Goal: Task Accomplishment & Management: Complete application form

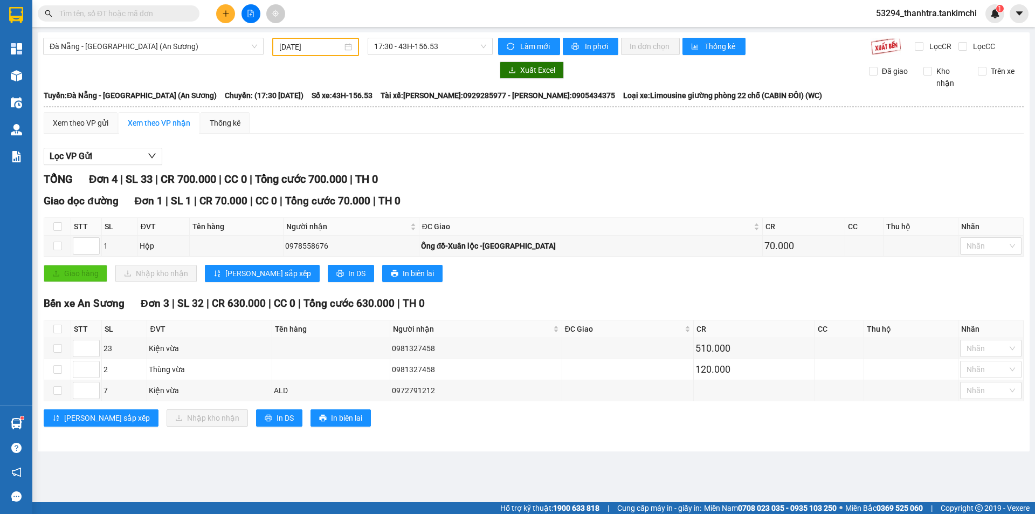
click at [224, 20] on button at bounding box center [225, 13] width 19 height 19
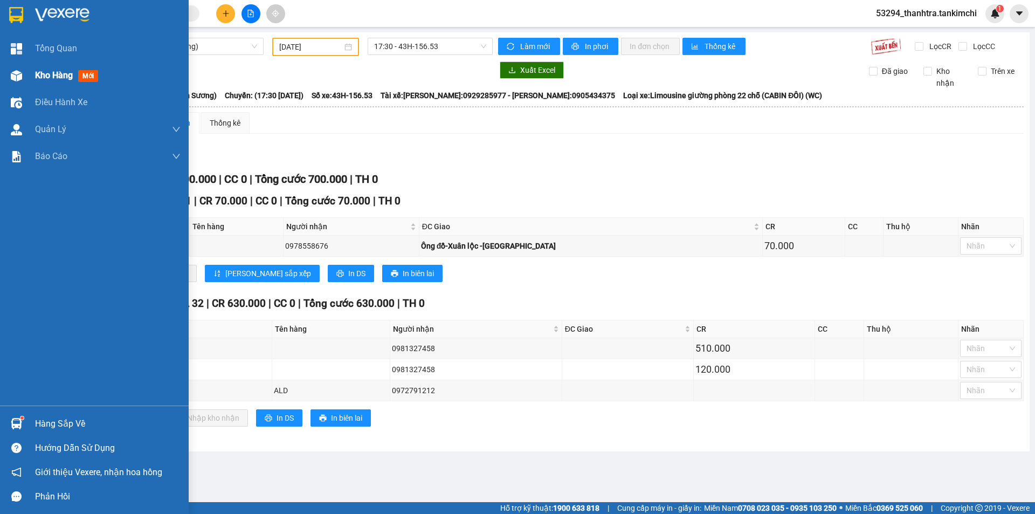
drag, startPoint x: 45, startPoint y: 65, endPoint x: 22, endPoint y: 67, distance: 23.3
click at [45, 66] on div "Kho hàng mới" at bounding box center [108, 75] width 146 height 27
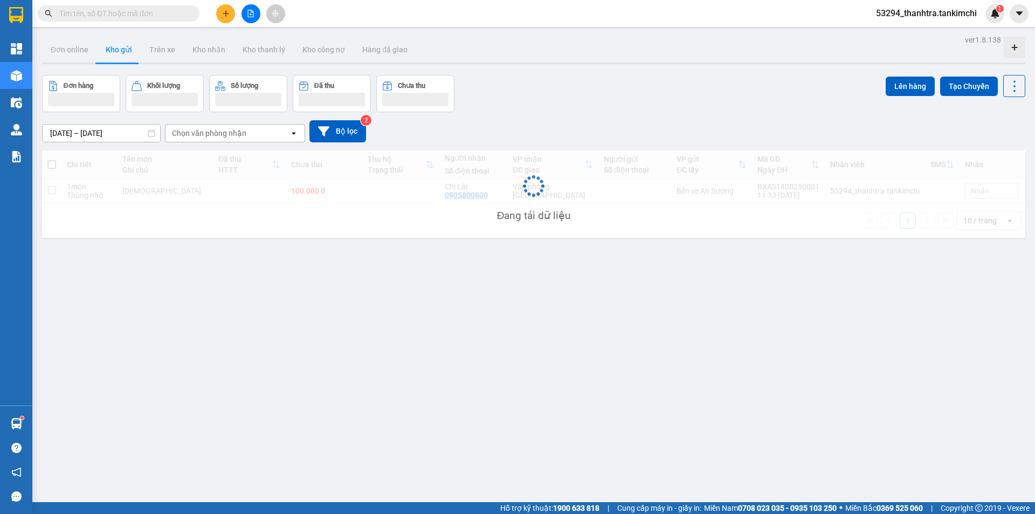
scroll to position [50, 0]
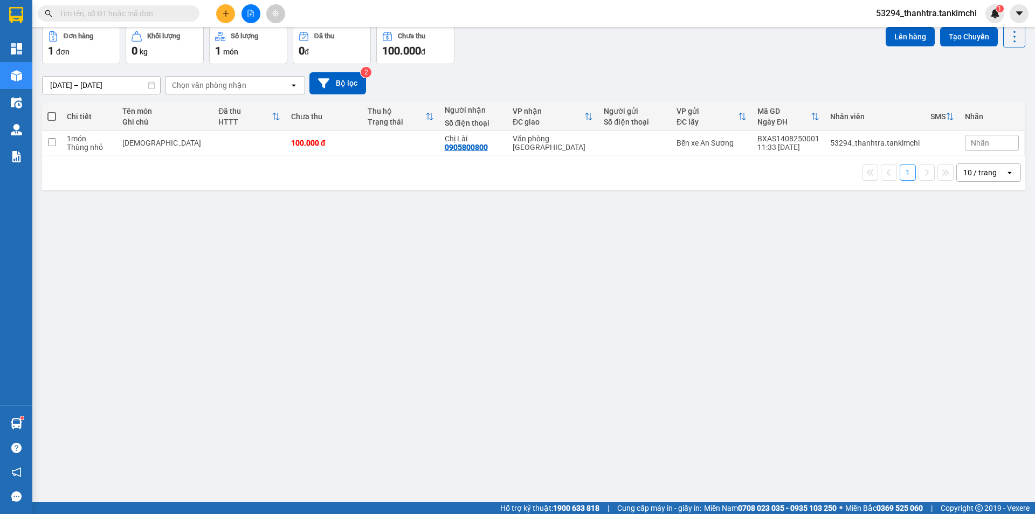
click at [357, 319] on div "ver 1.8.138 Đơn online Kho gửi Trên xe Kho nhận Kho thanh lý Kho công nợ Hàng đ…" at bounding box center [534, 240] width 992 height 514
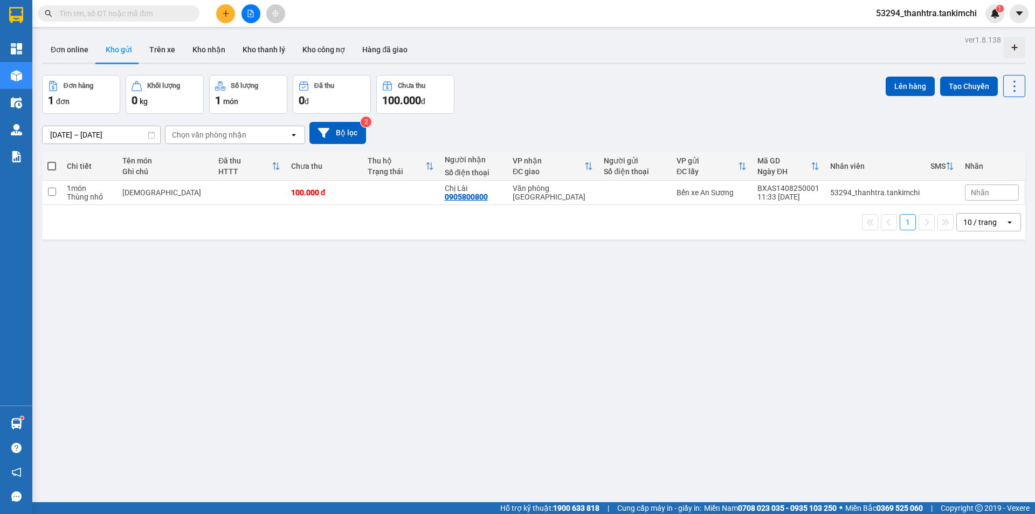
click at [215, 19] on div at bounding box center [250, 13] width 81 height 19
click at [224, 15] on icon "plus" at bounding box center [226, 14] width 8 height 8
click at [255, 39] on div "Tạo đơn hàng" at bounding box center [268, 41] width 47 height 12
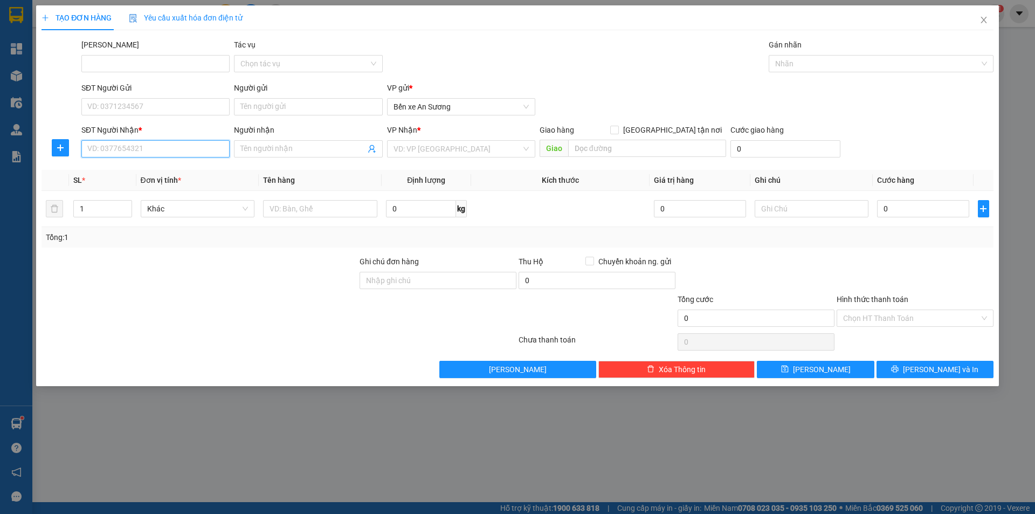
click at [115, 149] on input "SĐT Người Nhận *" at bounding box center [155, 148] width 148 height 17
type input "0945179588"
click at [156, 149] on input "0945179588" at bounding box center [155, 148] width 148 height 17
click at [153, 150] on input "0945179588" at bounding box center [155, 148] width 148 height 17
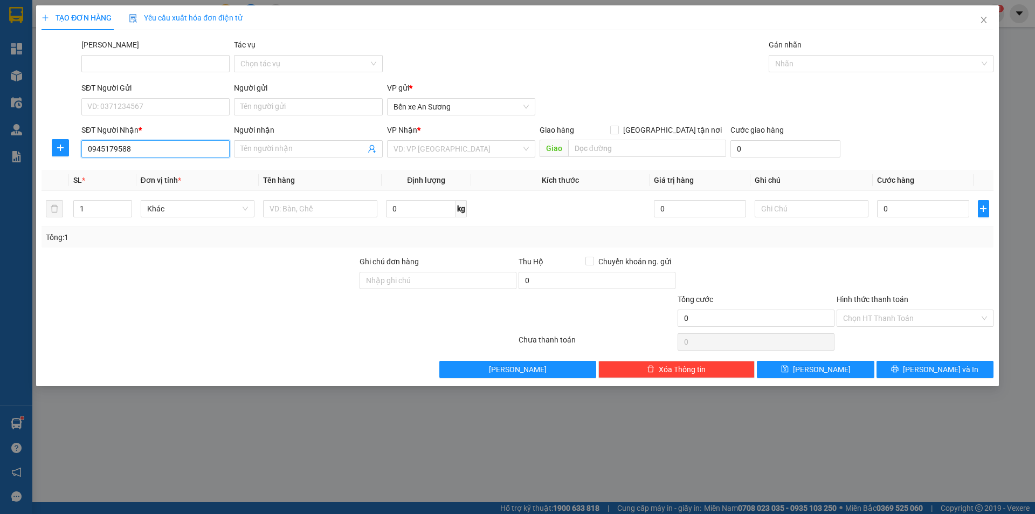
click at [171, 156] on input "0945179588" at bounding box center [155, 148] width 148 height 17
click at [185, 150] on input "0945179588" at bounding box center [155, 148] width 148 height 17
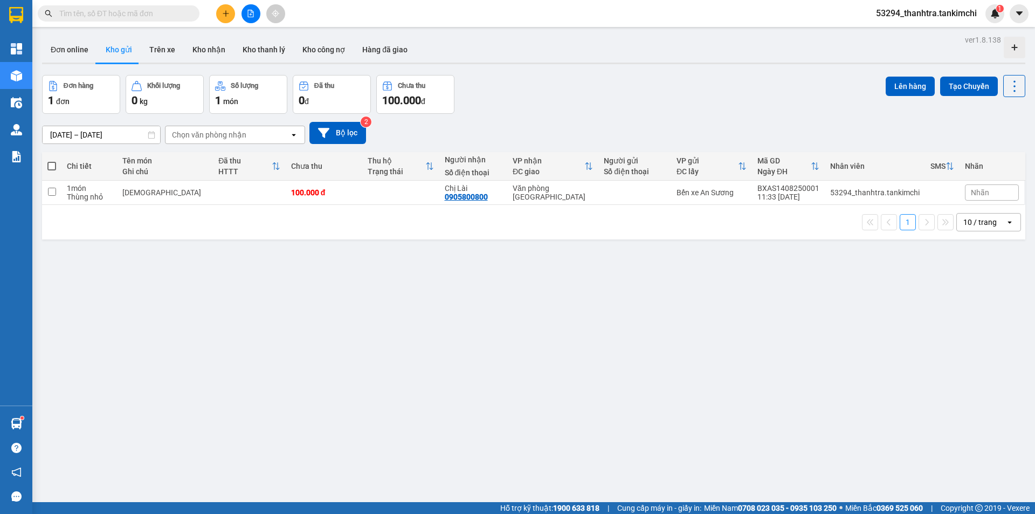
click at [120, 13] on input "text" at bounding box center [122, 14] width 127 height 12
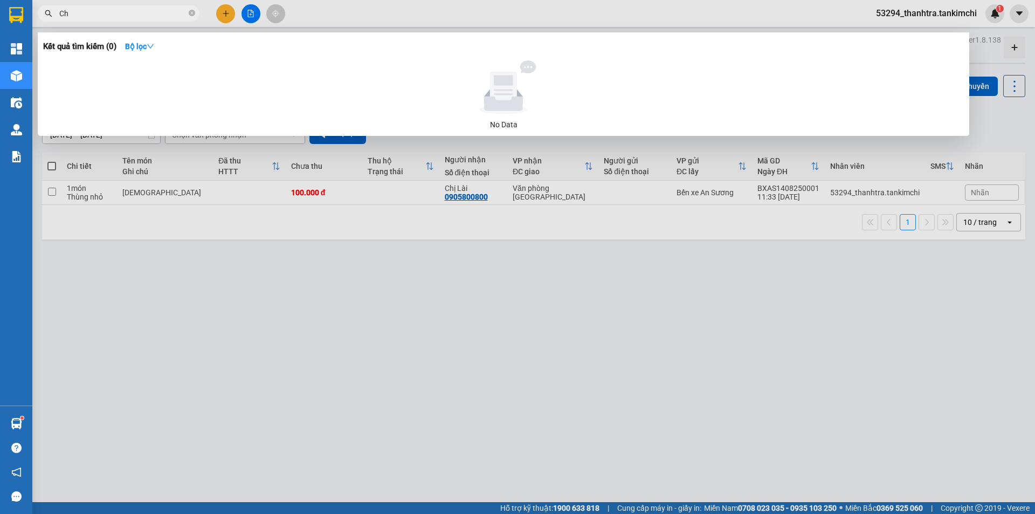
type input "C"
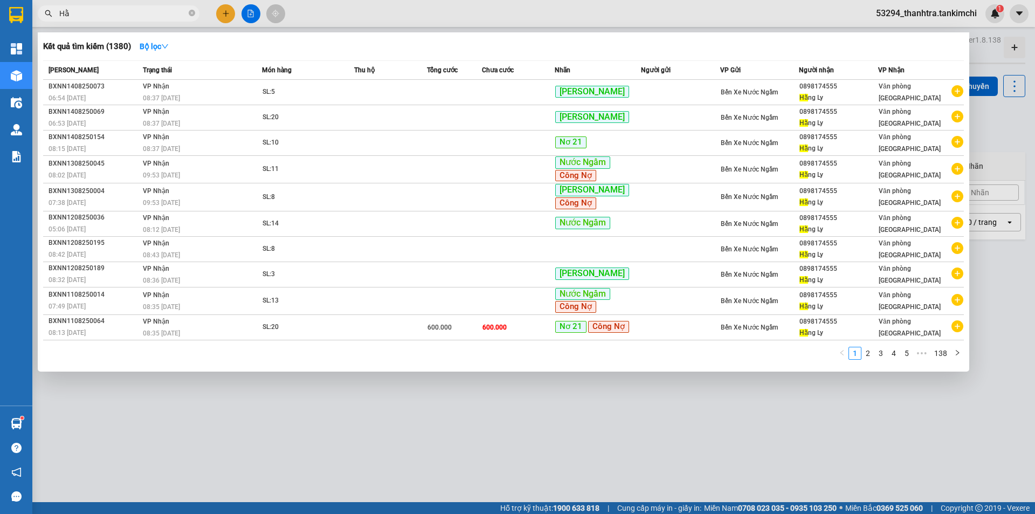
type input "H"
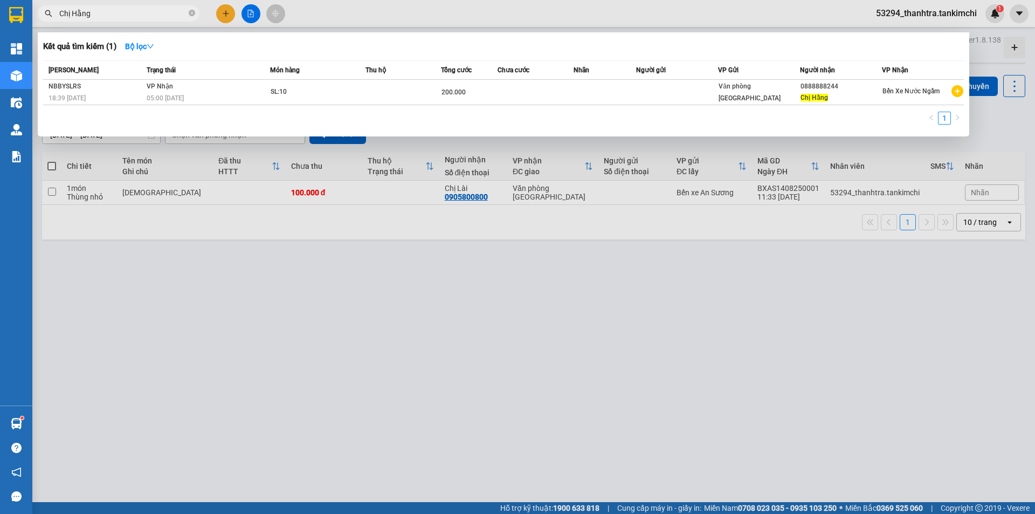
type input "Chị Hằng"
click at [223, 15] on div at bounding box center [517, 257] width 1035 height 514
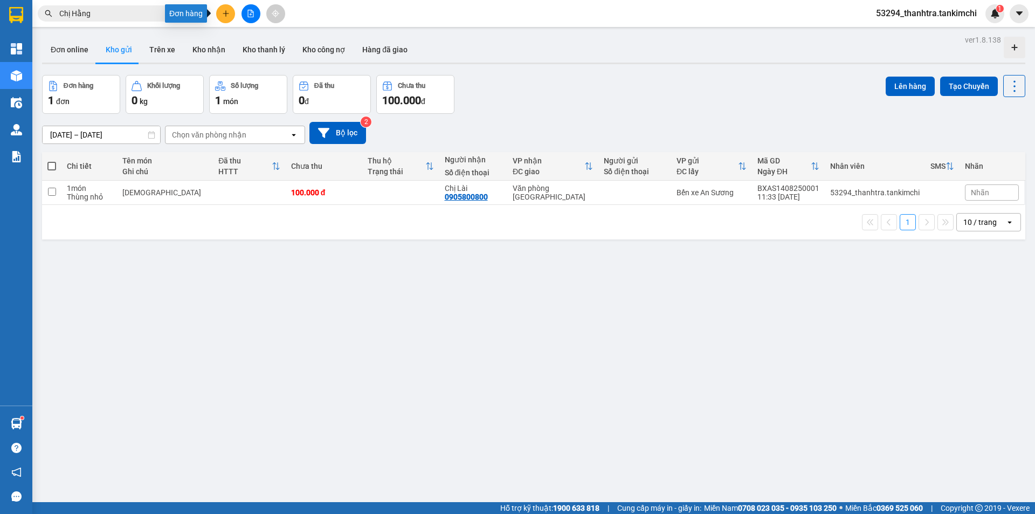
click at [224, 18] on button at bounding box center [225, 13] width 19 height 19
click at [224, 41] on div at bounding box center [229, 41] width 13 height 12
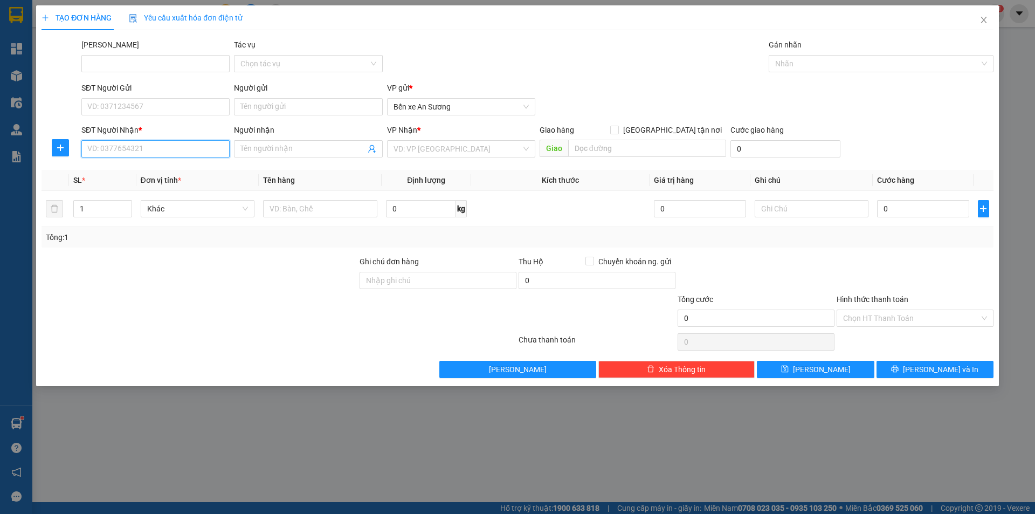
click at [154, 148] on input "SĐT Người Nhận *" at bounding box center [155, 148] width 148 height 17
paste input "0945179588"
type input "0945179588"
click at [297, 147] on input "Người nhận" at bounding box center [302, 149] width 125 height 12
type input "Chị Hằng"
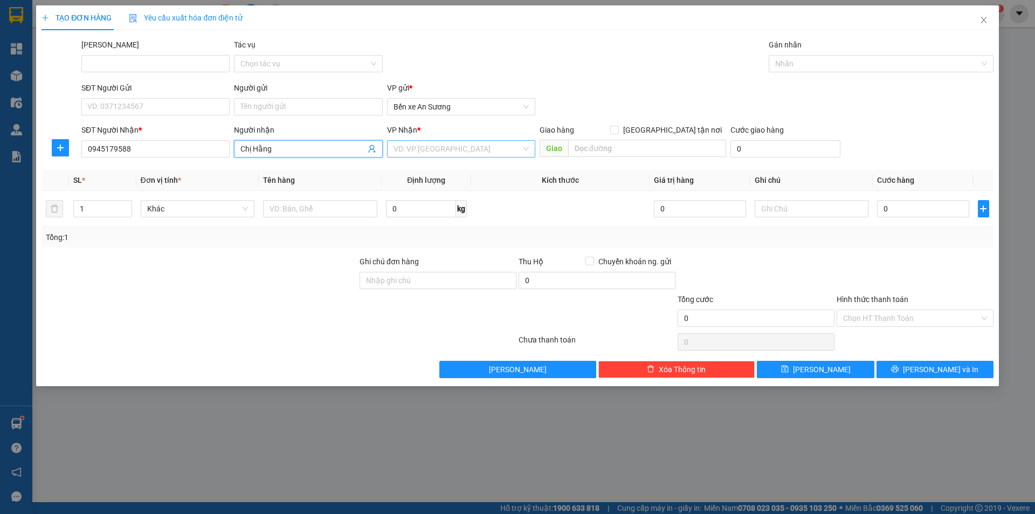
click at [397, 146] on input "search" at bounding box center [458, 149] width 128 height 16
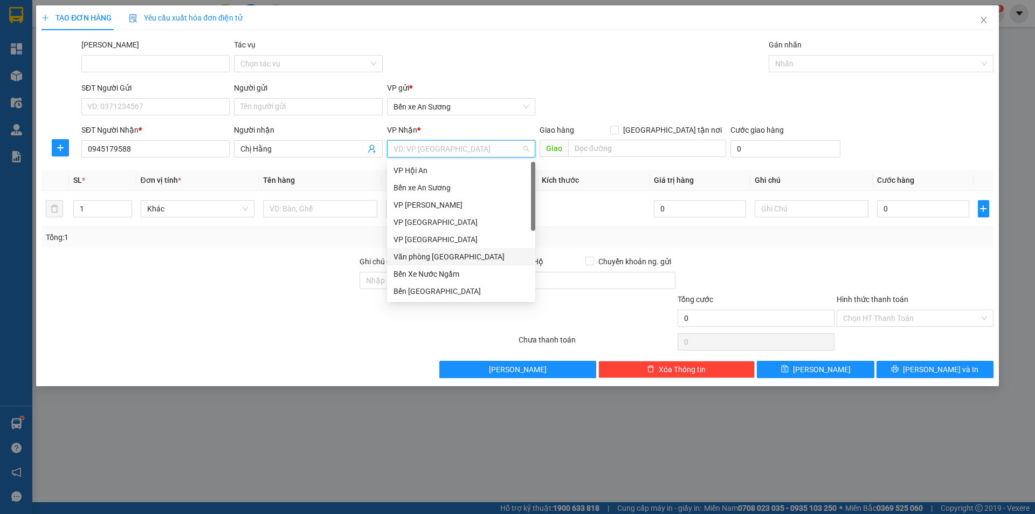
click at [425, 265] on div "Văn phòng [GEOGRAPHIC_DATA]" at bounding box center [461, 256] width 148 height 17
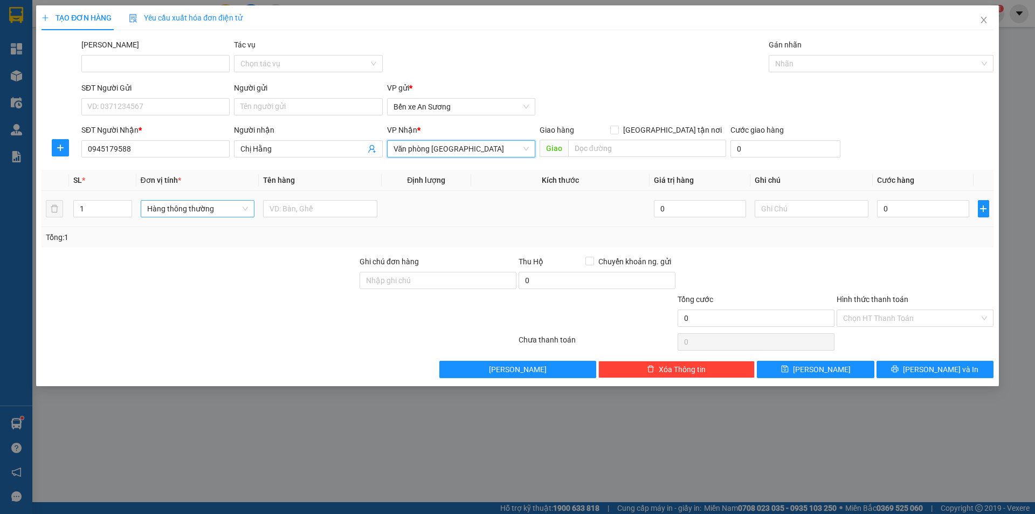
drag, startPoint x: 174, startPoint y: 196, endPoint x: 162, endPoint y: 201, distance: 13.3
click at [173, 198] on td "Hàng thông thường" at bounding box center [197, 209] width 123 height 36
click at [108, 209] on input "1" at bounding box center [102, 209] width 57 height 16
click at [191, 208] on span "Hàng thông thường" at bounding box center [197, 209] width 101 height 16
type input "34"
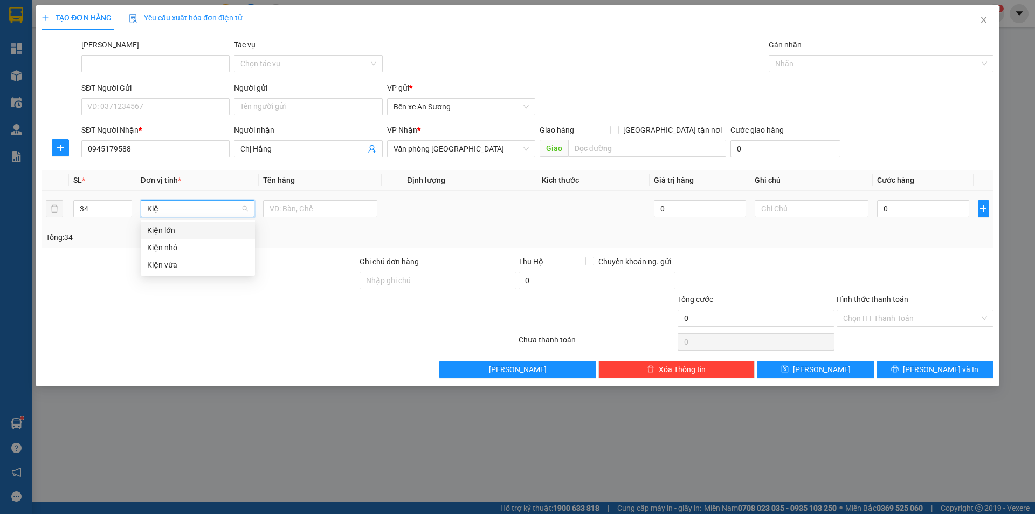
type input "Kiện"
click at [189, 252] on div "Kiện nhỏ" at bounding box center [197, 248] width 101 height 12
click at [278, 210] on input "text" at bounding box center [320, 208] width 114 height 17
type input "Trái Cây"
click at [903, 211] on input "0" at bounding box center [923, 208] width 92 height 17
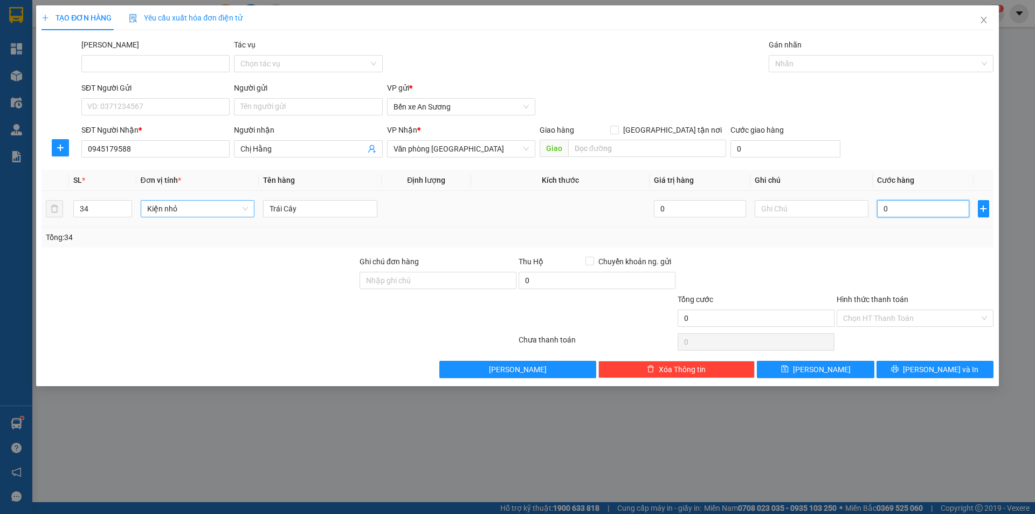
type input "1"
type input "10"
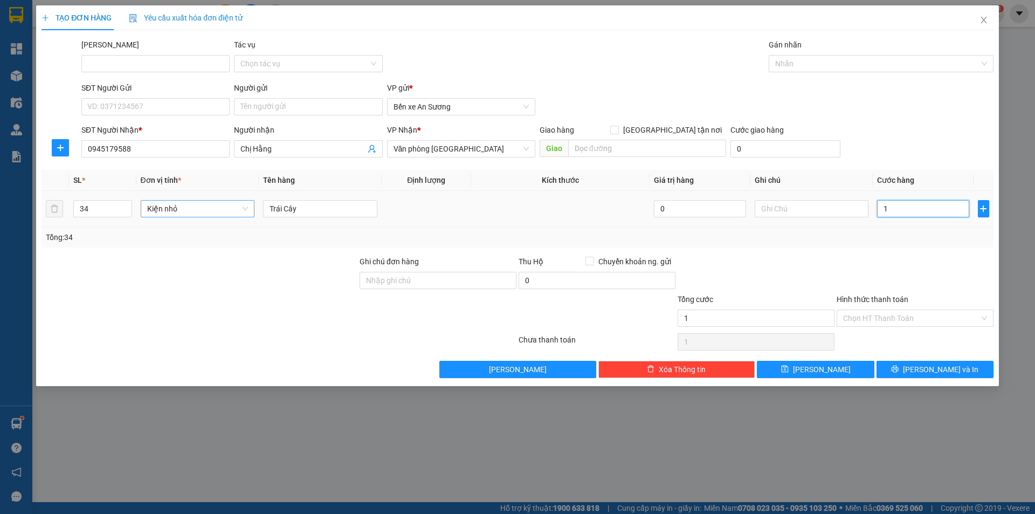
type input "10"
type input "102"
type input "1.020"
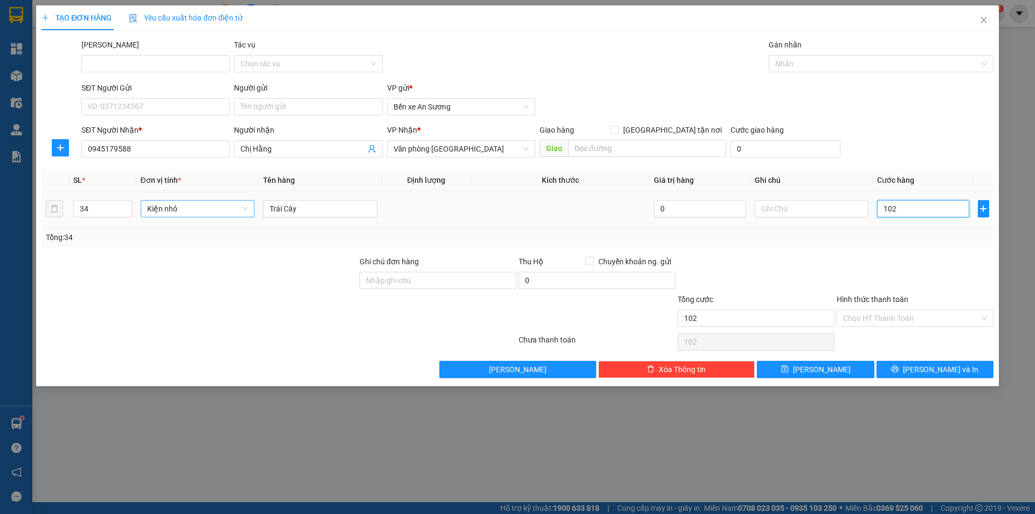
type input "1.020"
type input "10.200"
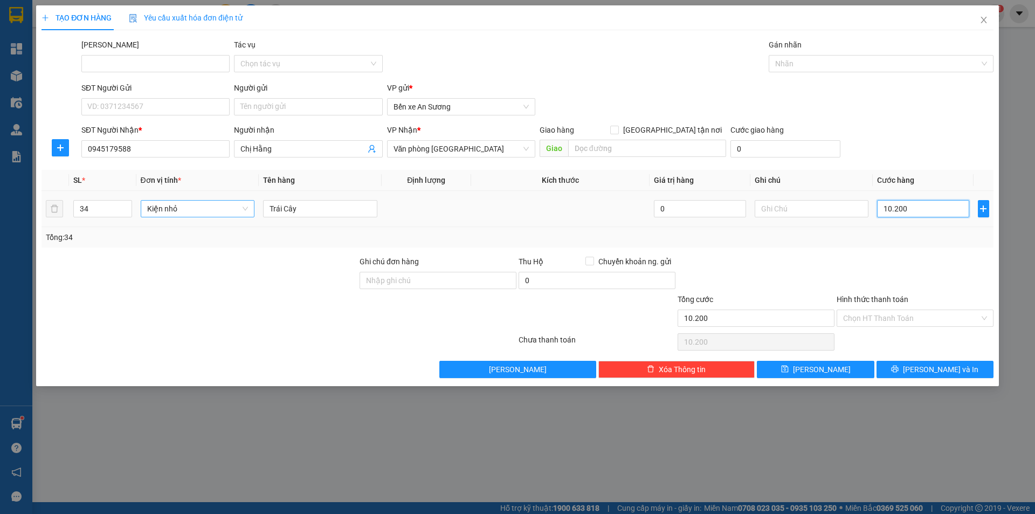
type input "102.000"
type input "1.020.000"
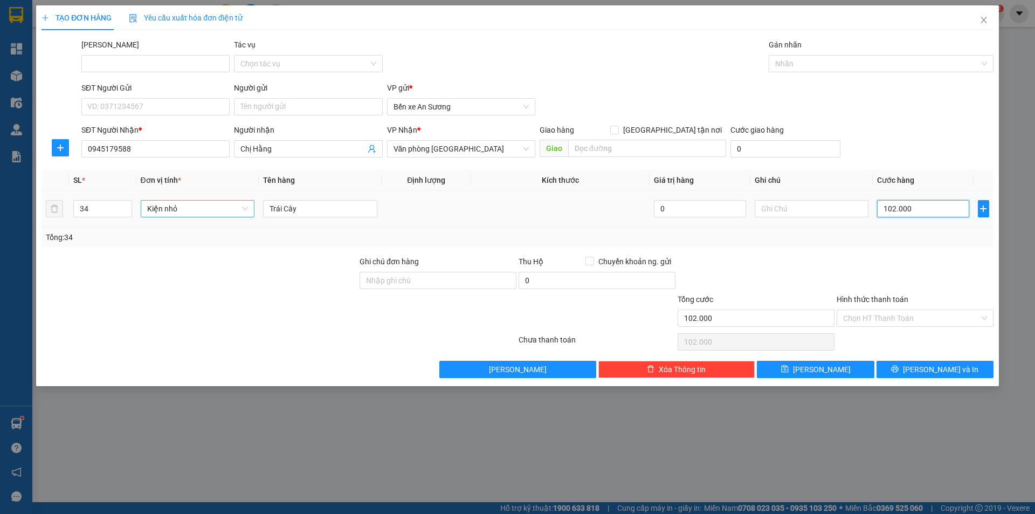
type input "1.020.000"
click at [956, 367] on span "[PERSON_NAME] và In" at bounding box center [940, 369] width 75 height 12
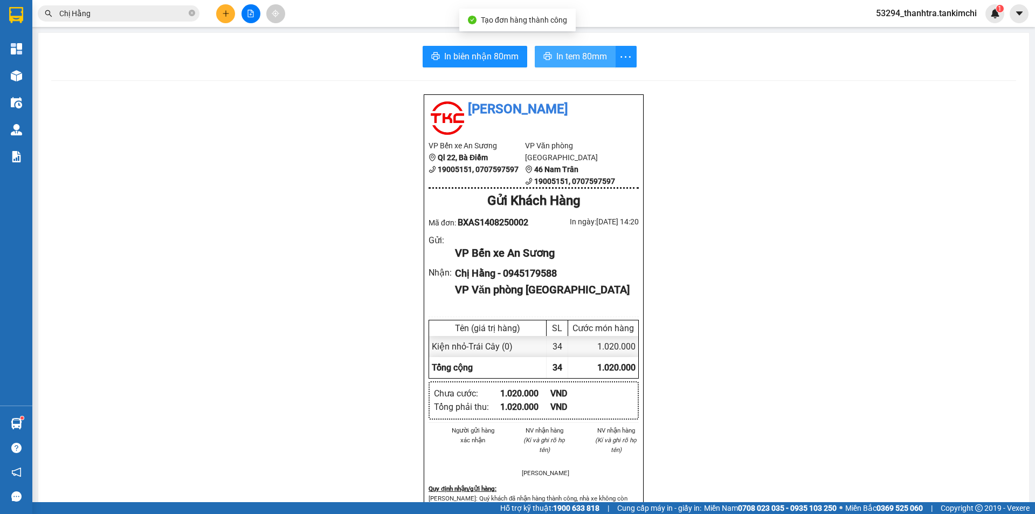
click at [538, 51] on button "In tem 80mm" at bounding box center [575, 57] width 81 height 22
drag, startPoint x: 222, startPoint y: 17, endPoint x: 202, endPoint y: 35, distance: 26.7
click at [222, 17] on button at bounding box center [225, 13] width 19 height 19
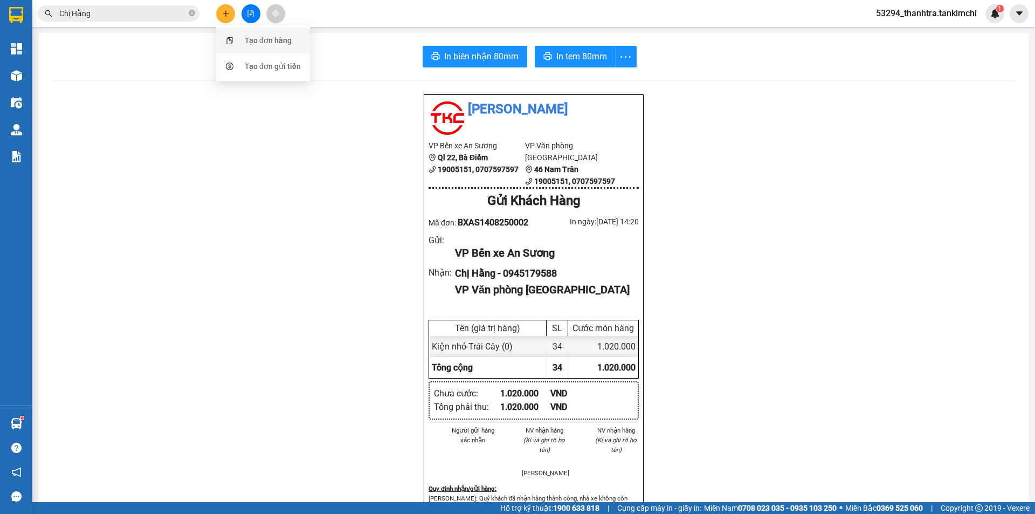
click at [253, 37] on div "Tạo đơn hàng" at bounding box center [268, 41] width 47 height 12
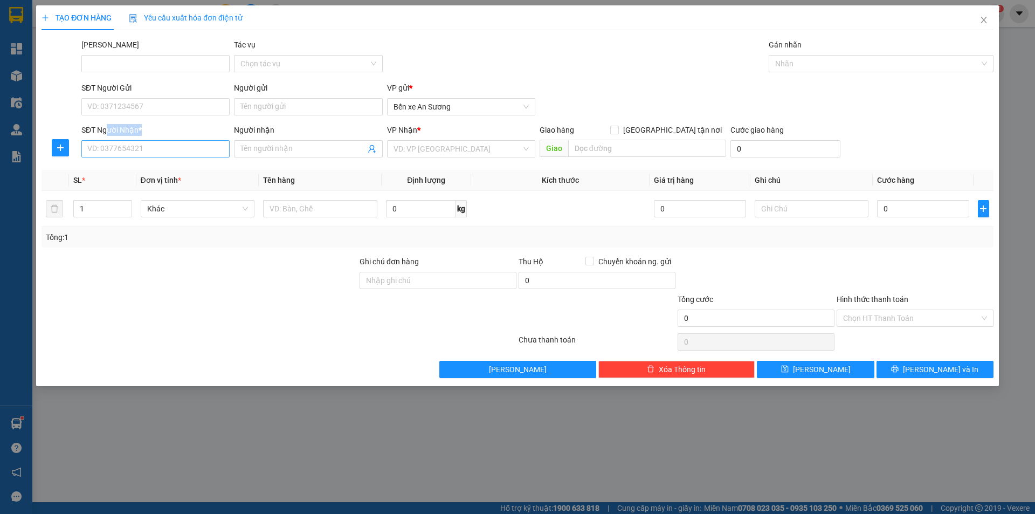
click at [105, 143] on div "SĐT Người Nhận * VD: 0377654321" at bounding box center [155, 143] width 148 height 38
click at [105, 145] on input "SĐT Người Nhận *" at bounding box center [155, 148] width 148 height 17
type input "0907155366"
click at [264, 148] on input "Người nhận" at bounding box center [302, 149] width 125 height 12
type input "[PERSON_NAME]"
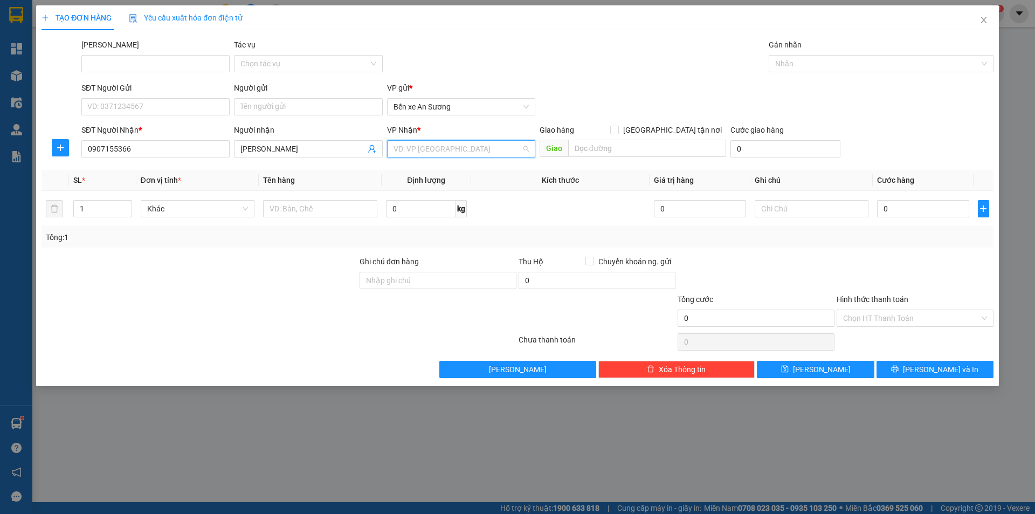
click at [450, 146] on input "search" at bounding box center [458, 149] width 128 height 16
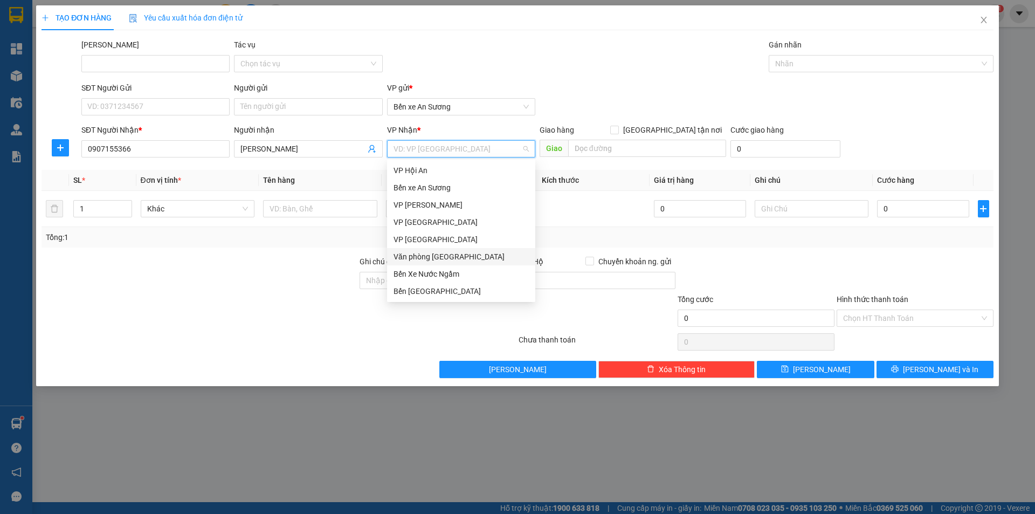
click at [415, 259] on div "Văn phòng [GEOGRAPHIC_DATA]" at bounding box center [461, 257] width 135 height 12
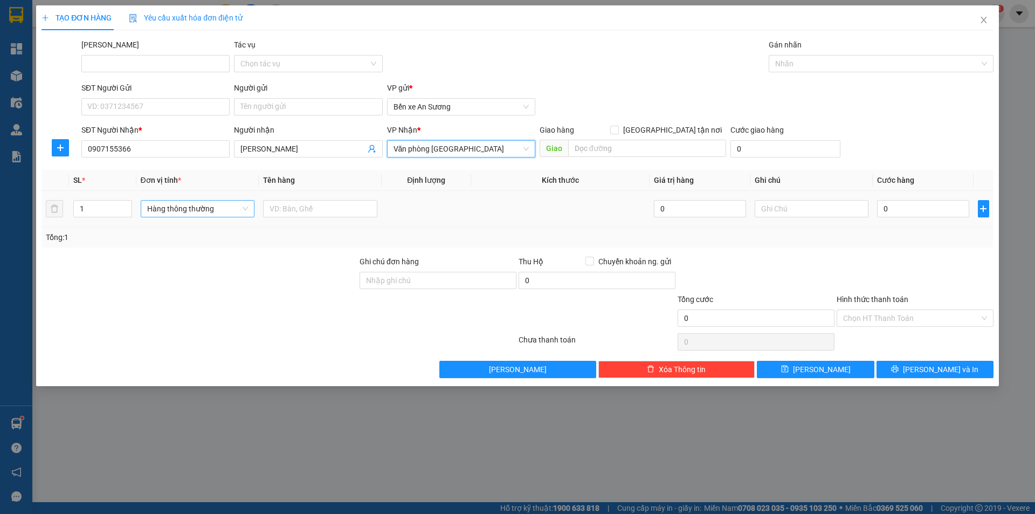
click at [176, 215] on span "Hàng thông thường" at bounding box center [197, 209] width 101 height 16
type input "thùng"
click at [200, 296] on div "Thùng xốp" at bounding box center [197, 299] width 101 height 12
click at [187, 307] on div at bounding box center [199, 312] width 318 height 38
click at [282, 209] on input "text" at bounding box center [320, 208] width 114 height 17
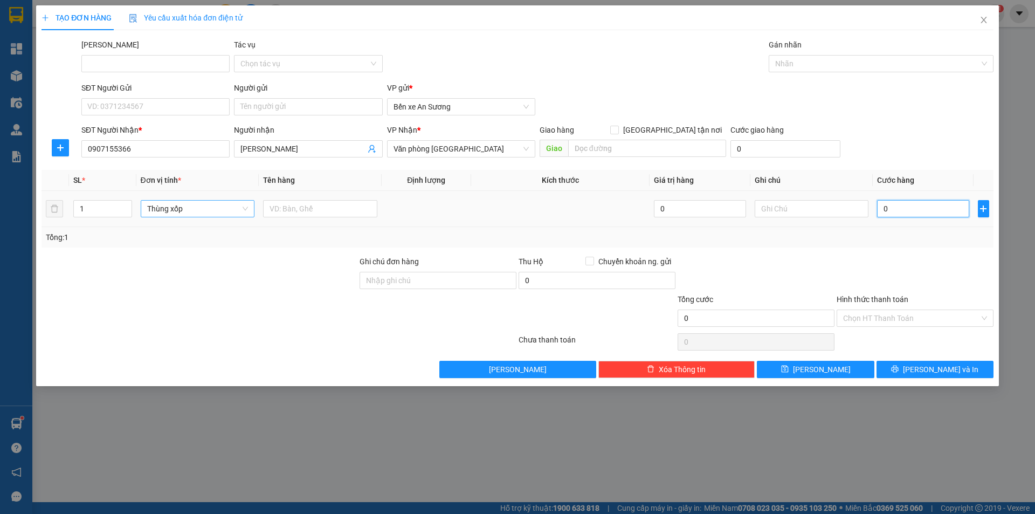
click at [943, 210] on input "0" at bounding box center [923, 208] width 92 height 17
type input "1"
type input "15"
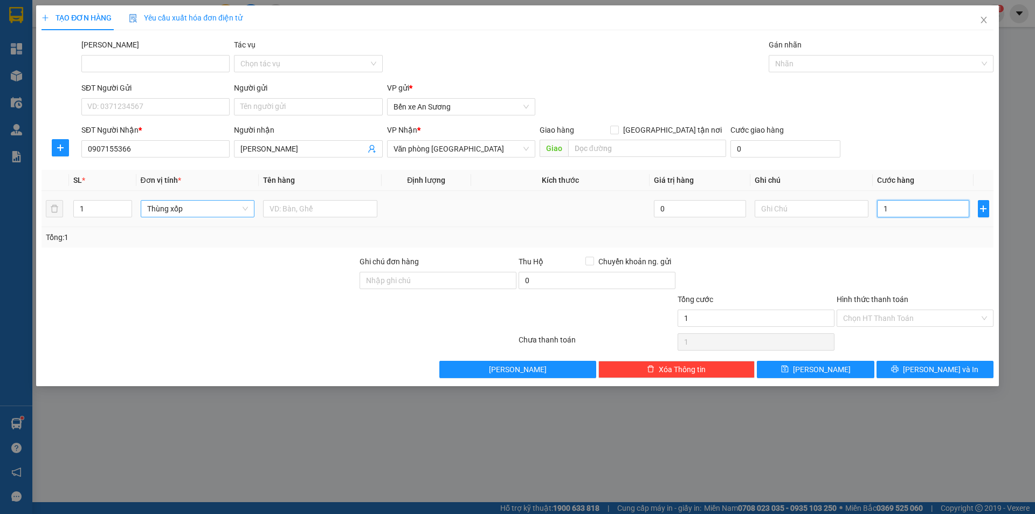
type input "15"
type input "150"
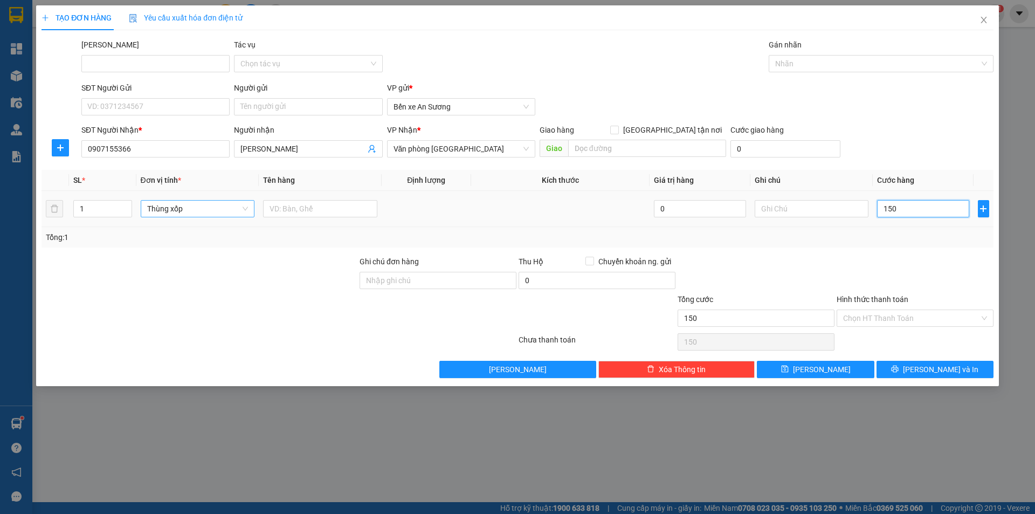
type input "1.500"
type input "15.000"
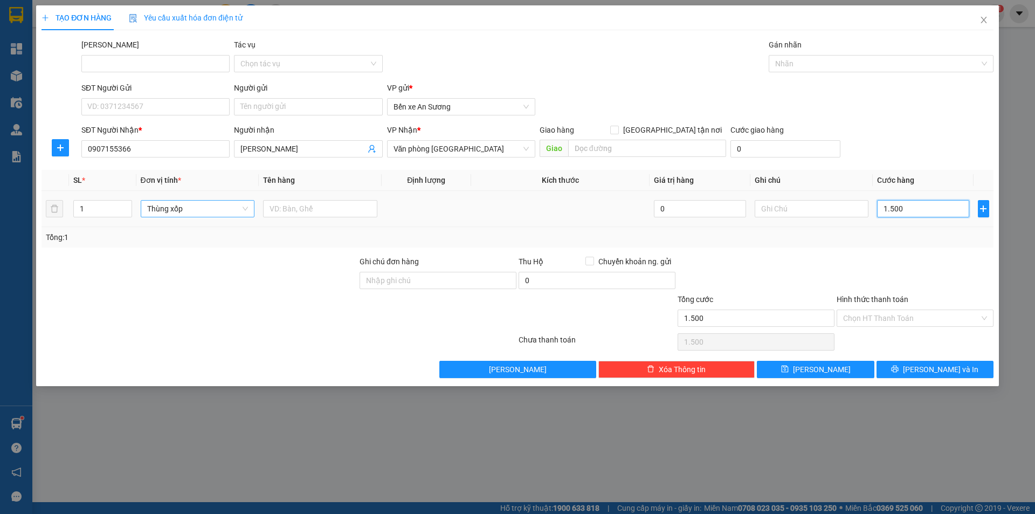
type input "15.000"
type input "150.000"
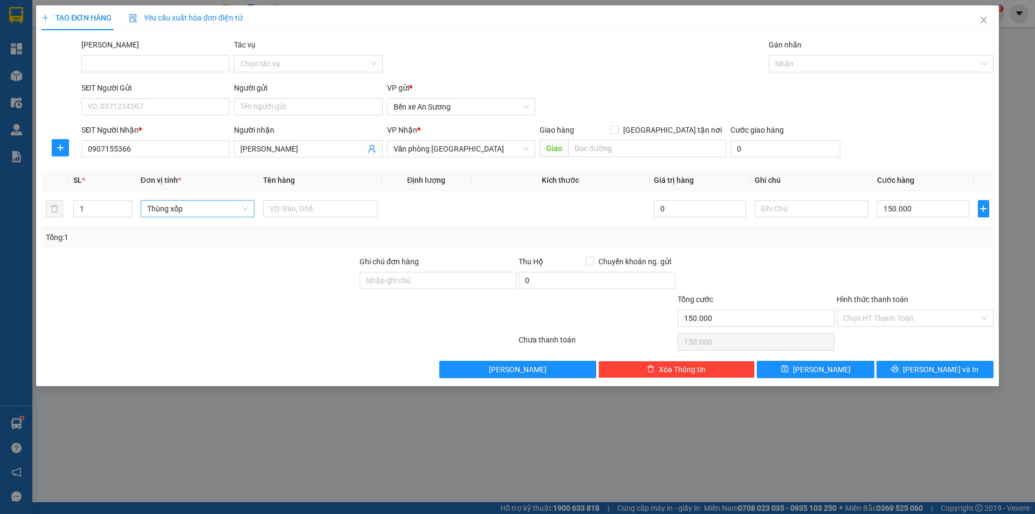
click at [940, 379] on div "TẠO ĐƠN HÀNG Yêu cầu xuất hóa đơn điện tử Transit Pickup Surcharge Ids Transit …" at bounding box center [517, 195] width 963 height 381
click at [940, 372] on span "[PERSON_NAME] và In" at bounding box center [940, 369] width 75 height 12
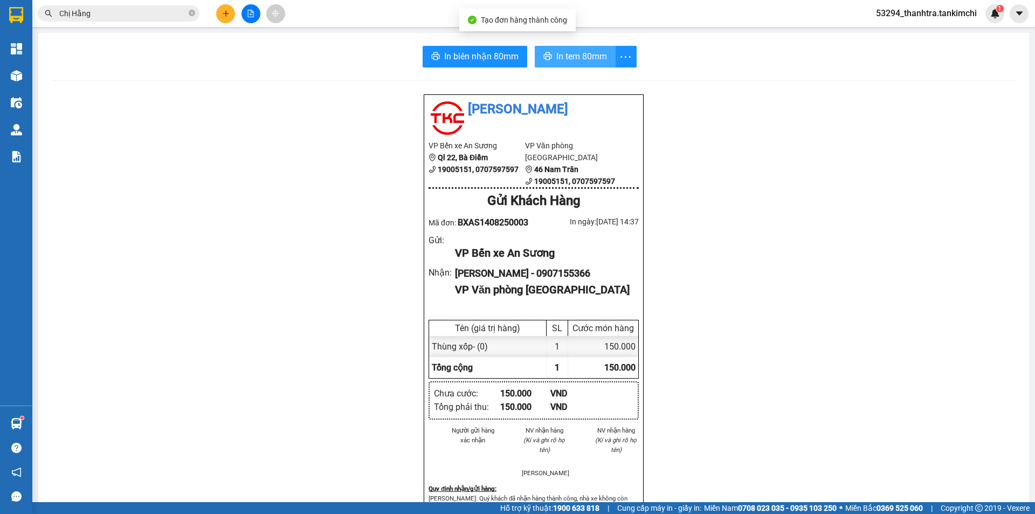
click at [551, 61] on button "In tem 80mm" at bounding box center [575, 57] width 81 height 22
click at [583, 66] on button "In tem 80mm" at bounding box center [575, 57] width 81 height 22
click at [225, 12] on icon "plus" at bounding box center [226, 14] width 8 height 8
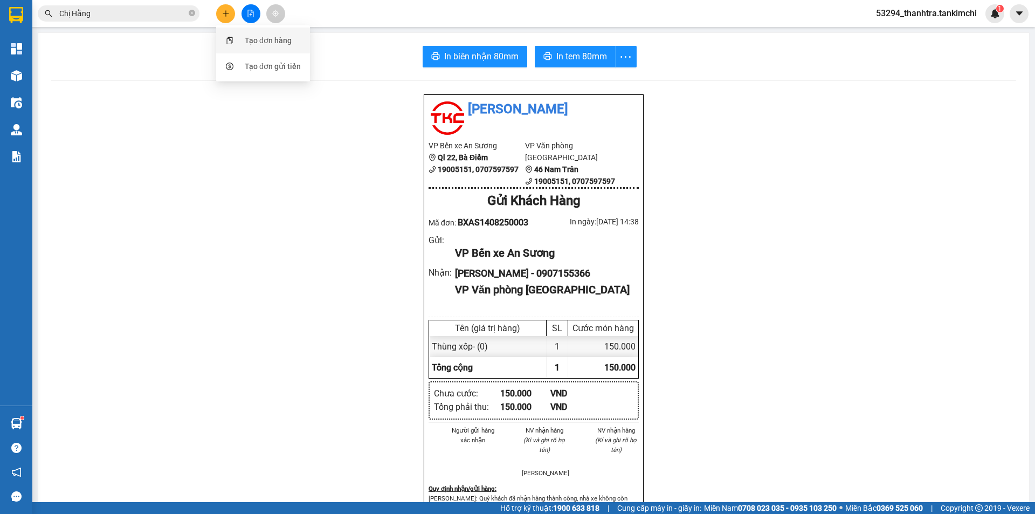
click at [249, 47] on div "Tạo đơn hàng" at bounding box center [263, 40] width 81 height 20
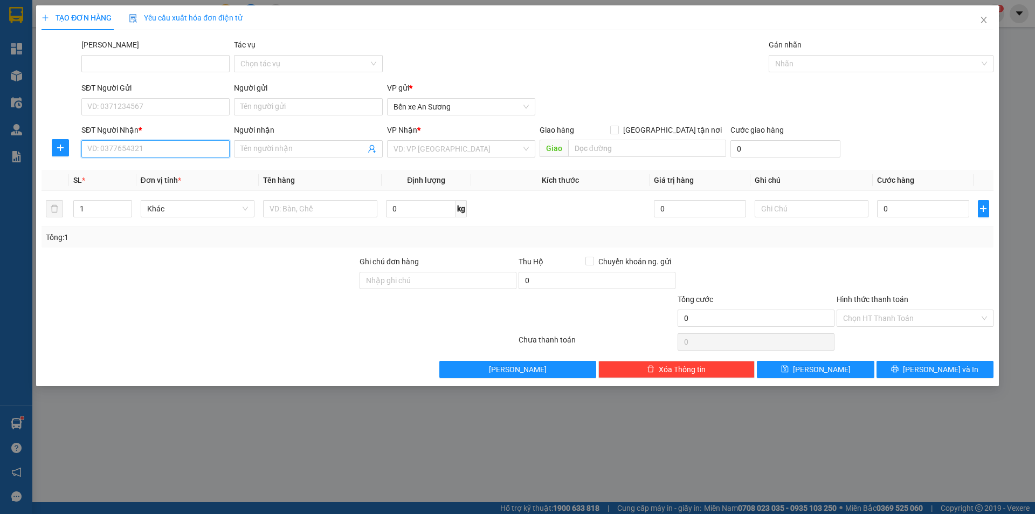
drag, startPoint x: 166, startPoint y: 140, endPoint x: 171, endPoint y: 147, distance: 8.4
click at [166, 142] on input "SĐT Người Nhận *" at bounding box center [155, 148] width 148 height 17
type input "0905644464"
drag, startPoint x: 321, startPoint y: 153, endPoint x: 319, endPoint y: 140, distance: 13.7
click at [321, 152] on input "Người nhận" at bounding box center [302, 149] width 125 height 12
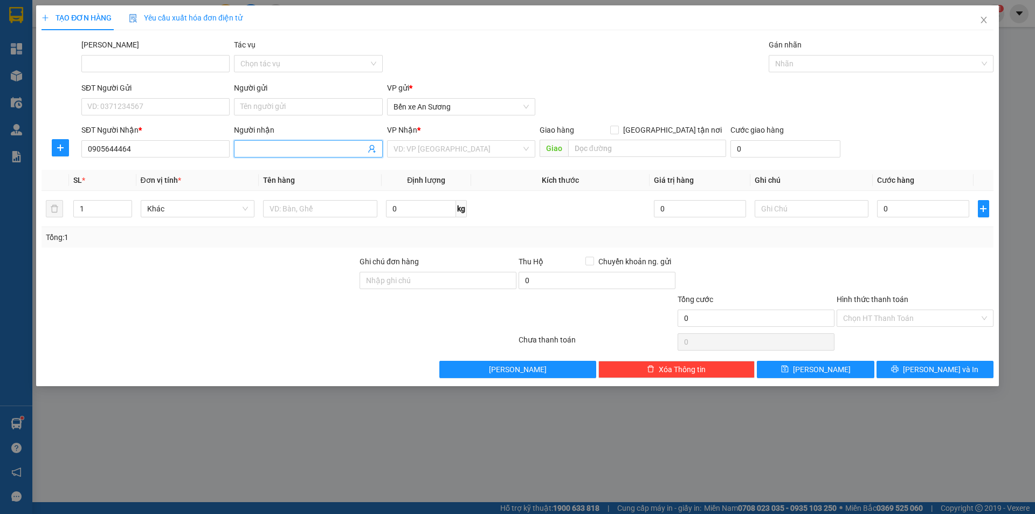
click at [283, 149] on input "Người nhận" at bounding box center [302, 149] width 125 height 12
click at [266, 152] on input "Người nhận" at bounding box center [302, 149] width 125 height 12
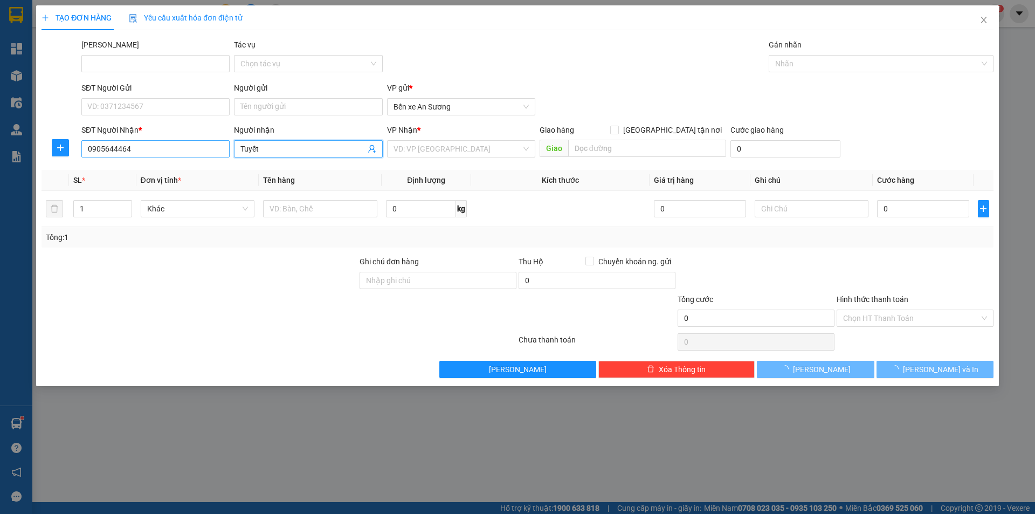
type input "Tuyết"
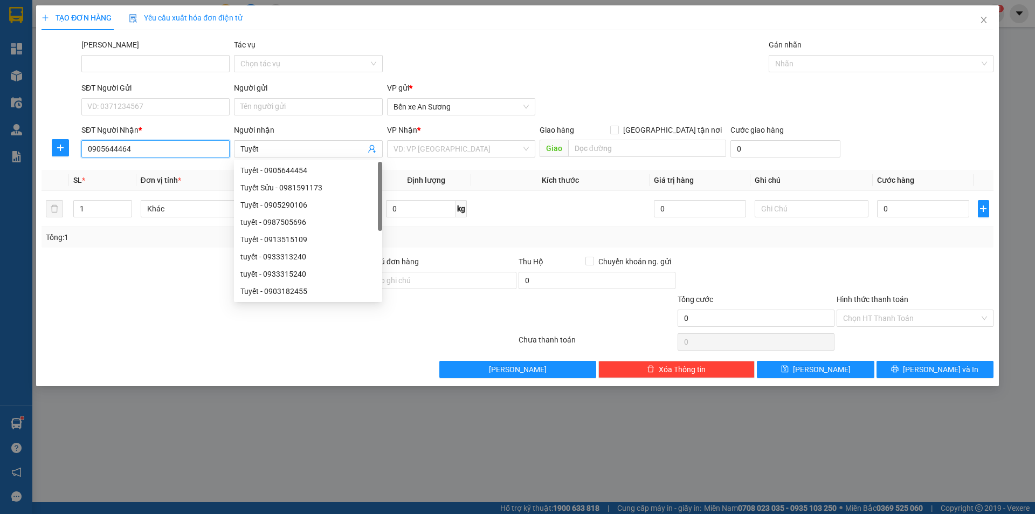
click at [118, 154] on input "0905644464" at bounding box center [155, 148] width 148 height 17
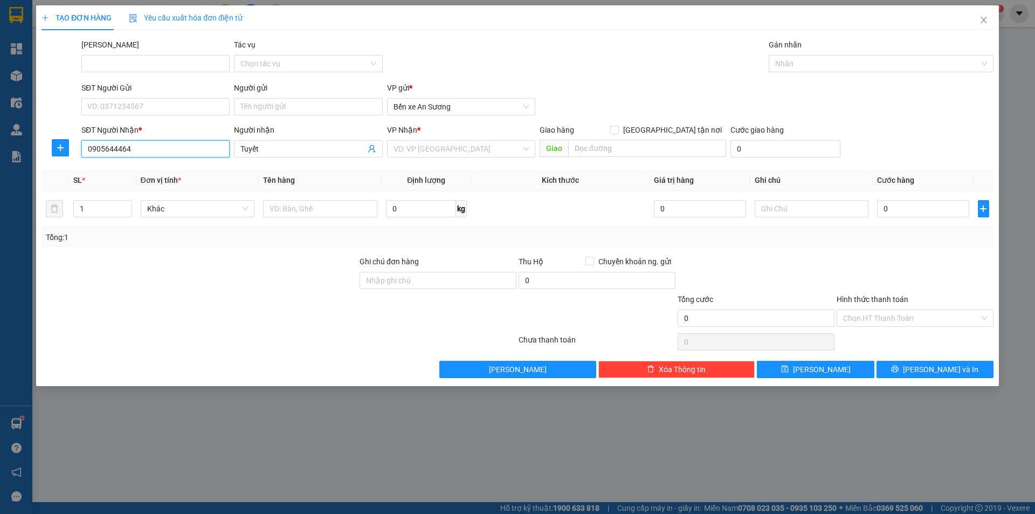
click at [130, 149] on input "0905644464" at bounding box center [155, 148] width 148 height 17
click at [125, 153] on input "0905644464" at bounding box center [155, 148] width 148 height 17
type input "0905644454"
click at [152, 147] on input "0905644454" at bounding box center [155, 148] width 148 height 17
click at [141, 152] on input "0905644454" at bounding box center [155, 148] width 148 height 17
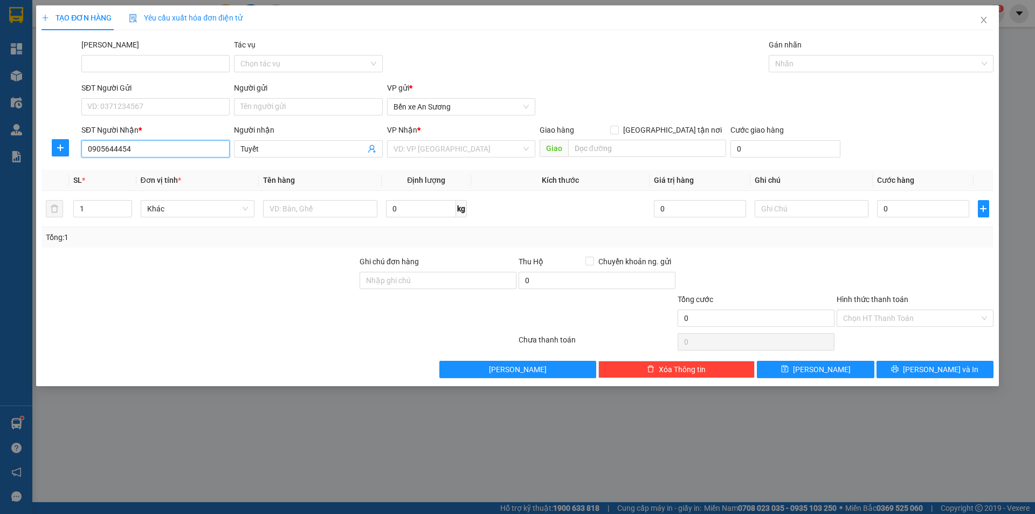
click at [141, 152] on input "0905644454" at bounding box center [155, 148] width 148 height 17
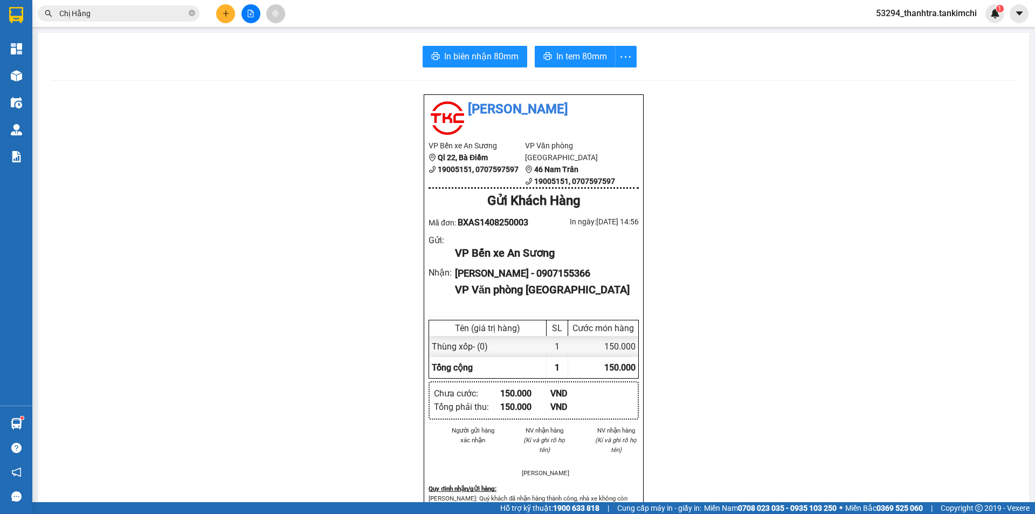
click at [142, 17] on input "Chị Hằng" at bounding box center [122, 14] width 127 height 12
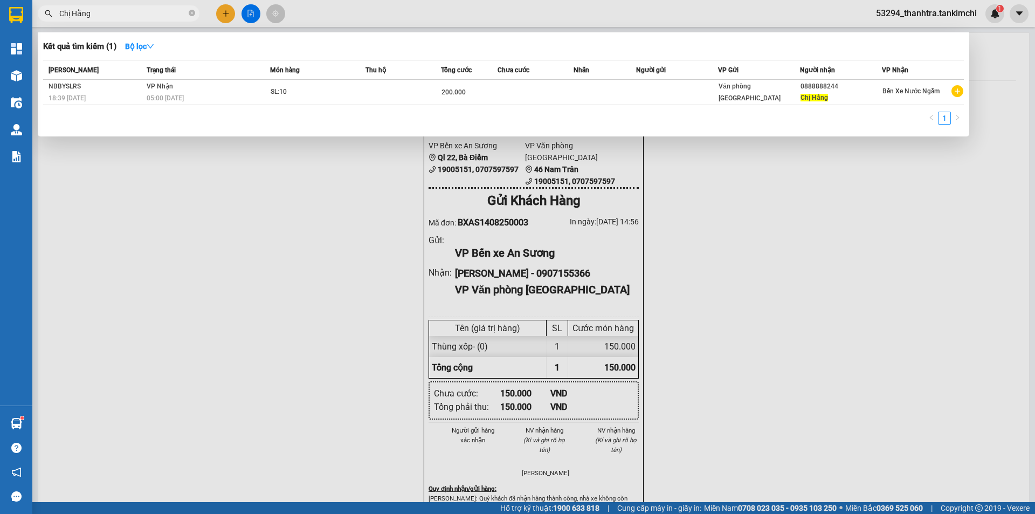
click at [142, 17] on input "Chị Hằng" at bounding box center [122, 14] width 127 height 12
paste input "0905644454"
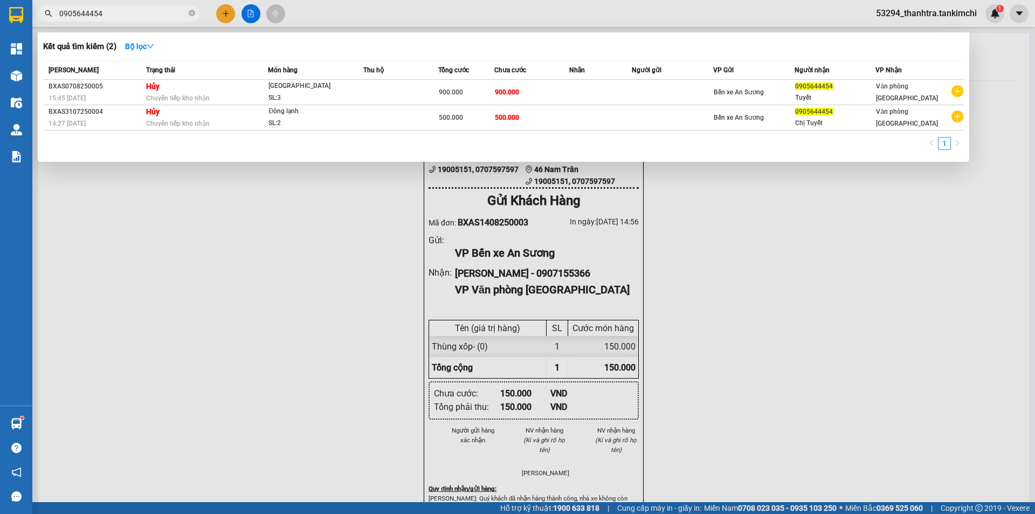
type input "0905644454"
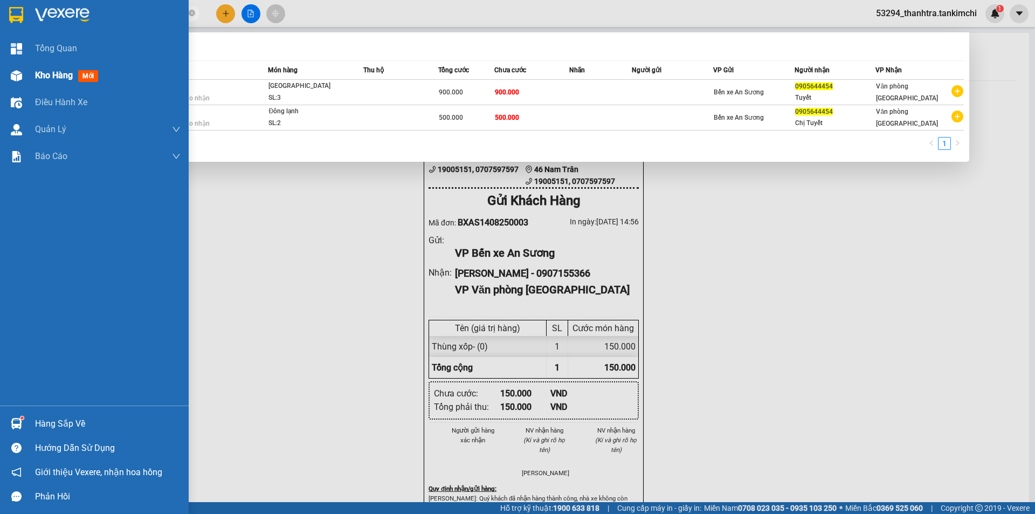
click at [18, 70] on img at bounding box center [16, 75] width 11 height 11
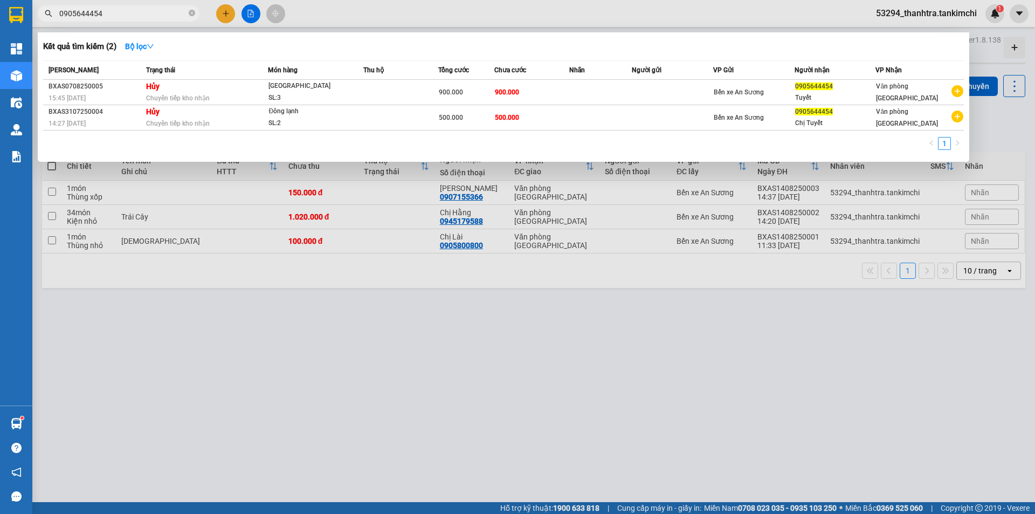
click at [228, 17] on div at bounding box center [517, 257] width 1035 height 514
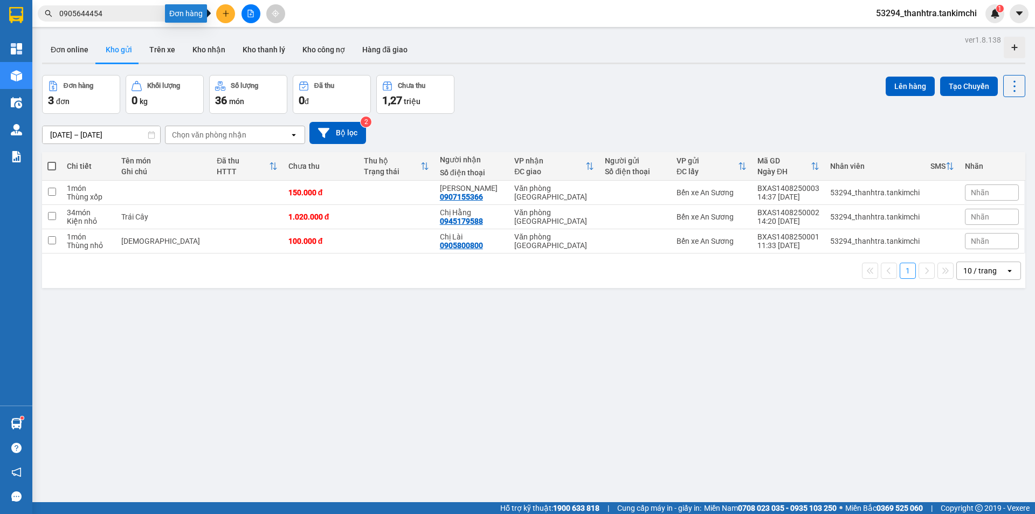
click at [230, 15] on button at bounding box center [225, 13] width 19 height 19
click at [242, 43] on div "Tạo đơn hàng" at bounding box center [263, 40] width 81 height 20
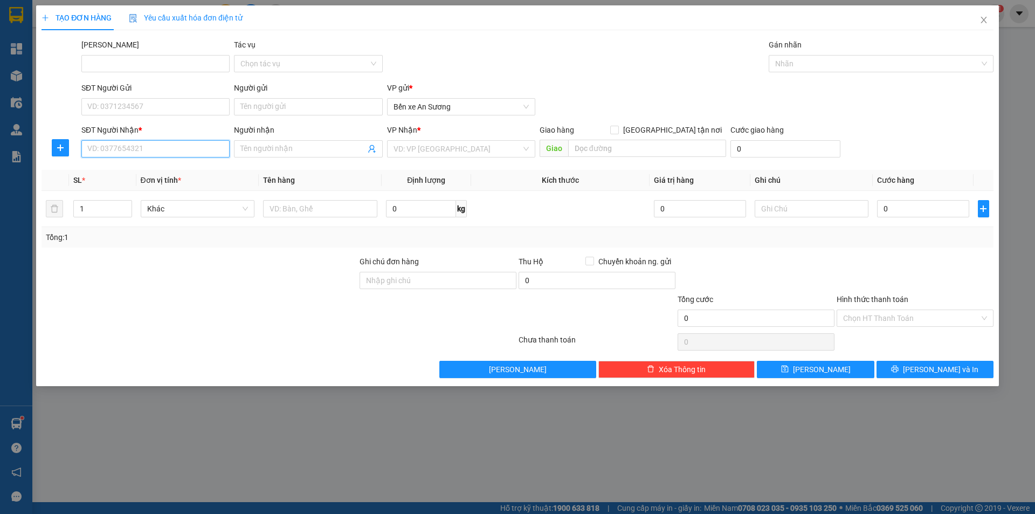
click at [181, 145] on input "SĐT Người Nhận *" at bounding box center [155, 148] width 148 height 17
click at [187, 156] on input "SĐT Người Nhận *" at bounding box center [155, 148] width 148 height 17
paste input "0"
click at [186, 155] on input "SĐT Người Nhận *" at bounding box center [155, 148] width 148 height 17
type input "0905644454"
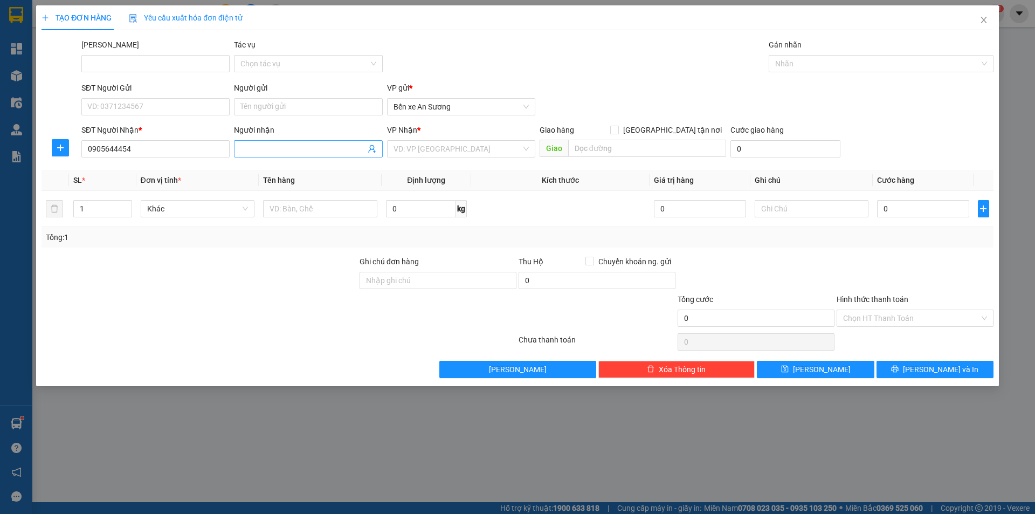
click at [276, 148] on input "Người nhận" at bounding box center [302, 149] width 125 height 12
type input "Chị tuyết"
click at [429, 150] on input "search" at bounding box center [458, 149] width 128 height 16
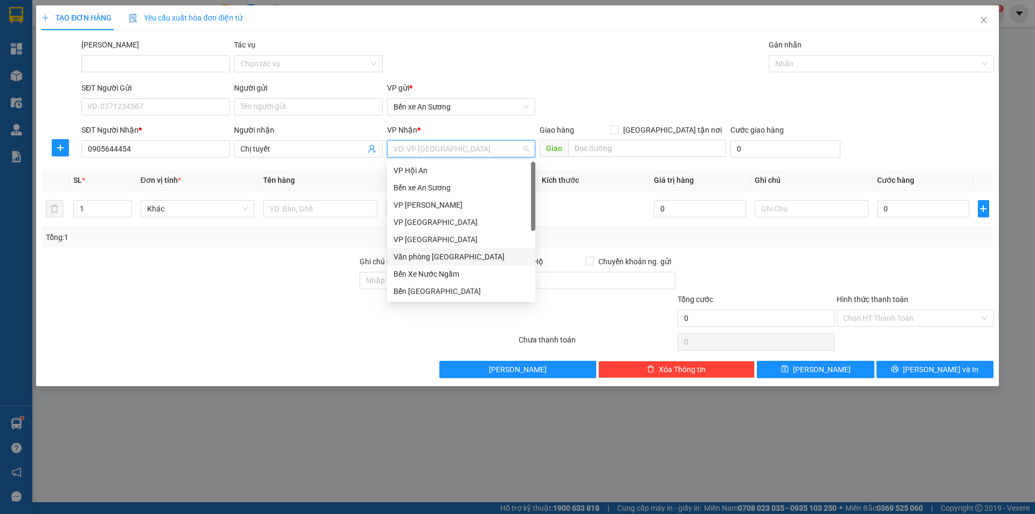
click at [429, 260] on div "Văn phòng [GEOGRAPHIC_DATA]" at bounding box center [461, 257] width 135 height 12
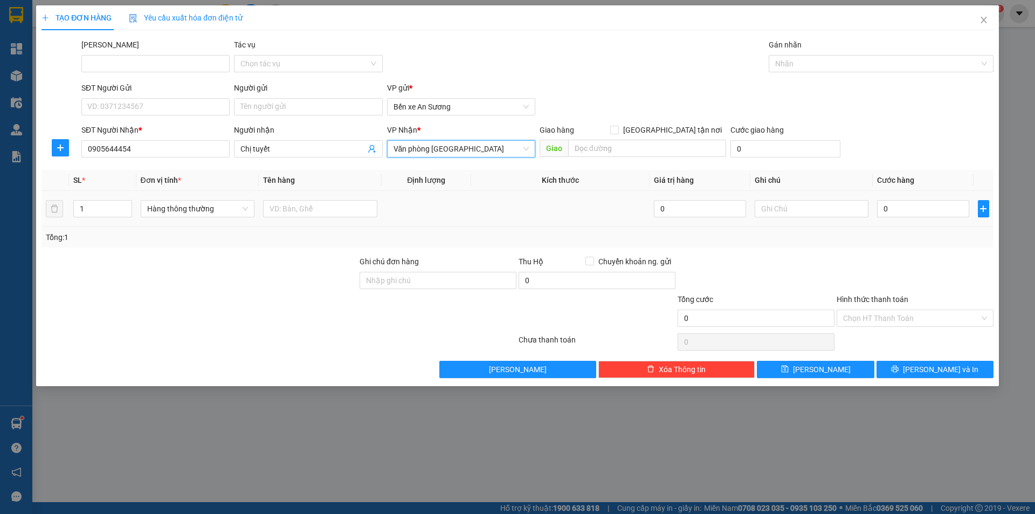
click at [134, 209] on td "1" at bounding box center [102, 209] width 67 height 36
click at [116, 209] on input "1" at bounding box center [102, 209] width 57 height 16
type input "3"
click at [229, 220] on td "Hàng thông thường" at bounding box center [197, 209] width 123 height 36
click at [226, 210] on span "Hàng thông thường" at bounding box center [197, 209] width 101 height 16
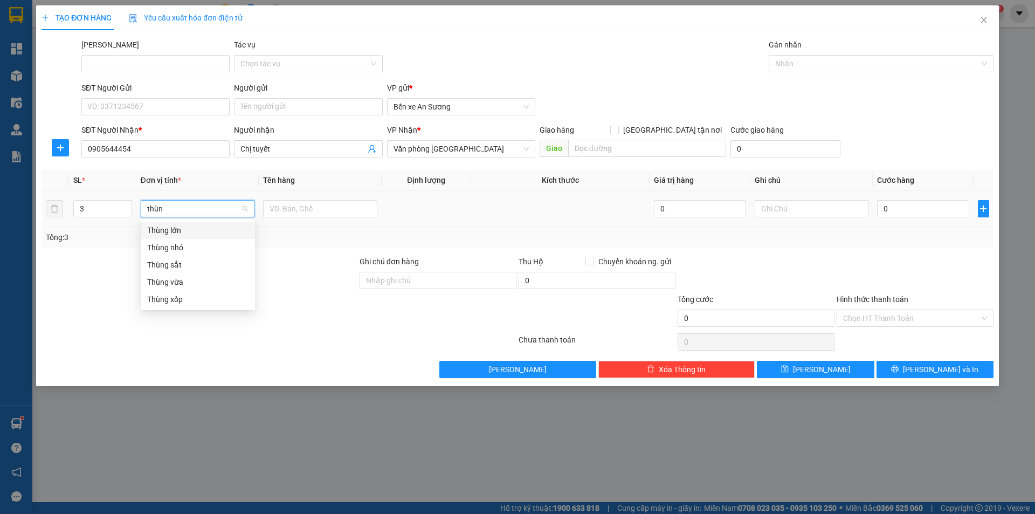
type input "thùng"
click at [186, 231] on div "Thùng lớn" at bounding box center [197, 230] width 101 height 12
click at [303, 212] on input "text" at bounding box center [320, 208] width 114 height 17
type input "d"
type input "đông lạnh"
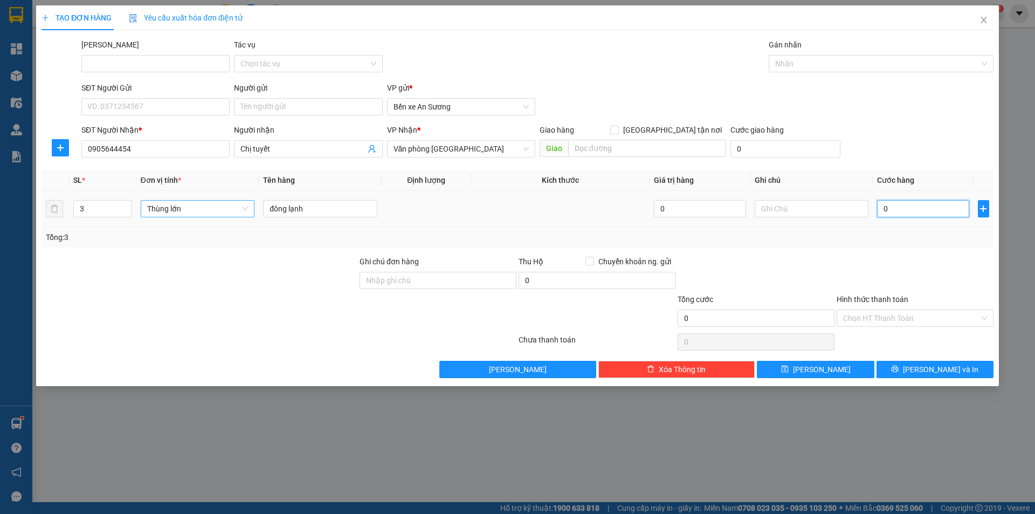
click at [931, 211] on input "0" at bounding box center [923, 208] width 92 height 17
click at [903, 211] on input "0" at bounding box center [923, 208] width 92 height 17
click at [898, 212] on input "0" at bounding box center [923, 208] width 92 height 17
type input "9"
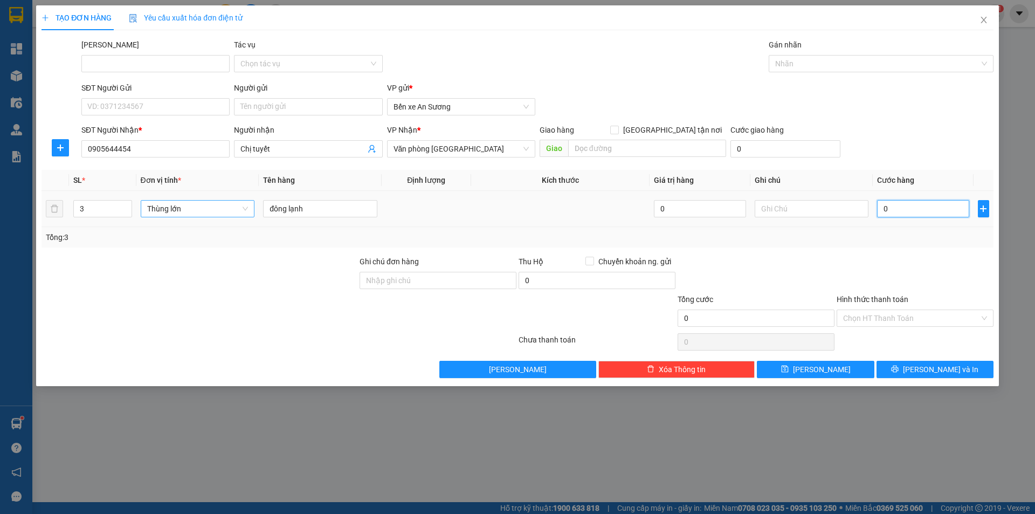
type input "9"
type input "90"
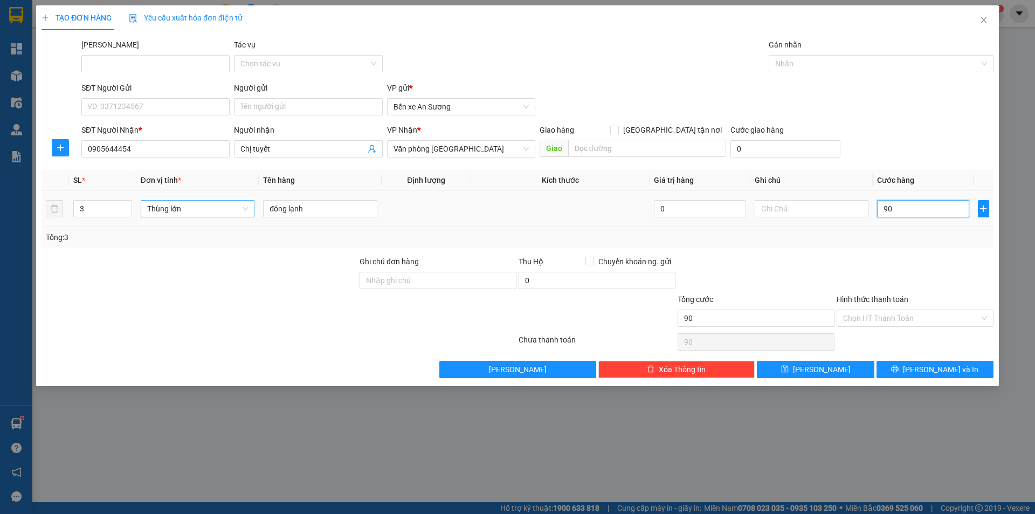
type input "900"
type input "9.000"
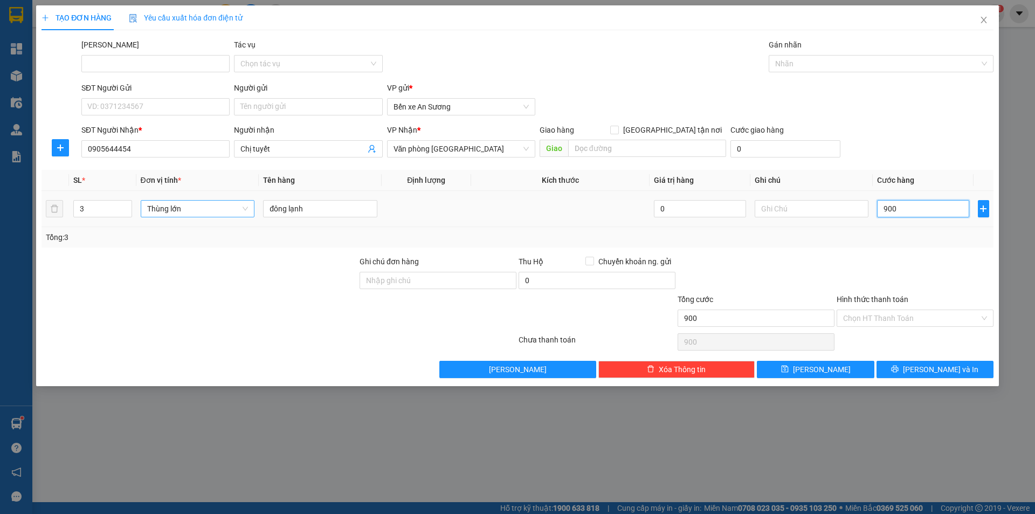
type input "9.000"
type input "90.000"
type input "900.000"
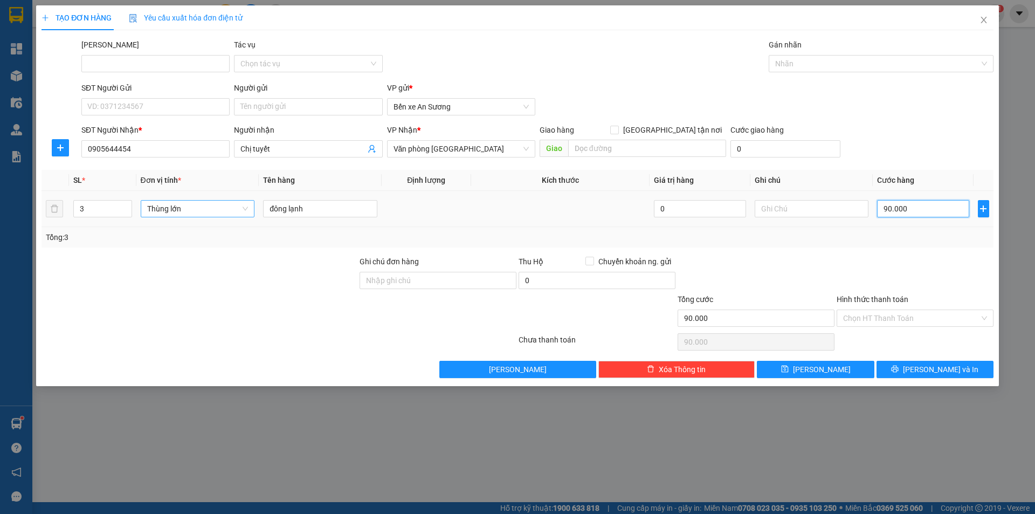
type input "900.000"
drag, startPoint x: 781, startPoint y: 466, endPoint x: 751, endPoint y: 447, distance: 35.2
click at [781, 465] on div "TẠO ĐƠN HÀNG Yêu cầu xuất hóa đơn điện tử Transit Pickup Surcharge Ids Transit …" at bounding box center [517, 257] width 1035 height 514
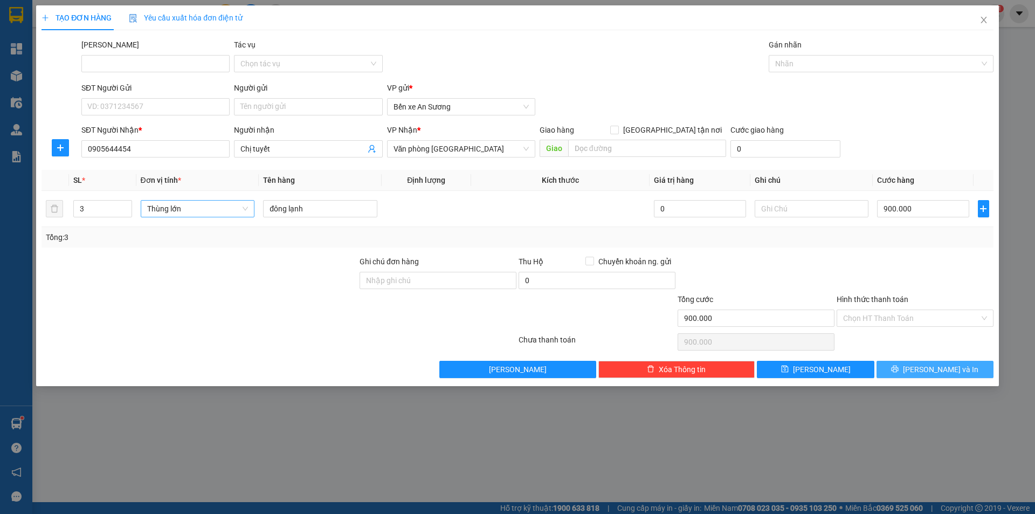
click at [932, 370] on span "[PERSON_NAME] và In" at bounding box center [940, 369] width 75 height 12
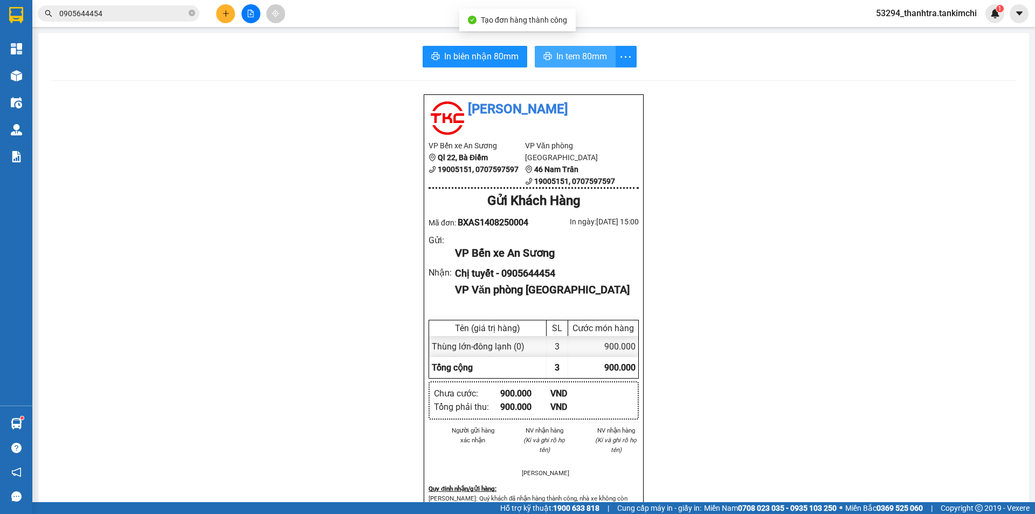
click at [597, 63] on span "In tem 80mm" at bounding box center [581, 56] width 51 height 13
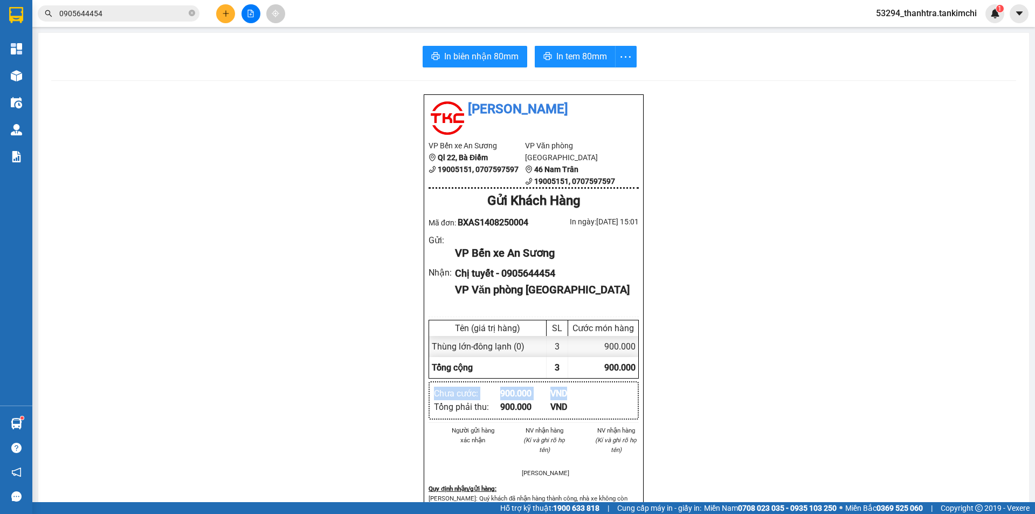
drag, startPoint x: 651, startPoint y: 363, endPoint x: 613, endPoint y: 375, distance: 39.9
click at [621, 373] on div "Tân Kim Chi VP Bến xe An Sương Ql 22, Bà Điểm 19005151, 0707597597 VP Văn phòng…" at bounding box center [533, 469] width 965 height 751
click at [61, 16] on input "0905644454" at bounding box center [122, 14] width 127 height 12
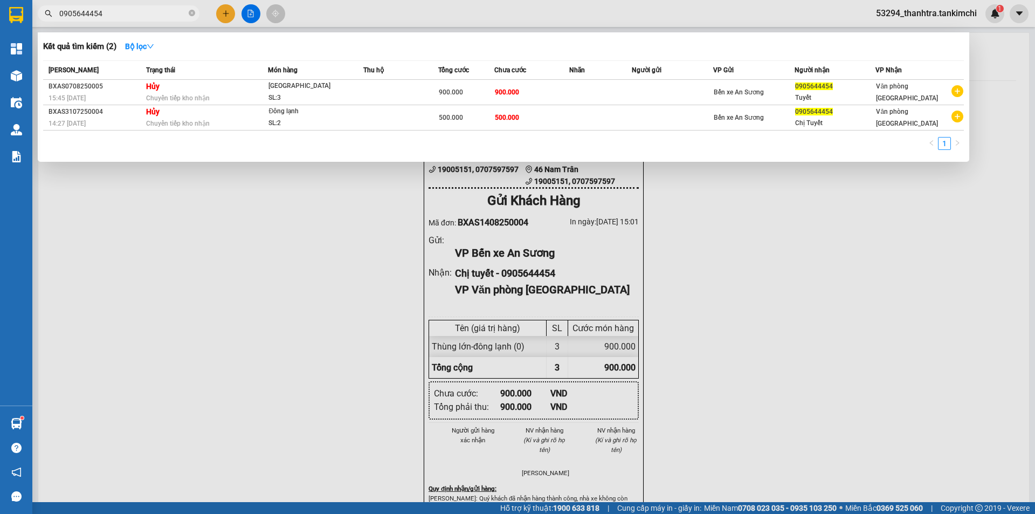
click at [61, 16] on input "0905644454" at bounding box center [122, 14] width 127 height 12
drag, startPoint x: 153, startPoint y: 284, endPoint x: 21, endPoint y: 179, distance: 168.8
click at [152, 284] on div at bounding box center [517, 257] width 1035 height 514
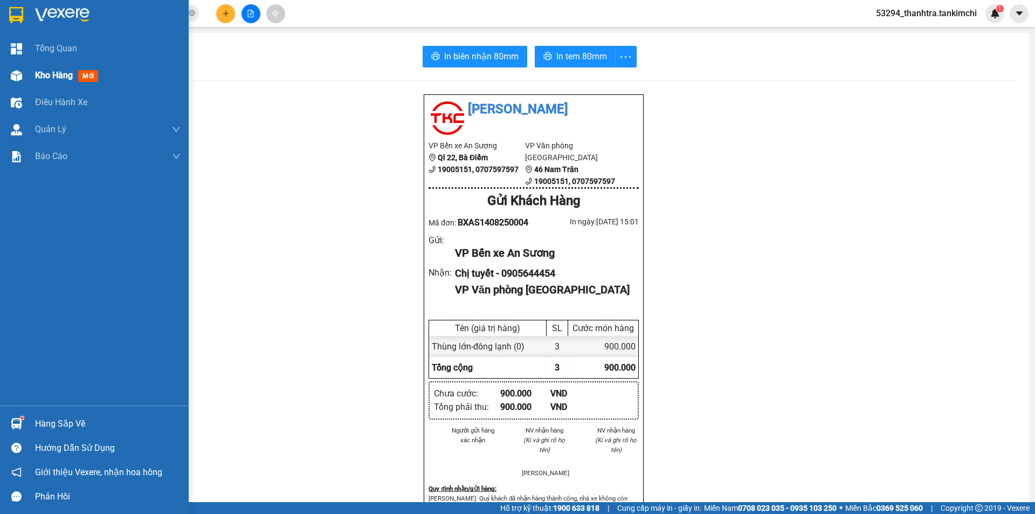
click at [24, 65] on div "Kho hàng mới" at bounding box center [94, 75] width 189 height 27
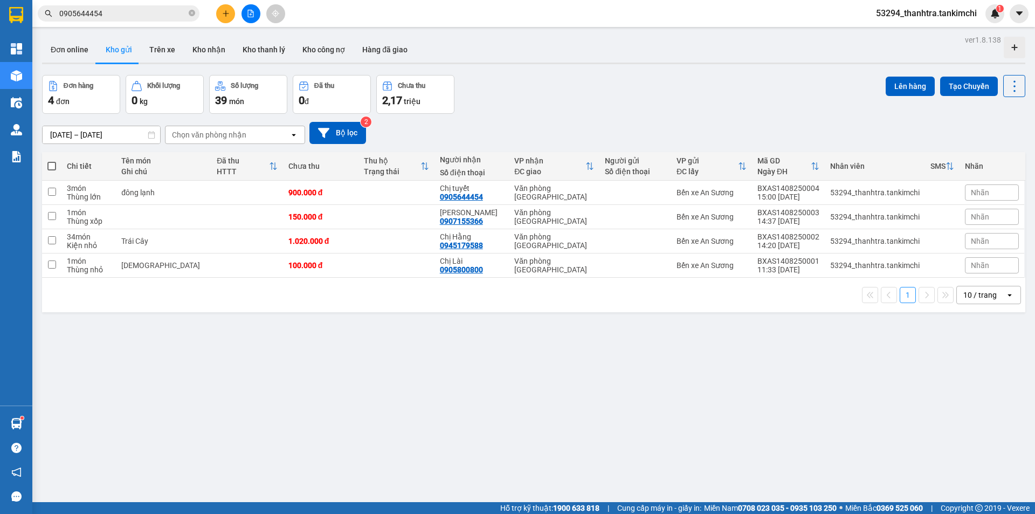
click at [306, 332] on div "ver 1.8.138 Đơn online Kho gửi Trên xe Kho nhận Kho thanh lý Kho công nợ Hàng đ…" at bounding box center [534, 289] width 992 height 514
click at [214, 320] on div "ver 1.8.138 Đơn online Kho gửi Trên xe Kho nhận Kho thanh lý Kho công nợ Hàng đ…" at bounding box center [534, 289] width 992 height 514
click at [229, 19] on button at bounding box center [225, 13] width 19 height 19
click at [256, 43] on div "Tạo đơn hàng" at bounding box center [268, 41] width 47 height 12
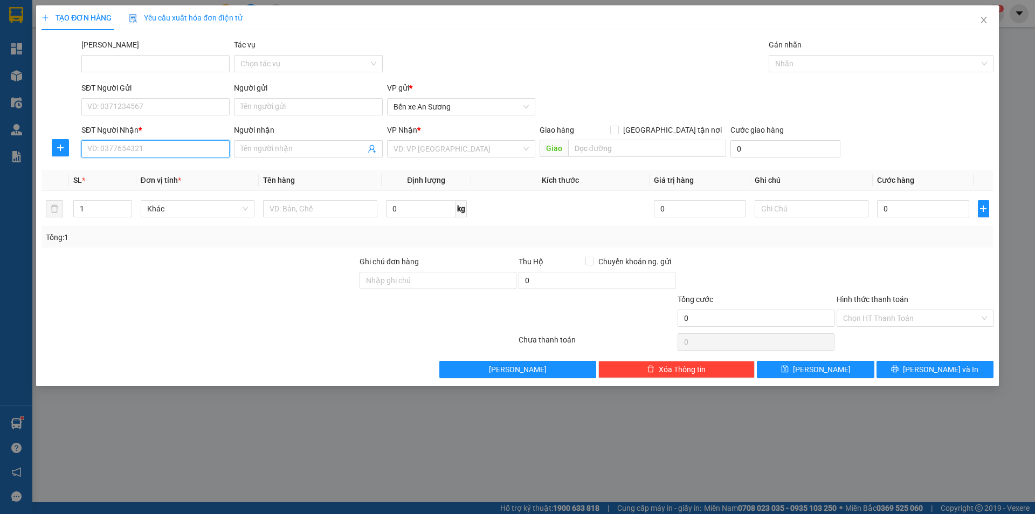
click at [159, 156] on input "SĐT Người Nhận *" at bounding box center [155, 148] width 148 height 17
click at [169, 174] on div "0373640194" at bounding box center [155, 170] width 135 height 12
type input "0373640194"
type input "Huyện [GEOGRAPHIC_DATA], [GEOGRAPHIC_DATA]"
type input "0373640194"
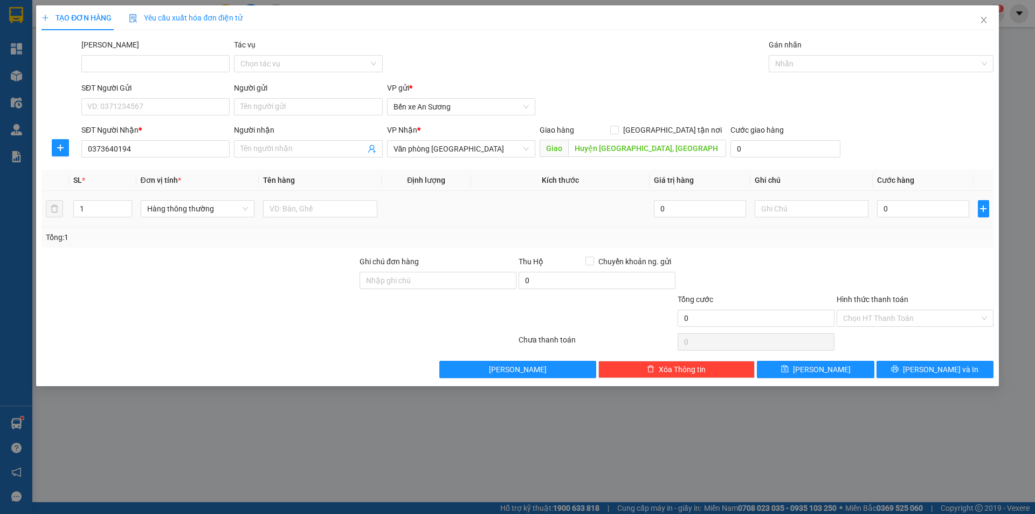
drag, startPoint x: 115, startPoint y: 212, endPoint x: 120, endPoint y: 217, distance: 7.3
click at [115, 212] on input "1" at bounding box center [102, 209] width 57 height 16
type input "5"
click at [927, 373] on span "[PERSON_NAME] và In" at bounding box center [940, 369] width 75 height 12
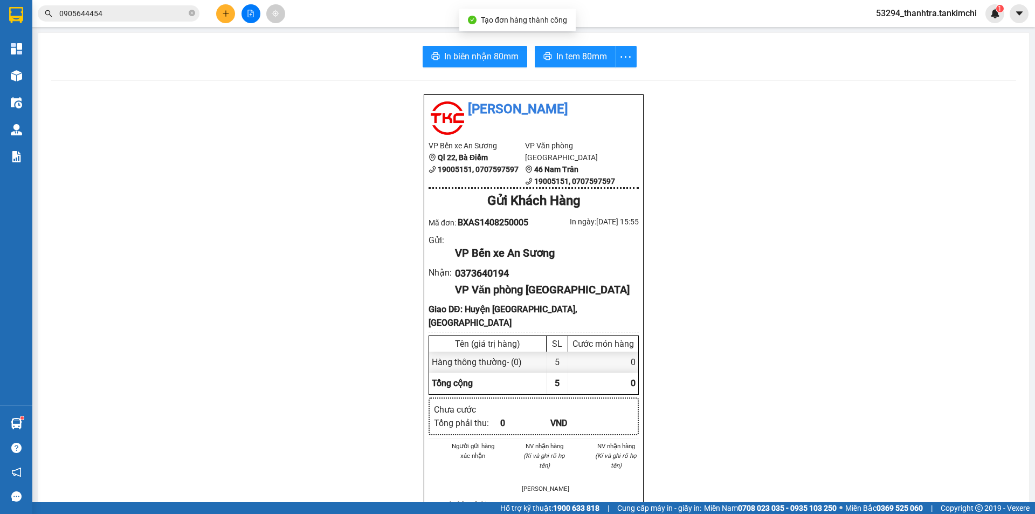
drag, startPoint x: 54, startPoint y: 91, endPoint x: 70, endPoint y: 90, distance: 15.1
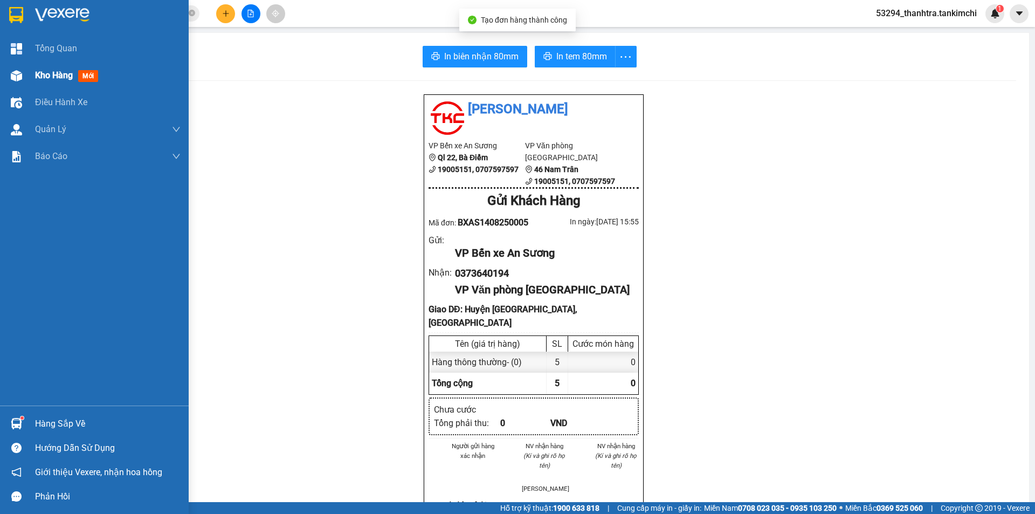
click at [56, 70] on span "Kho hàng" at bounding box center [54, 75] width 38 height 10
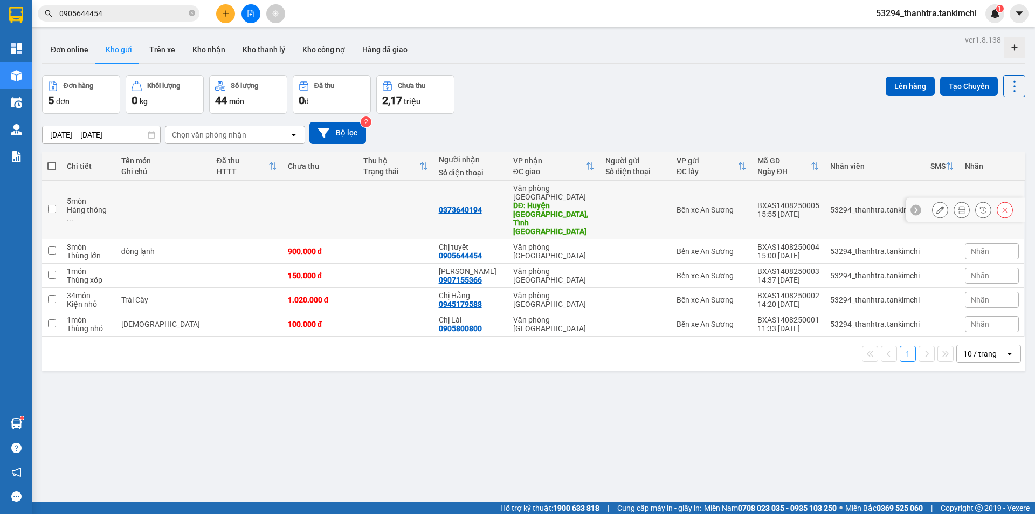
drag, startPoint x: 448, startPoint y: 200, endPoint x: 445, endPoint y: 193, distance: 7.7
click at [445, 205] on div "0373640194" at bounding box center [460, 209] width 43 height 9
click at [446, 205] on div "0373640194" at bounding box center [460, 209] width 43 height 9
copy div "0373640194"
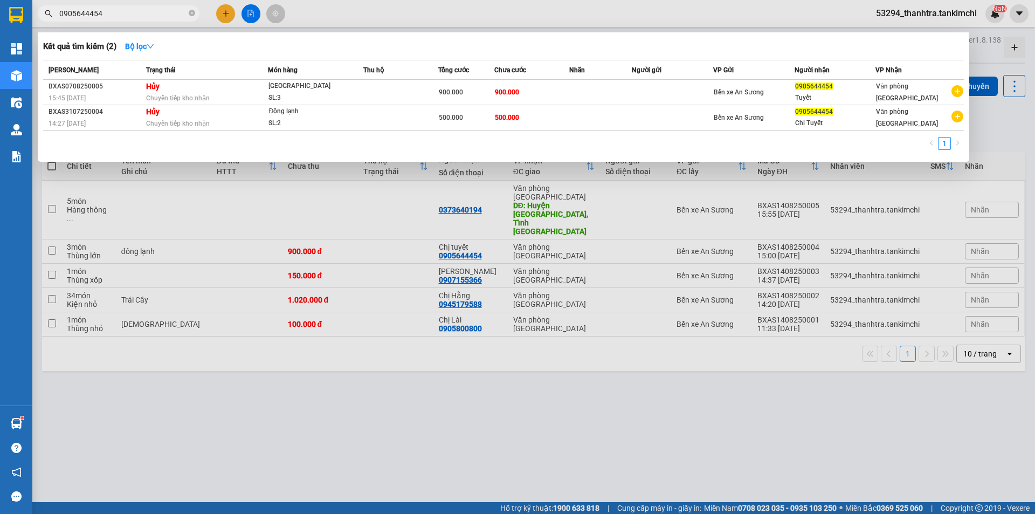
click at [119, 19] on input "0905644454" at bounding box center [122, 14] width 127 height 12
paste input "0373640194"
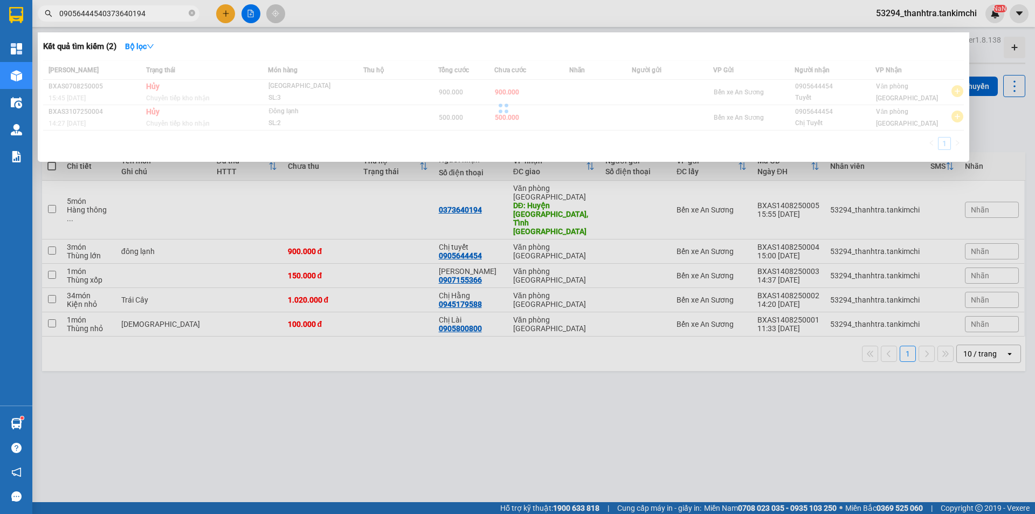
click at [106, 17] on input "09056444540373640194" at bounding box center [122, 14] width 127 height 12
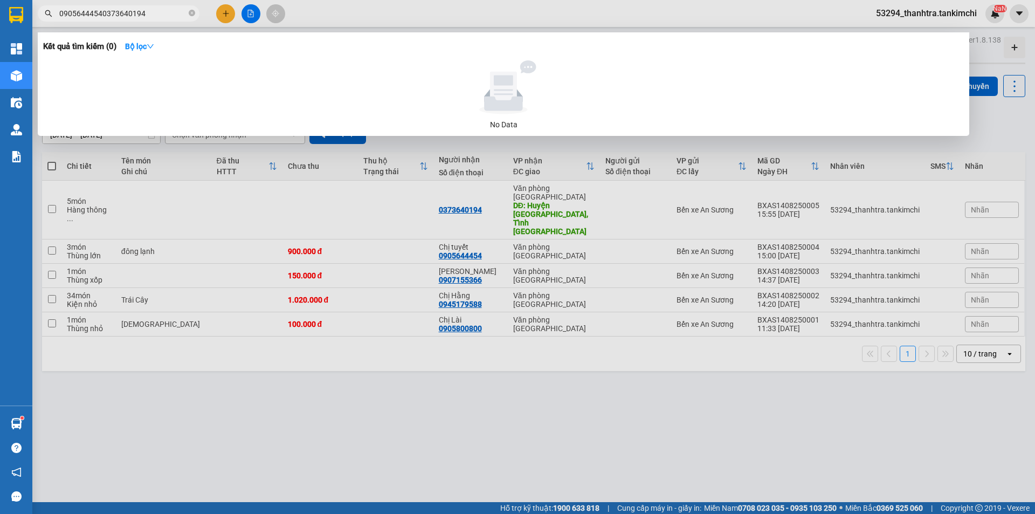
paste input "text"
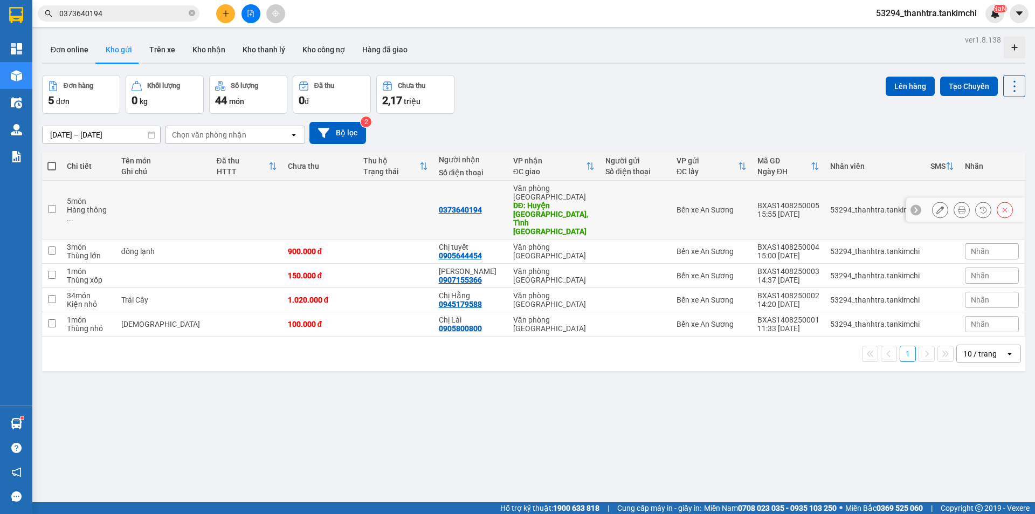
type input "0373640194"
click at [937, 206] on icon at bounding box center [941, 210] width 8 height 8
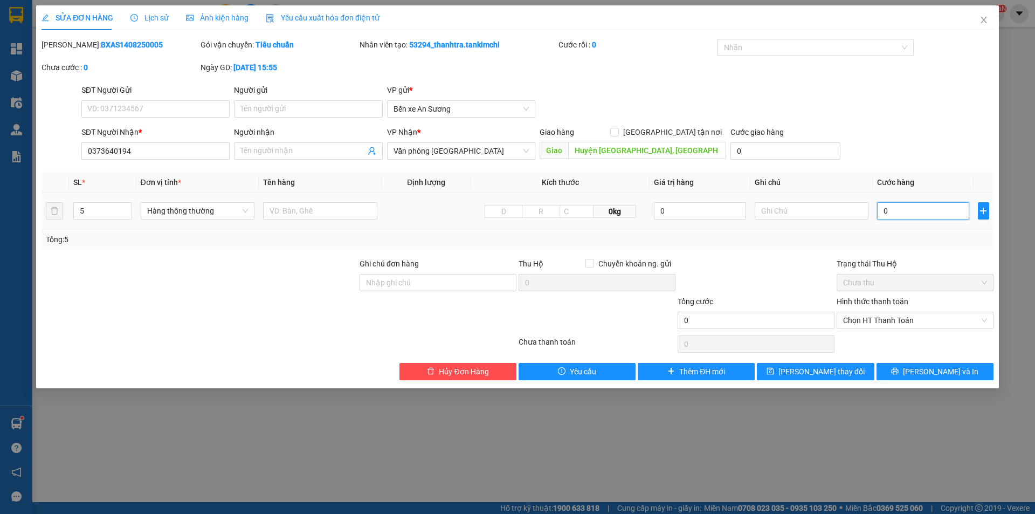
click at [898, 215] on input "0" at bounding box center [923, 210] width 92 height 17
type input "1"
type input "10"
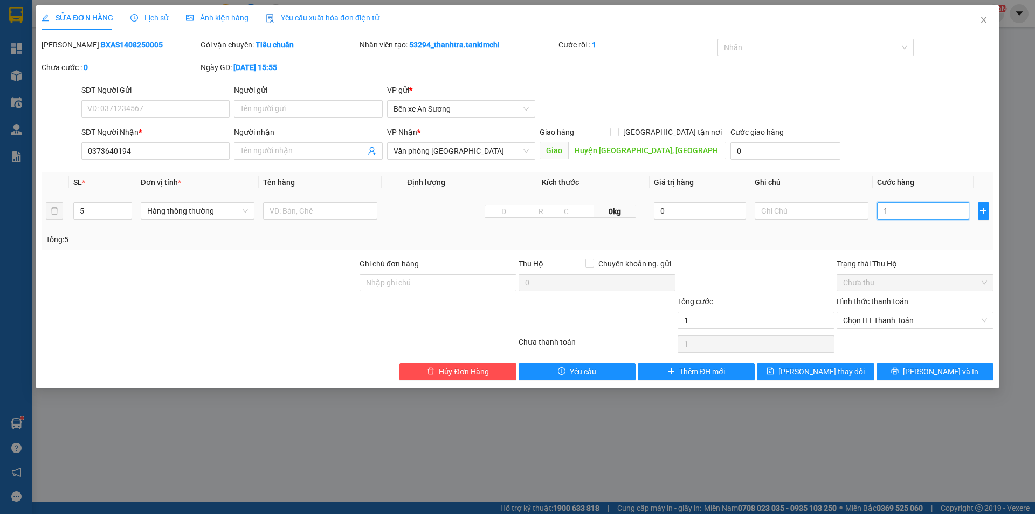
type input "10"
type input "100"
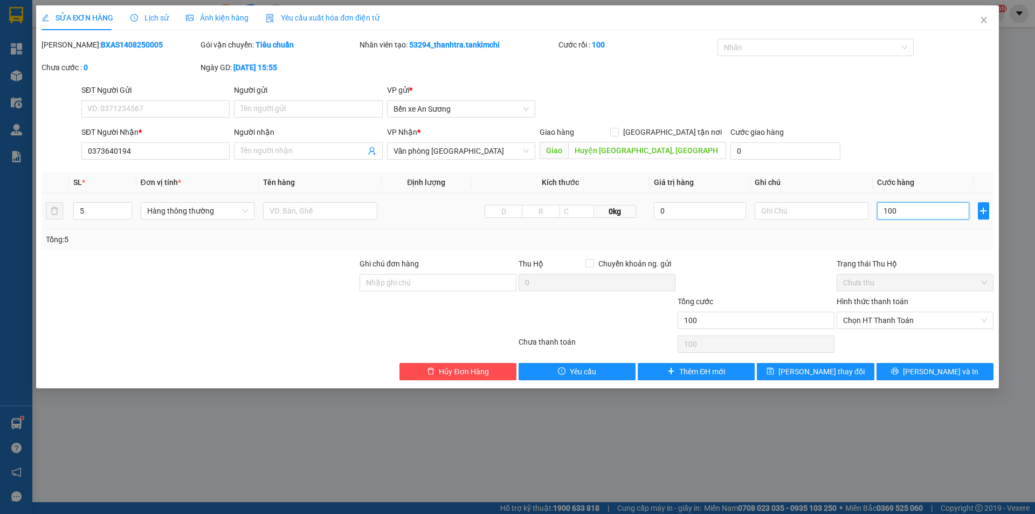
type input "1.000"
type input "10.000"
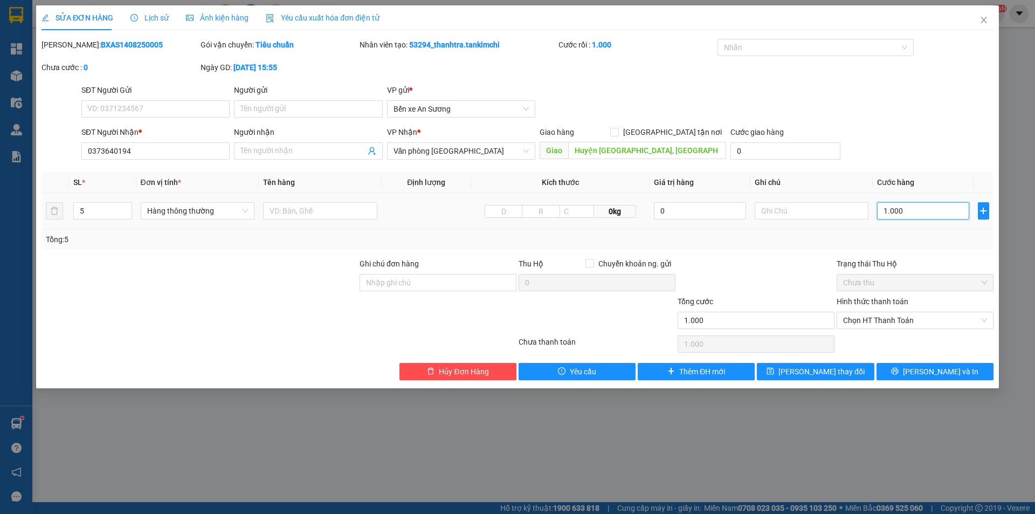
type input "10.000"
type input "100.000"
type input "1.000.000"
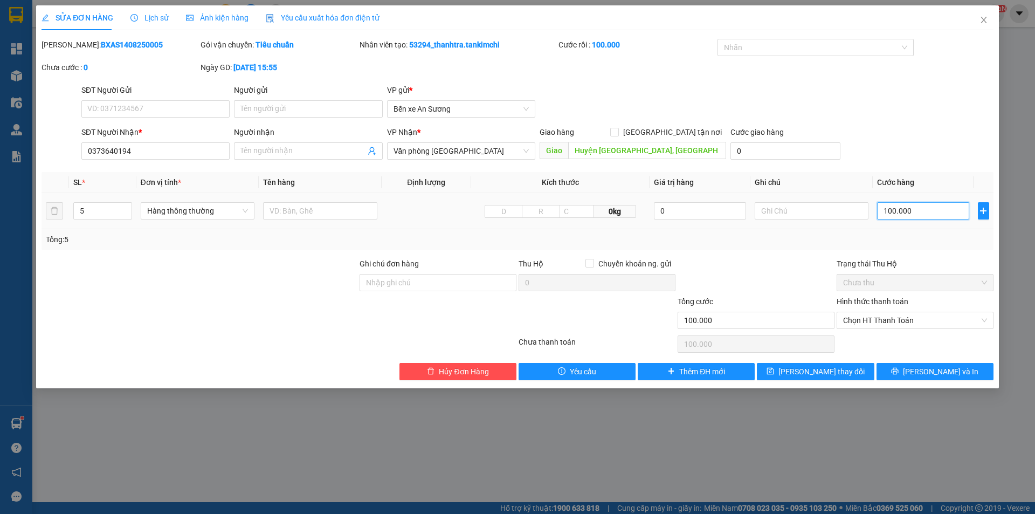
type input "1.000.000"
click at [180, 215] on span "Hàng thông thường" at bounding box center [197, 211] width 101 height 16
type input "1.000.000"
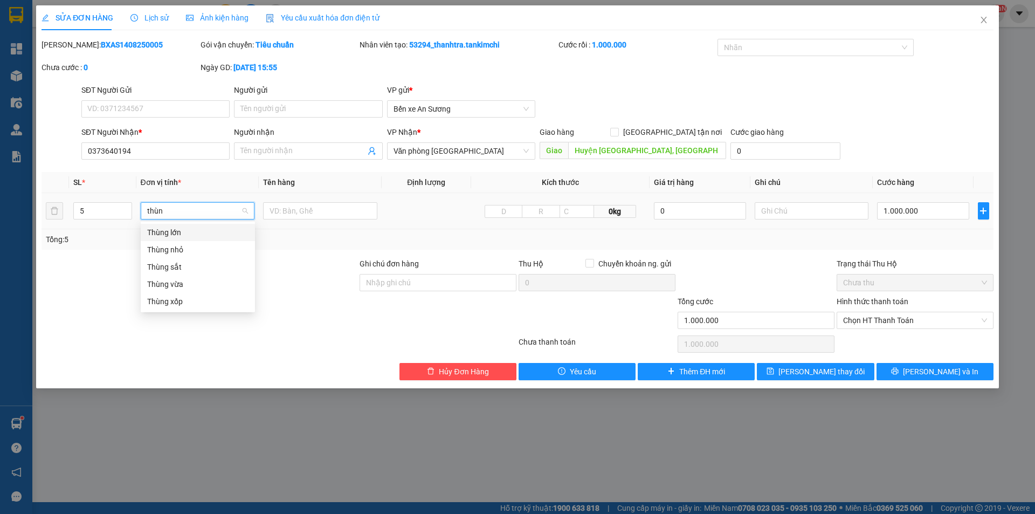
type input "thùng"
drag, startPoint x: 176, startPoint y: 284, endPoint x: 181, endPoint y: 277, distance: 9.0
click at [176, 284] on div "Thùng vừa" at bounding box center [197, 284] width 101 height 12
click at [331, 206] on input "text" at bounding box center [320, 210] width 114 height 17
type input "Sầu riêng"
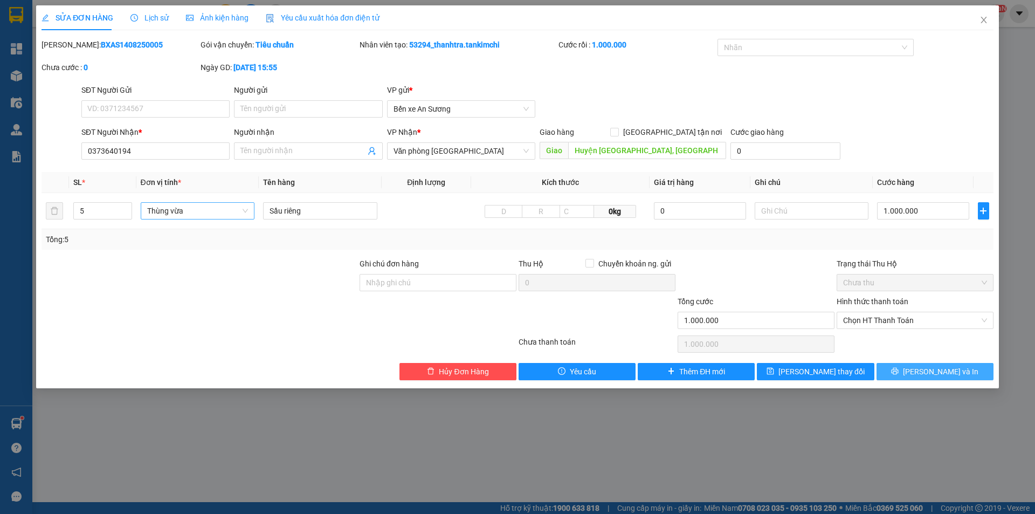
click at [902, 362] on div "Total Paid Fee 0 Total UnPaid Fee 0 Cash Collection Total Fee Mã ĐH: BXAS140825…" at bounding box center [518, 209] width 952 height 341
click at [899, 366] on button "[PERSON_NAME] và In" at bounding box center [935, 371] width 117 height 17
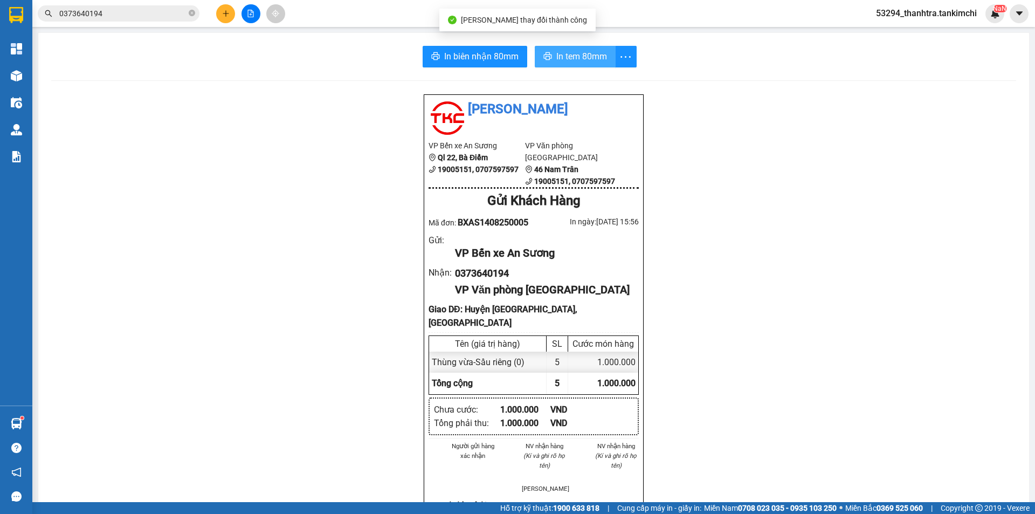
drag, startPoint x: 563, startPoint y: 58, endPoint x: 558, endPoint y: 64, distance: 7.6
click at [563, 59] on span "In tem 80mm" at bounding box center [581, 56] width 51 height 13
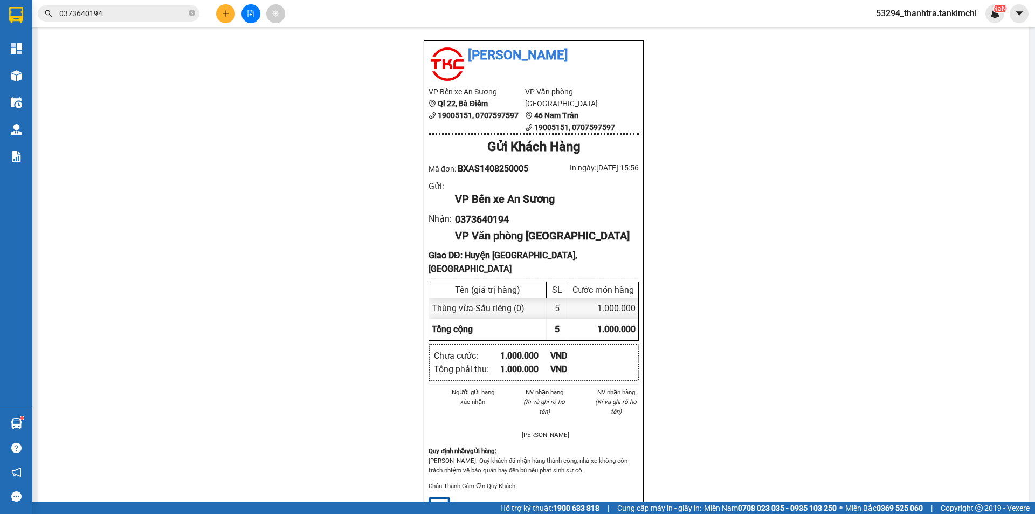
scroll to position [108, 0]
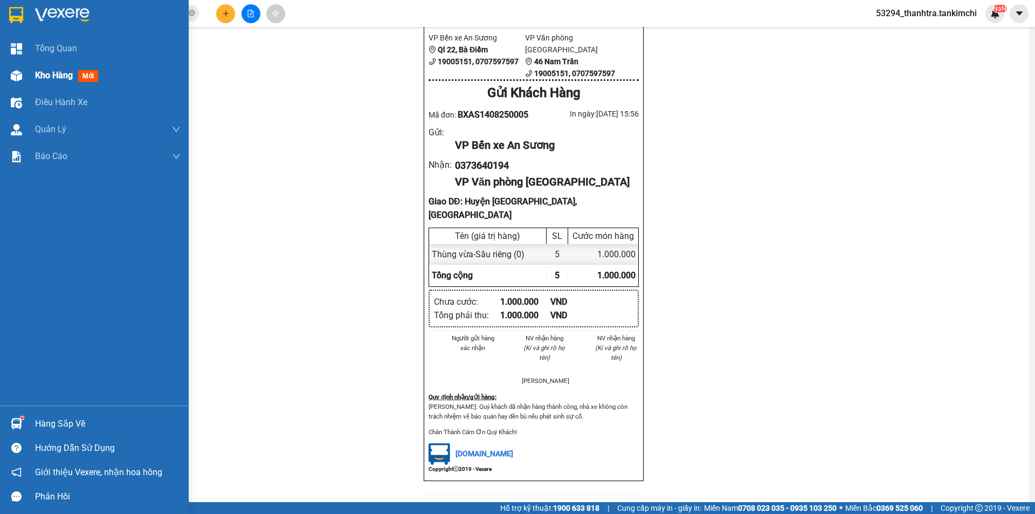
click at [67, 68] on div "Kho hàng mới" at bounding box center [68, 74] width 67 height 13
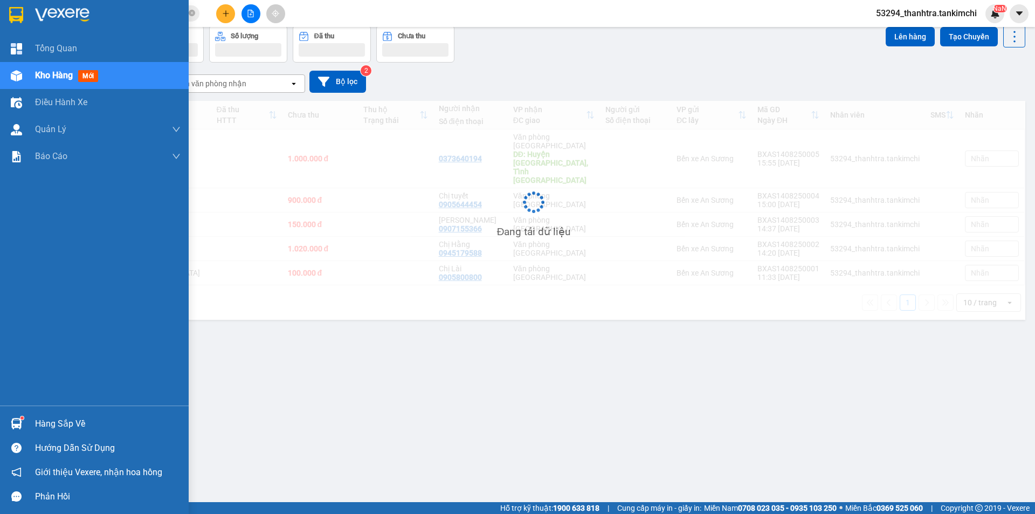
scroll to position [50, 0]
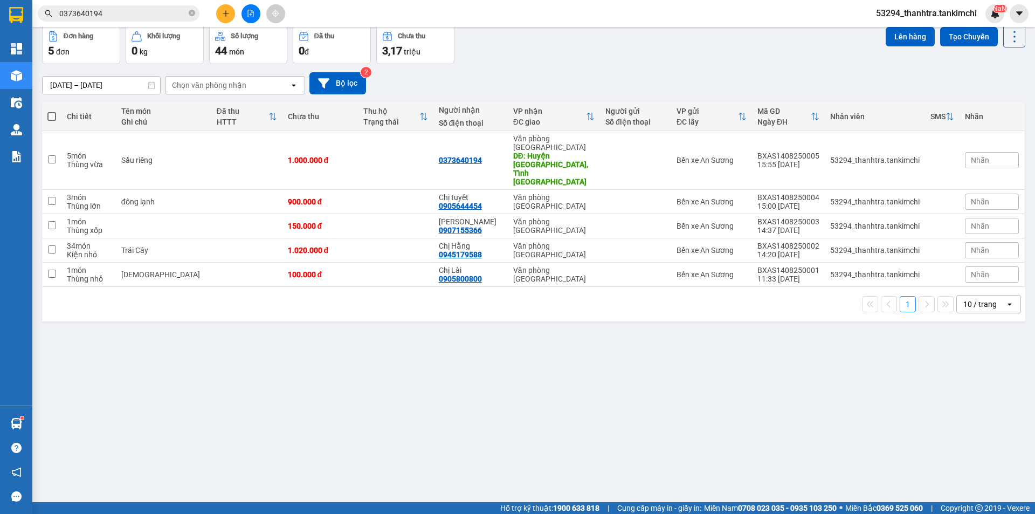
click at [428, 315] on div "ver 1.8.138 Đơn online Kho gửi Trên xe Kho nhận Kho thanh lý Kho công nợ Hàng đ…" at bounding box center [534, 240] width 992 height 514
click at [381, 405] on div "ver 1.8.138 Đơn online Kho gửi Trên xe Kho nhận Kho thanh lý Kho công nợ Hàng đ…" at bounding box center [534, 240] width 992 height 514
click at [730, 482] on div "ver 1.8.138 Đơn online Kho gửi Trên xe Kho nhận Kho thanh lý Kho công nợ Hàng đ…" at bounding box center [534, 240] width 992 height 514
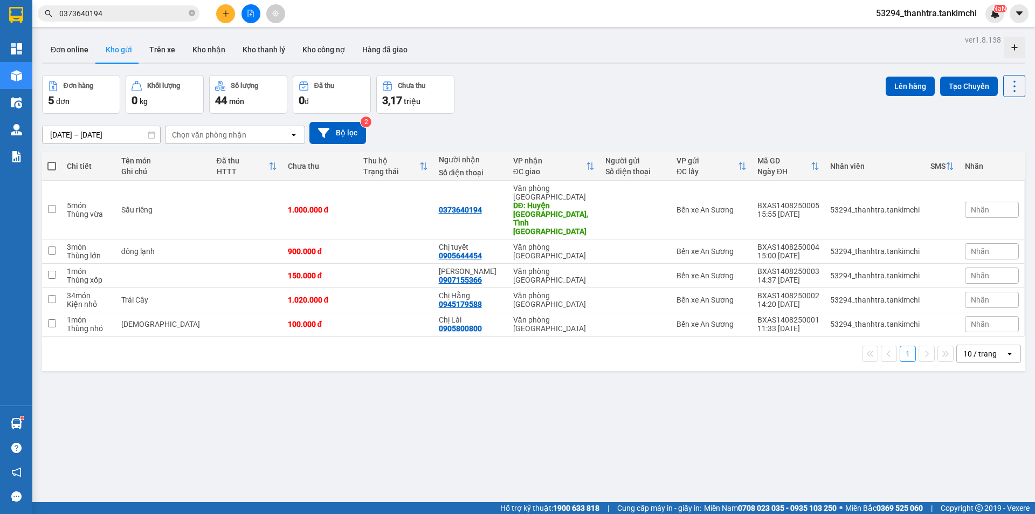
click at [64, 167] on th "Chi tiết" at bounding box center [88, 166] width 54 height 29
click at [49, 162] on span at bounding box center [51, 166] width 9 height 9
click at [52, 161] on input "checkbox" at bounding box center [52, 161] width 0 height 0
checkbox input "true"
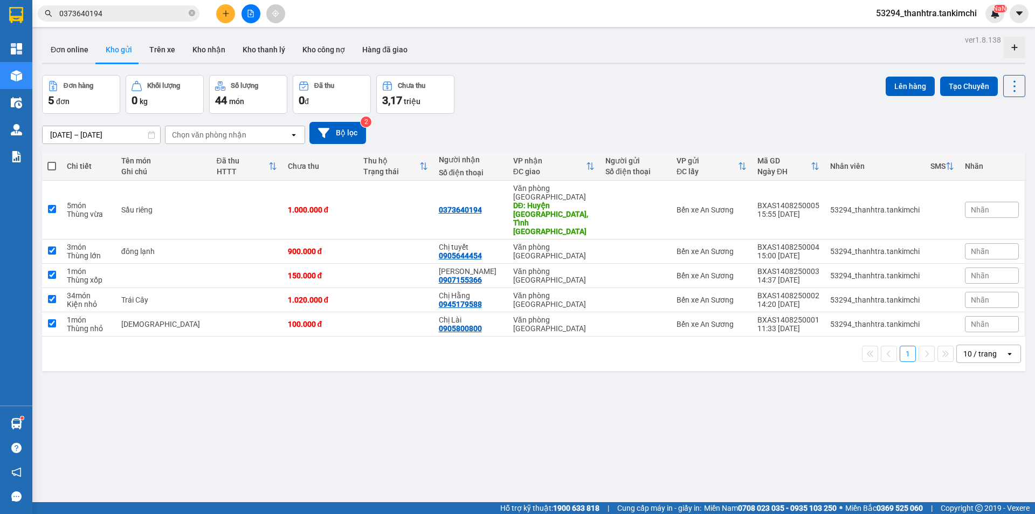
checkbox input "true"
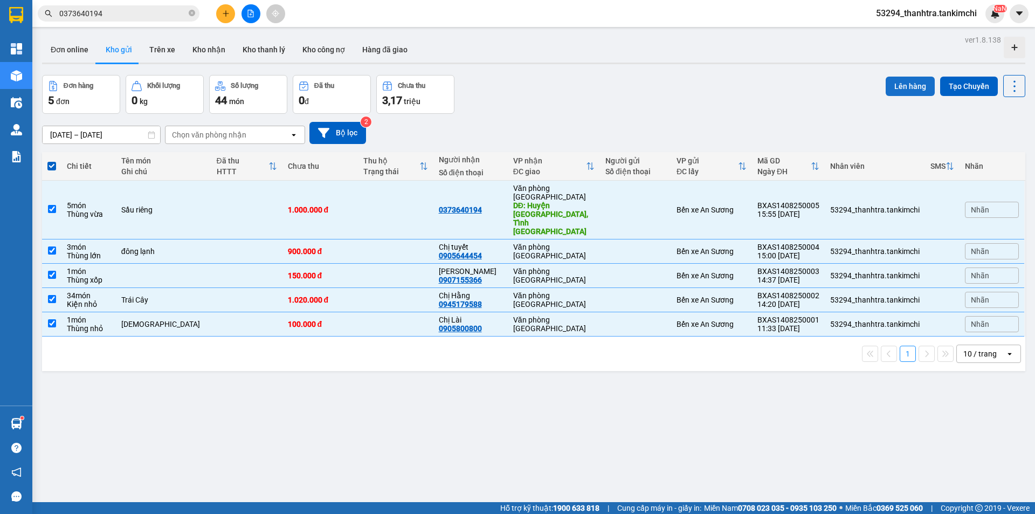
click at [901, 88] on button "Lên hàng" at bounding box center [910, 86] width 49 height 19
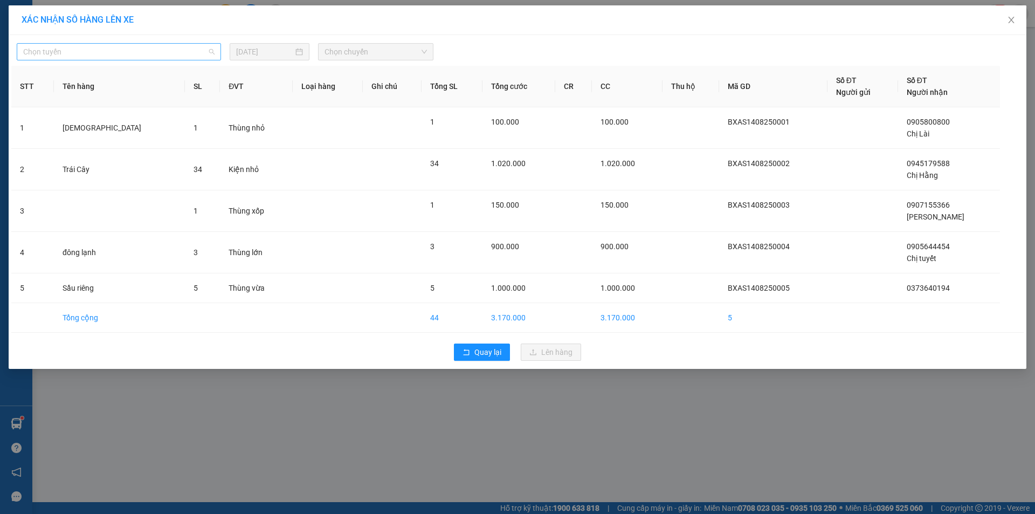
click at [175, 55] on span "Chọn tuyến" at bounding box center [118, 52] width 191 height 16
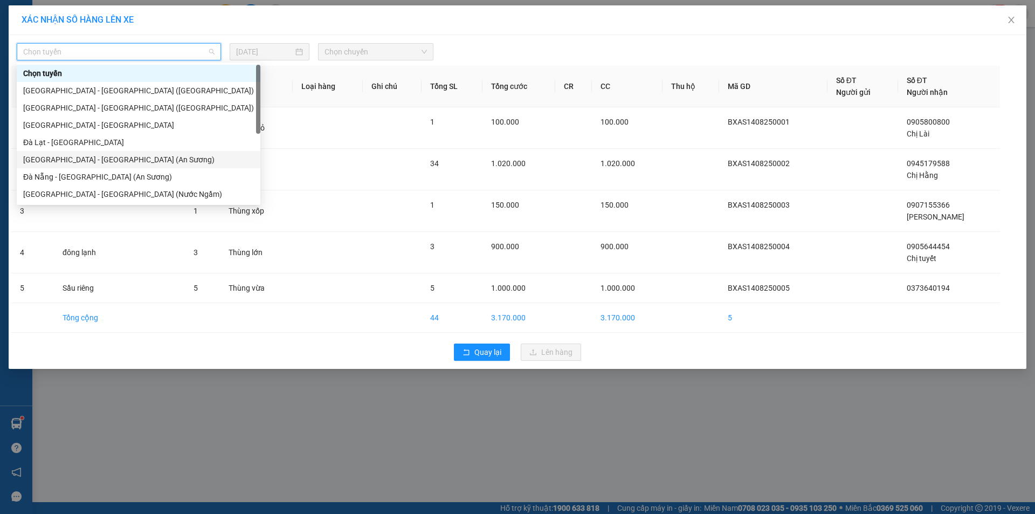
click at [57, 161] on div "[GEOGRAPHIC_DATA] - [GEOGRAPHIC_DATA] (An Sương)" at bounding box center [138, 160] width 231 height 12
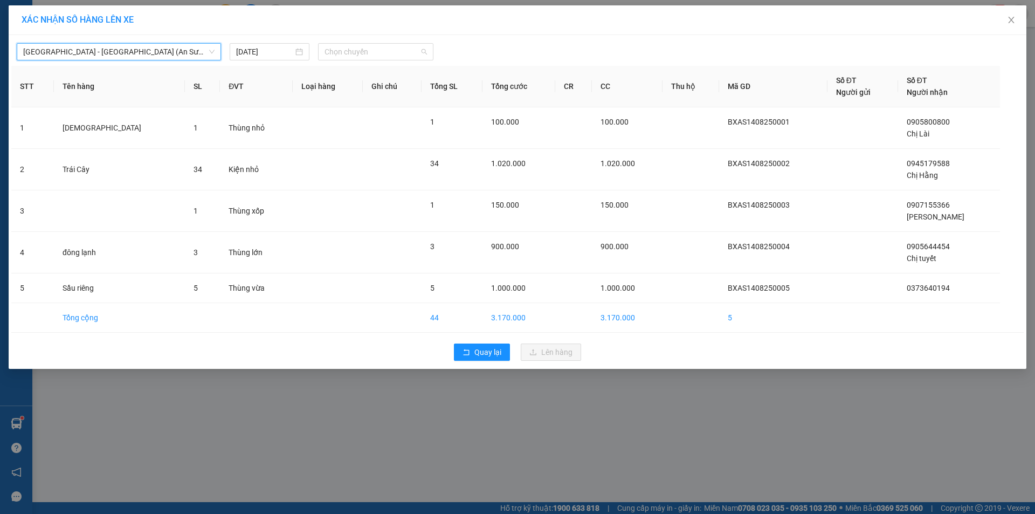
drag, startPoint x: 391, startPoint y: 50, endPoint x: 393, endPoint y: 73, distance: 22.7
click at [391, 52] on span "Chọn chuyến" at bounding box center [376, 52] width 102 height 16
click at [384, 90] on div "17:30 - 43H-156.53" at bounding box center [367, 91] width 84 height 12
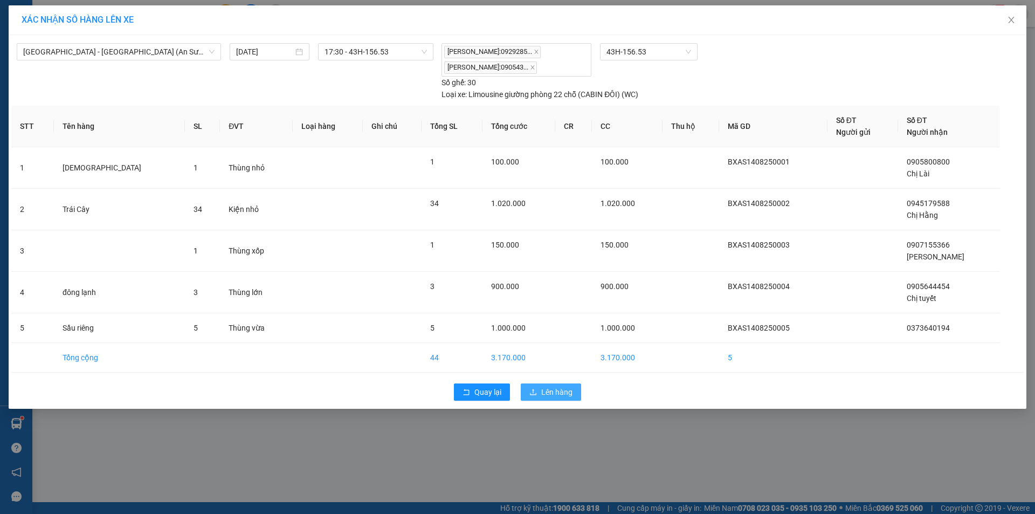
click at [540, 389] on button "Lên hàng" at bounding box center [551, 391] width 60 height 17
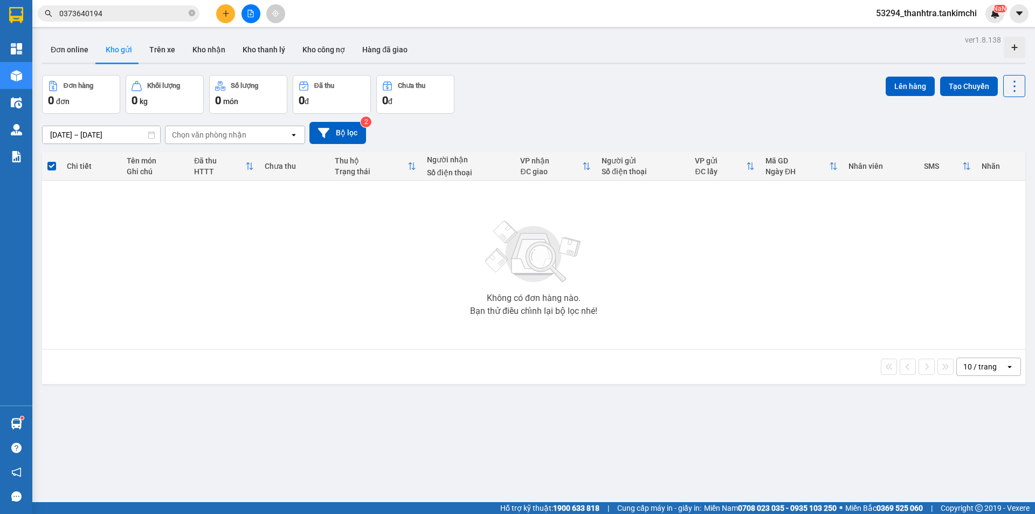
click at [152, 8] on input "0373640194" at bounding box center [122, 14] width 127 height 12
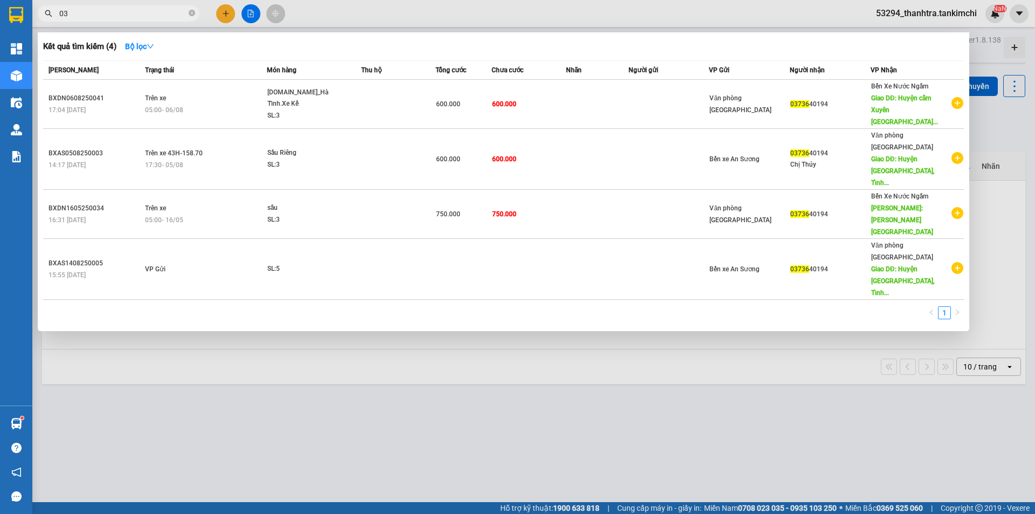
type input "0"
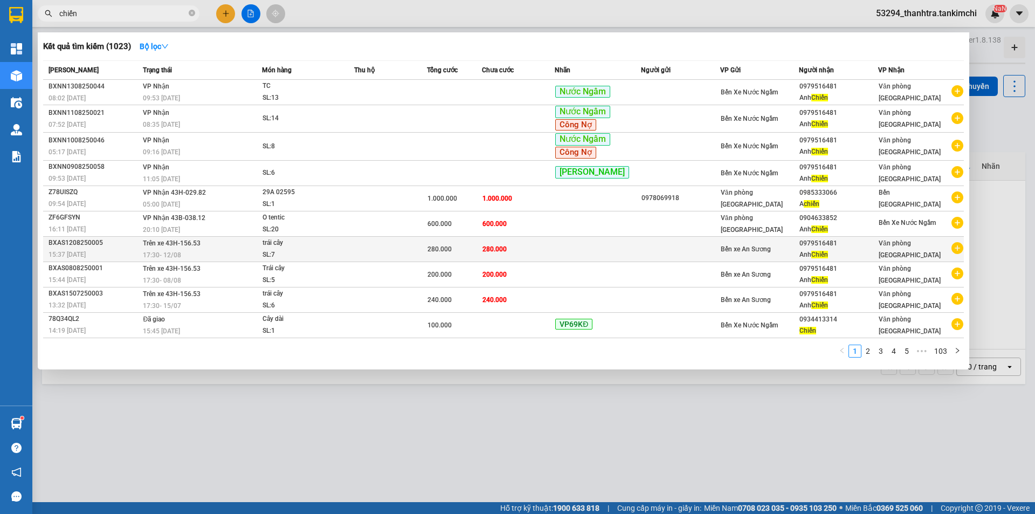
type input "chiến"
copy tr "Bến xe An Sương 0979516481"
drag, startPoint x: 801, startPoint y: 243, endPoint x: 835, endPoint y: 245, distance: 34.0
click at [835, 245] on tr "BXAS1208250005 15:37 [DATE] Trên xe 43H-156.53 17:30 [DATE] trái cây SL: 7 280.…" at bounding box center [503, 248] width 921 height 25
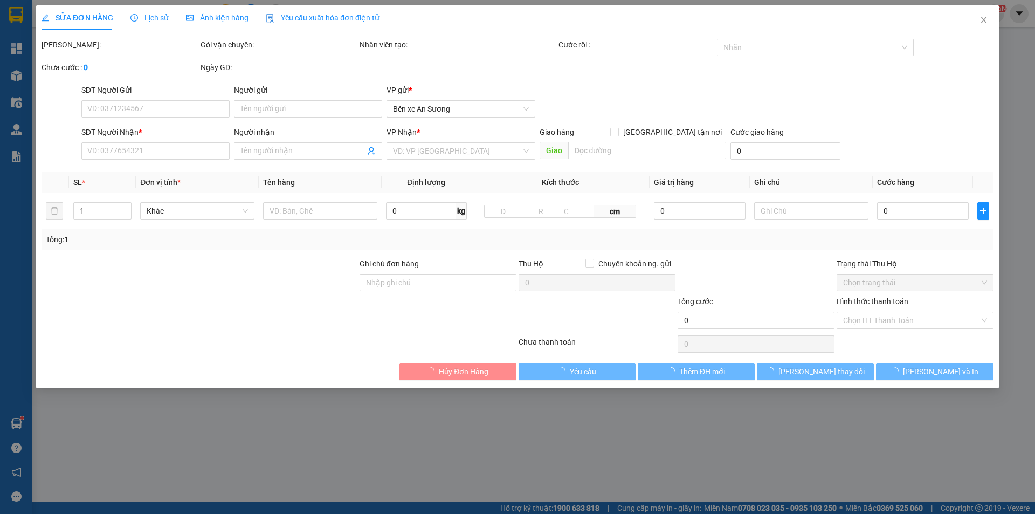
type input "0979516481"
type input "Anh Chiến"
type input "280.000"
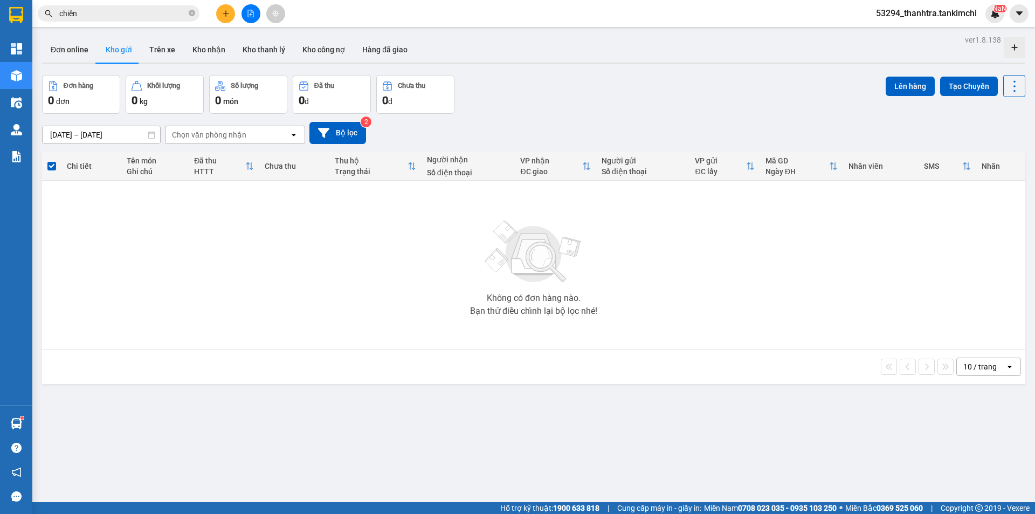
drag, startPoint x: 218, startPoint y: 13, endPoint x: 218, endPoint y: 20, distance: 7.0
click at [218, 13] on button at bounding box center [225, 13] width 19 height 19
click at [268, 46] on div "Tạo đơn hàng" at bounding box center [263, 40] width 81 height 20
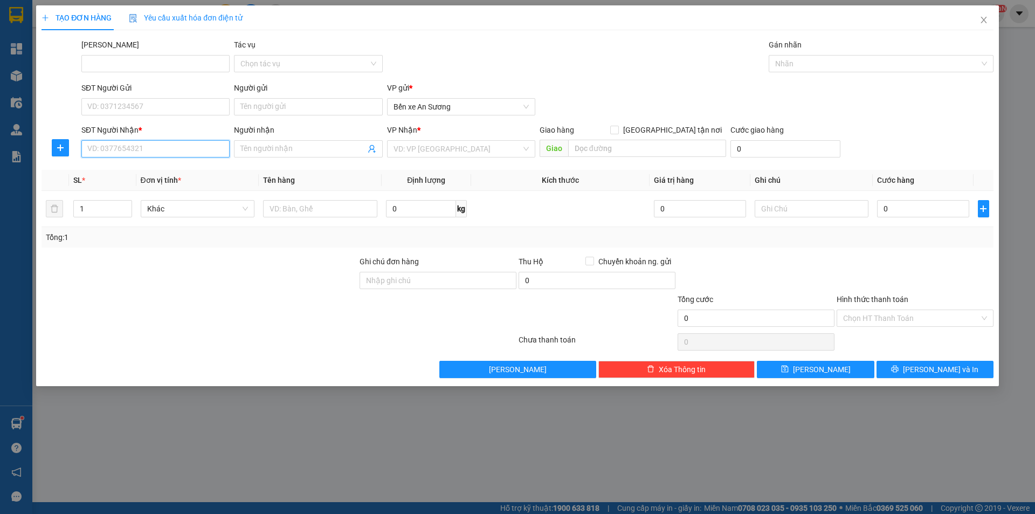
click at [142, 143] on input "SĐT Người Nhận *" at bounding box center [155, 148] width 148 height 17
paste input "0979516481"
type input "0979516481"
click at [271, 147] on input "Người nhận" at bounding box center [302, 149] width 125 height 12
click at [193, 149] on input "0979516481" at bounding box center [155, 148] width 148 height 17
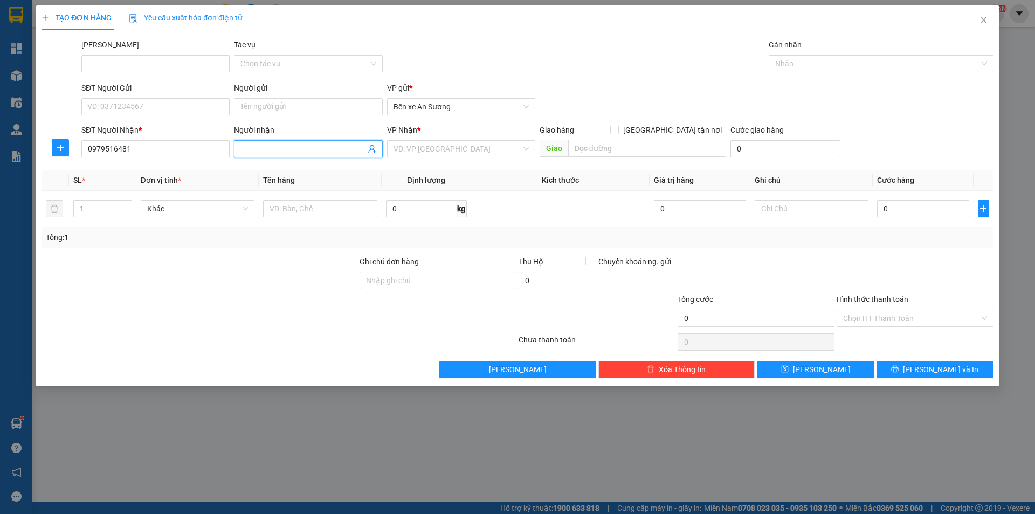
click at [276, 152] on input "Người nhận" at bounding box center [302, 149] width 125 height 12
type input "Anh C"
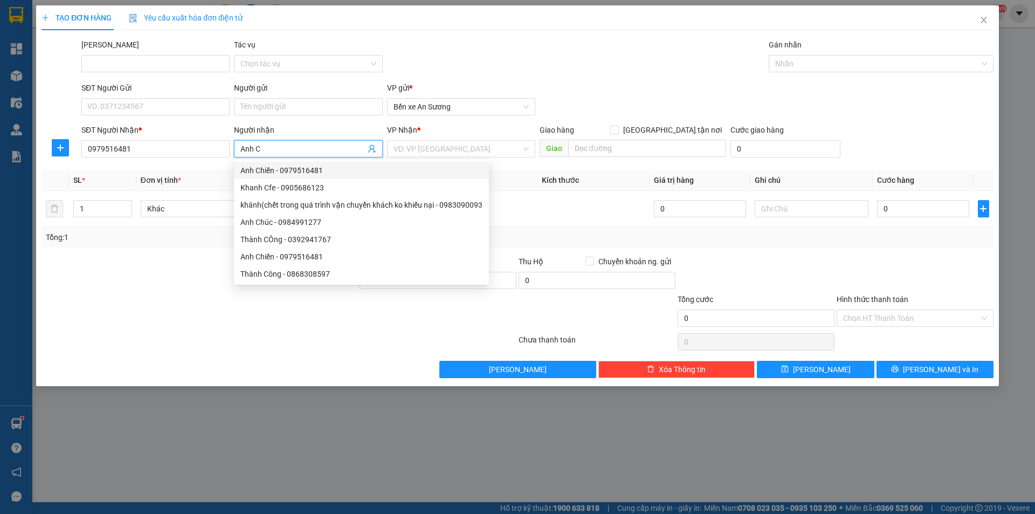
click at [269, 162] on div "Anh Chiến - 0979516481" at bounding box center [361, 170] width 255 height 17
type input "0979516481"
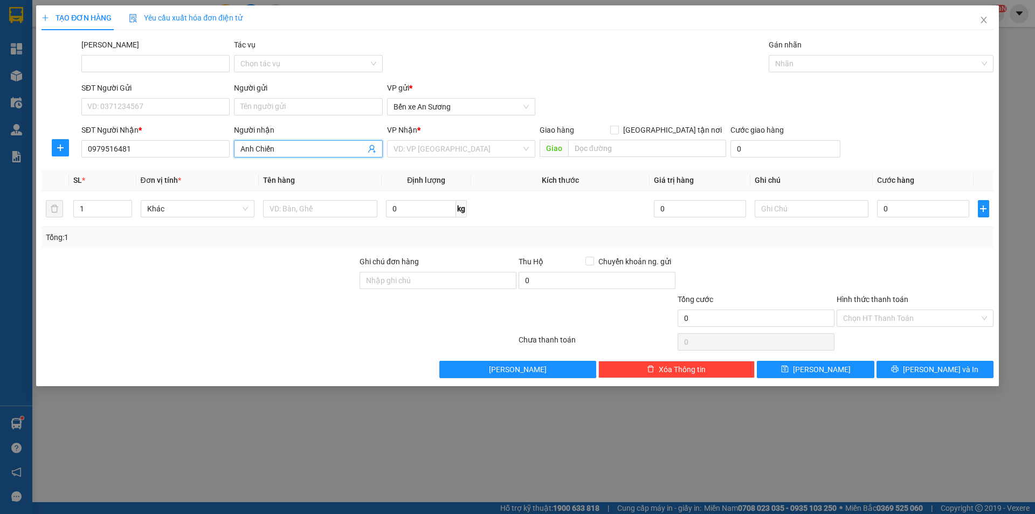
type input "Anh Chiến"
click at [177, 269] on div at bounding box center [199, 275] width 318 height 38
click at [407, 146] on input "search" at bounding box center [458, 149] width 128 height 16
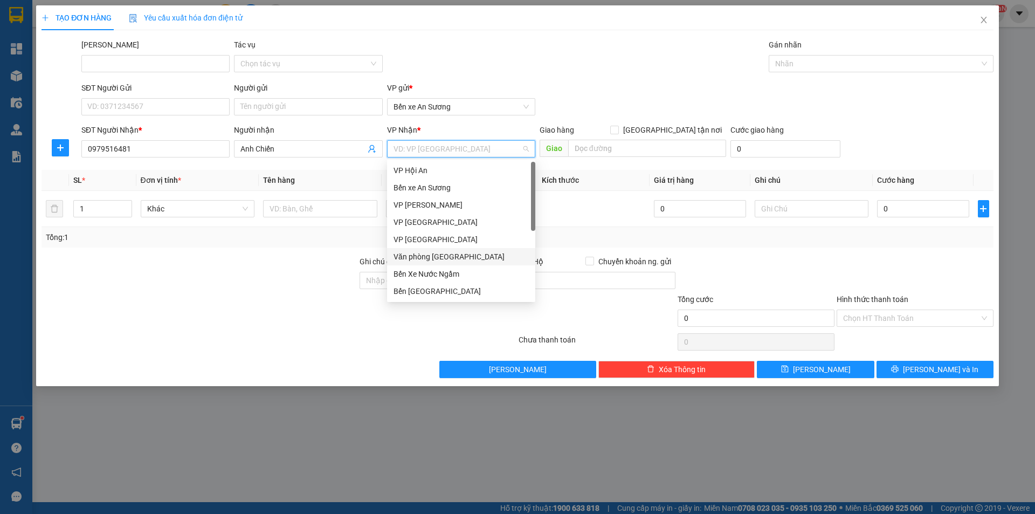
drag, startPoint x: 431, startPoint y: 256, endPoint x: 341, endPoint y: 270, distance: 90.6
click at [429, 256] on div "Văn phòng [GEOGRAPHIC_DATA]" at bounding box center [461, 257] width 135 height 12
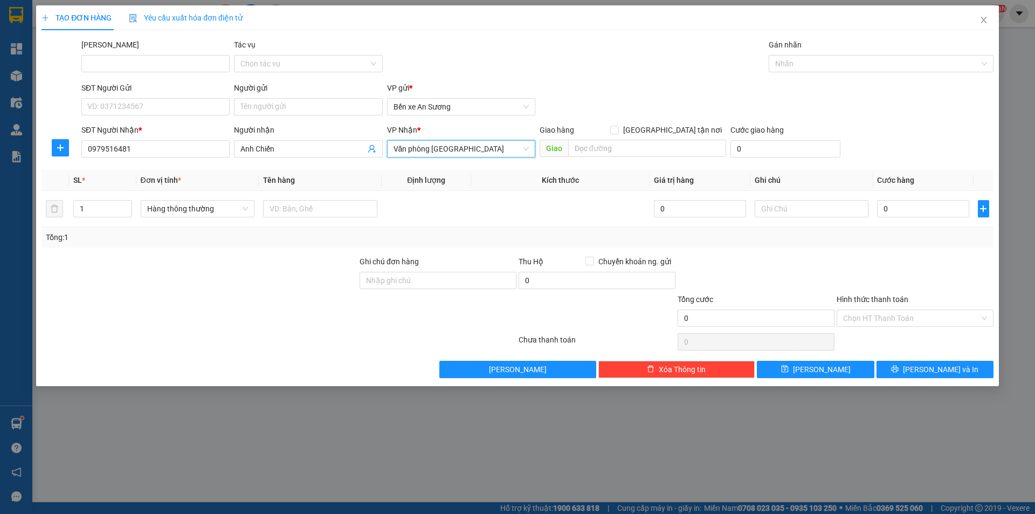
click at [340, 270] on div at bounding box center [199, 275] width 318 height 38
click at [118, 206] on input "1" at bounding box center [102, 209] width 57 height 16
type input "8"
click at [165, 215] on span "Hàng thông thường" at bounding box center [197, 209] width 101 height 16
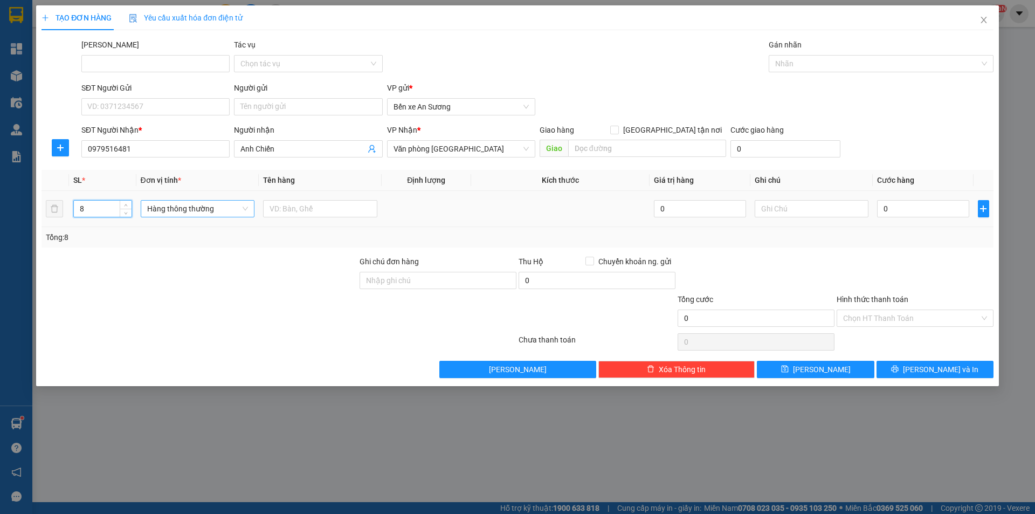
type input "8"
type input "kiện"
click at [169, 247] on div "Kiện nhỏ" at bounding box center [197, 248] width 101 height 12
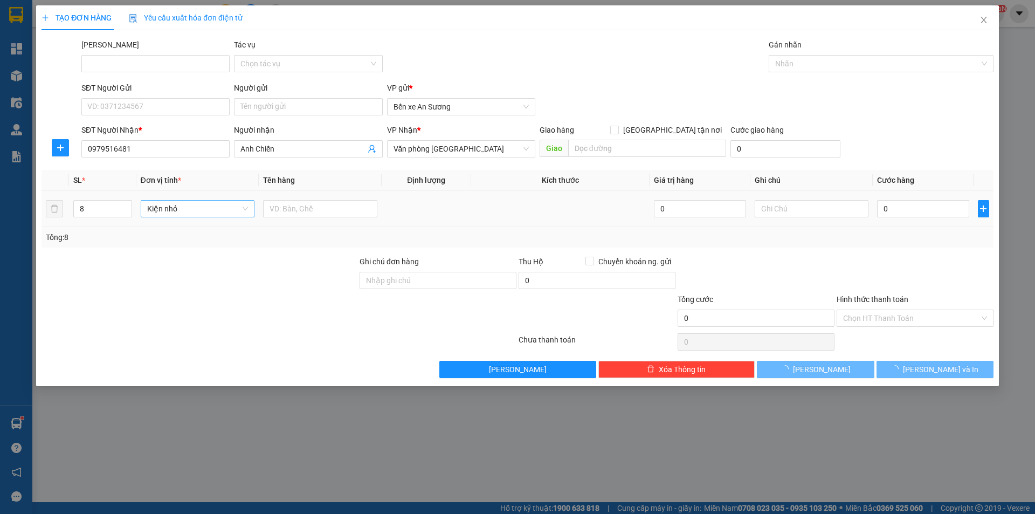
click at [254, 260] on div at bounding box center [199, 275] width 318 height 38
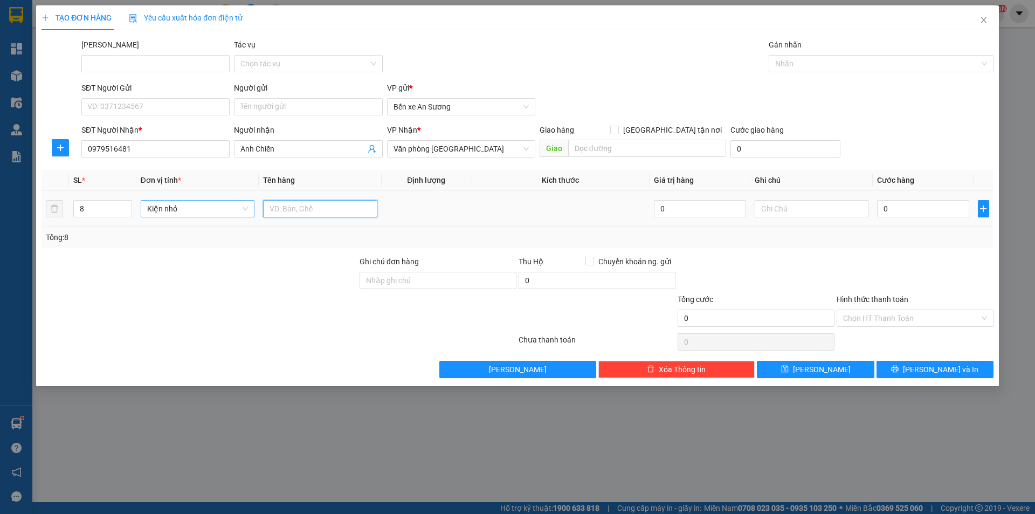
click at [328, 201] on input "text" at bounding box center [320, 208] width 114 height 17
type input "7 lớn 1 nhỏ"
click at [904, 209] on input "0" at bounding box center [923, 208] width 92 height 17
type input "3"
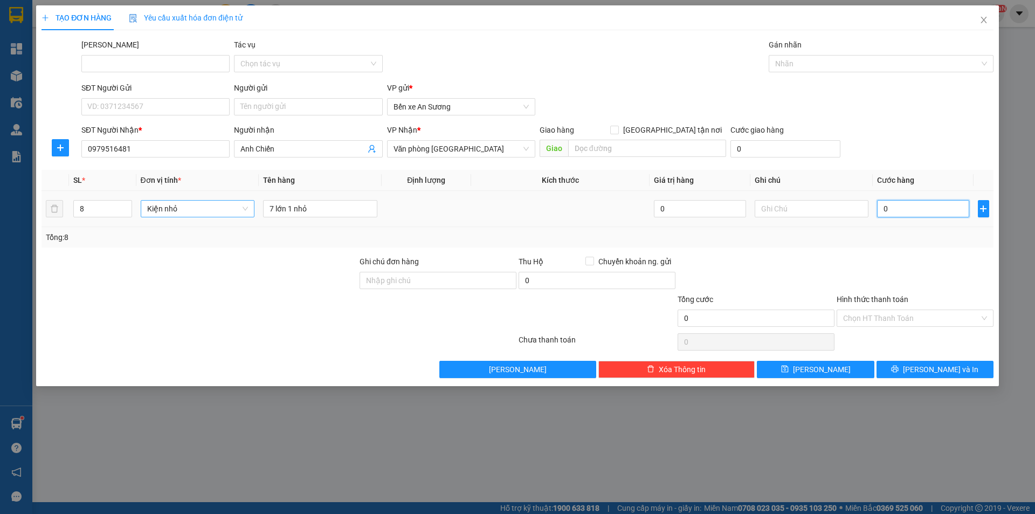
type input "3"
type input "30"
type input "300"
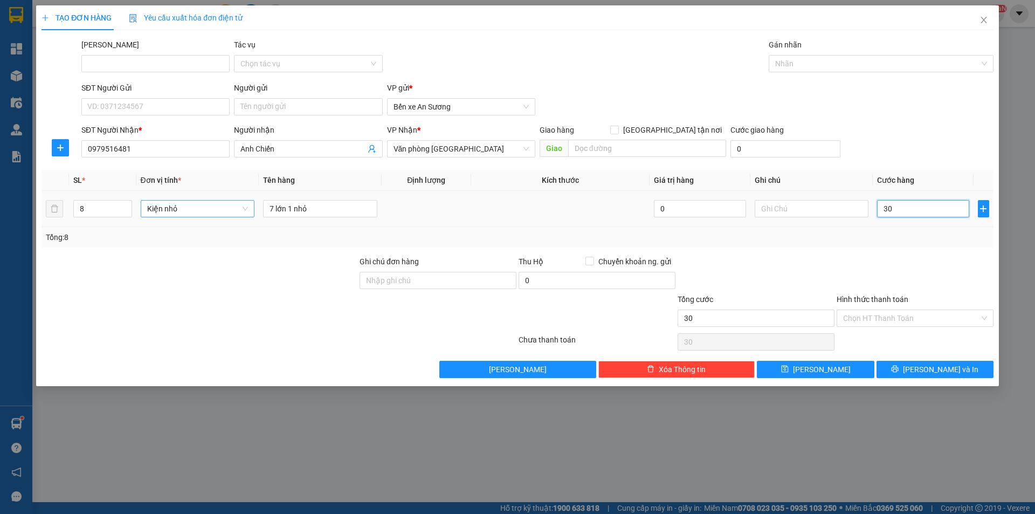
type input "300"
type input "3.000"
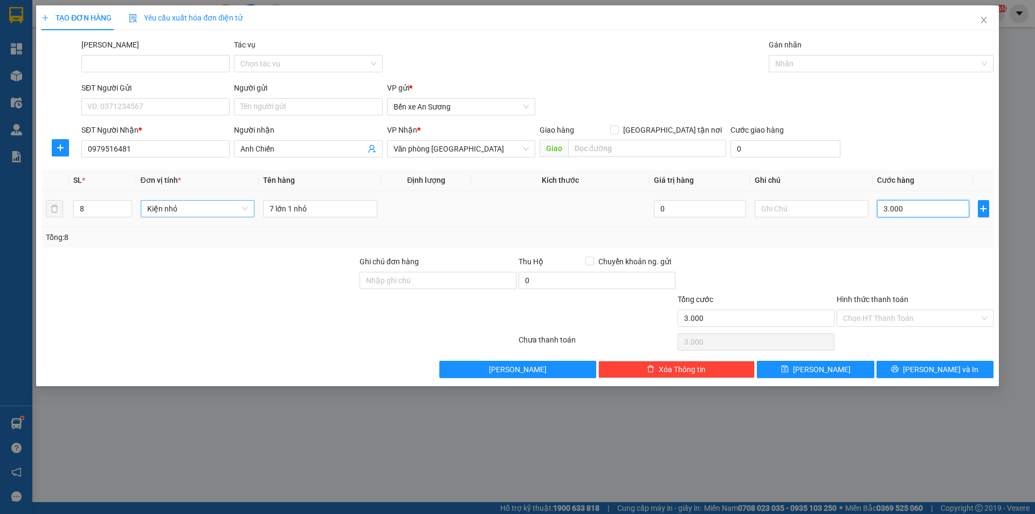
type input "30.000"
type input "300.000"
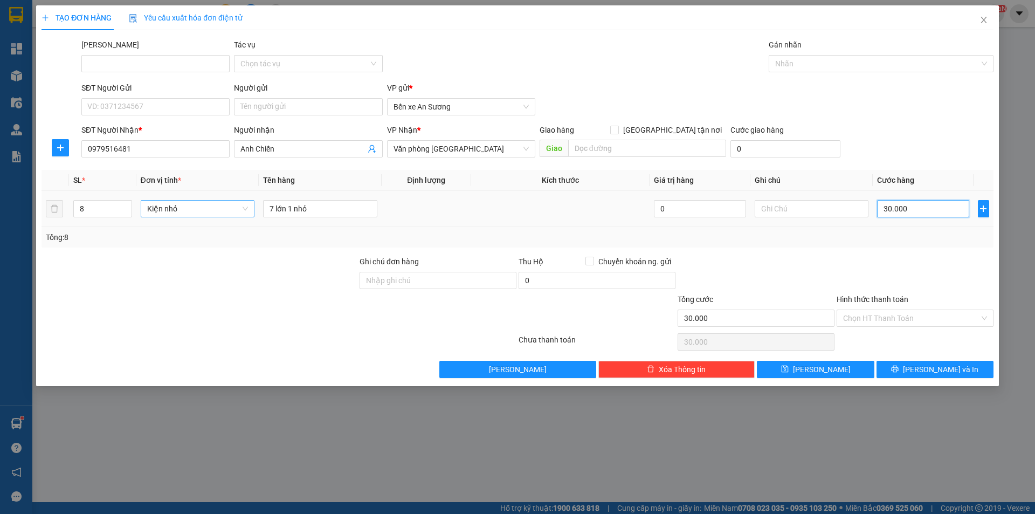
type input "300.000"
click at [901, 370] on button "[PERSON_NAME] và In" at bounding box center [935, 369] width 117 height 17
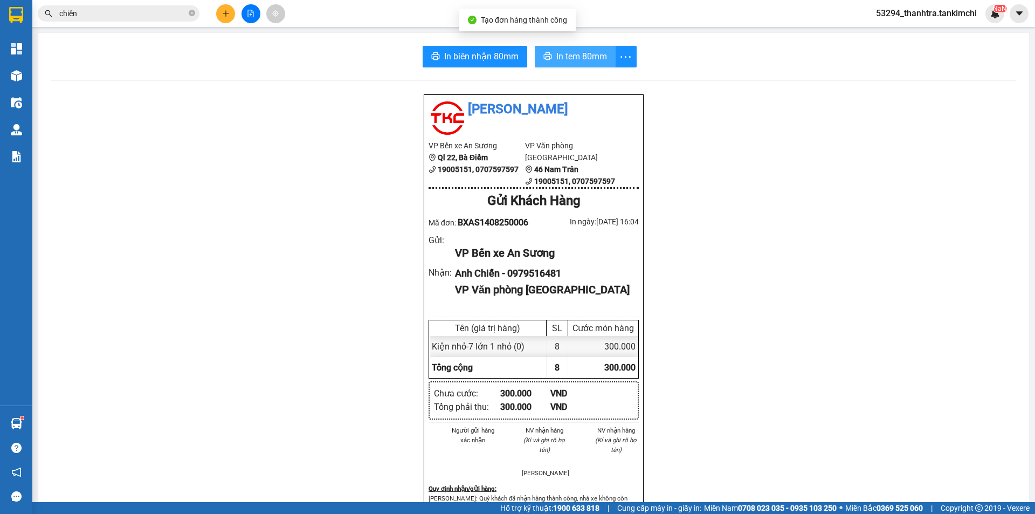
drag, startPoint x: 566, startPoint y: 63, endPoint x: 551, endPoint y: 71, distance: 17.4
click at [566, 63] on span "In tem 80mm" at bounding box center [581, 56] width 51 height 13
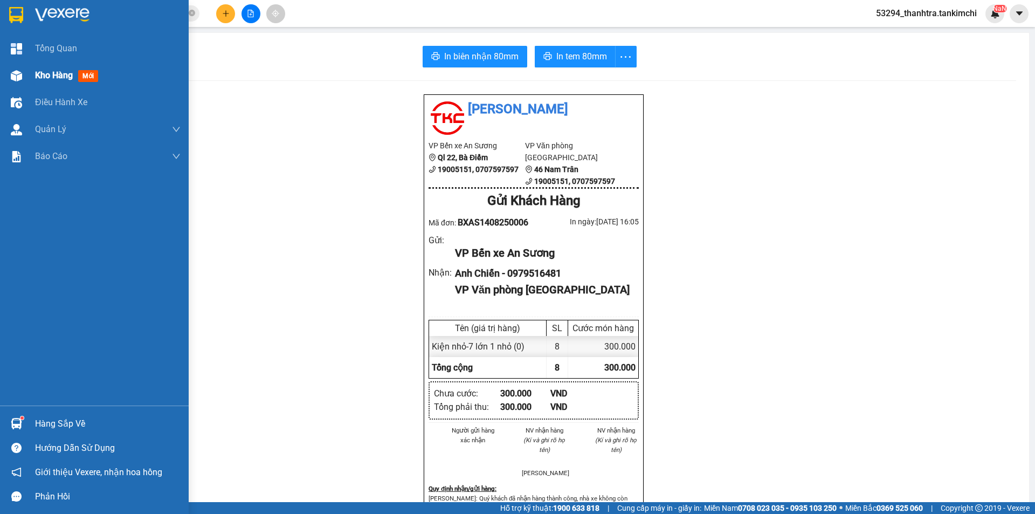
click at [20, 65] on div "Kho hàng mới" at bounding box center [94, 75] width 189 height 27
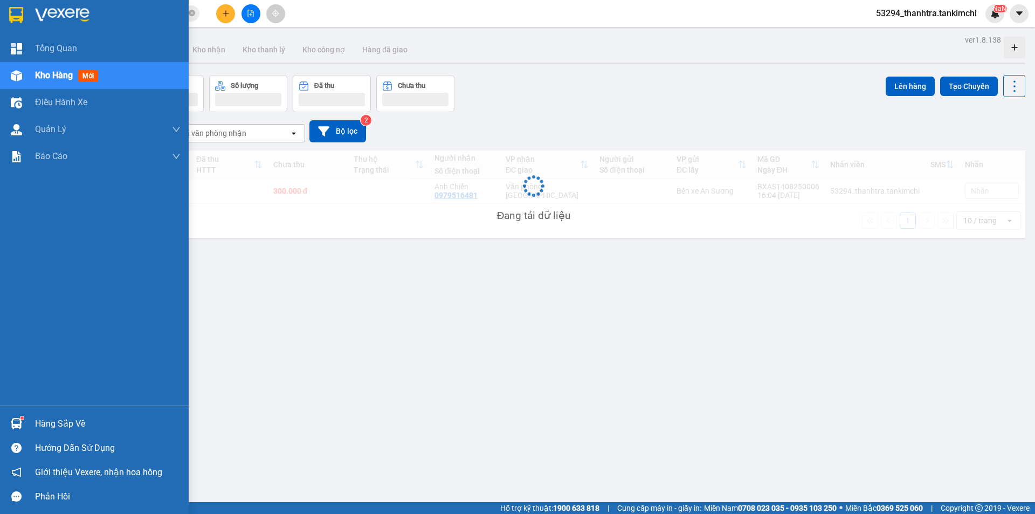
click at [23, 77] on div at bounding box center [16, 75] width 19 height 19
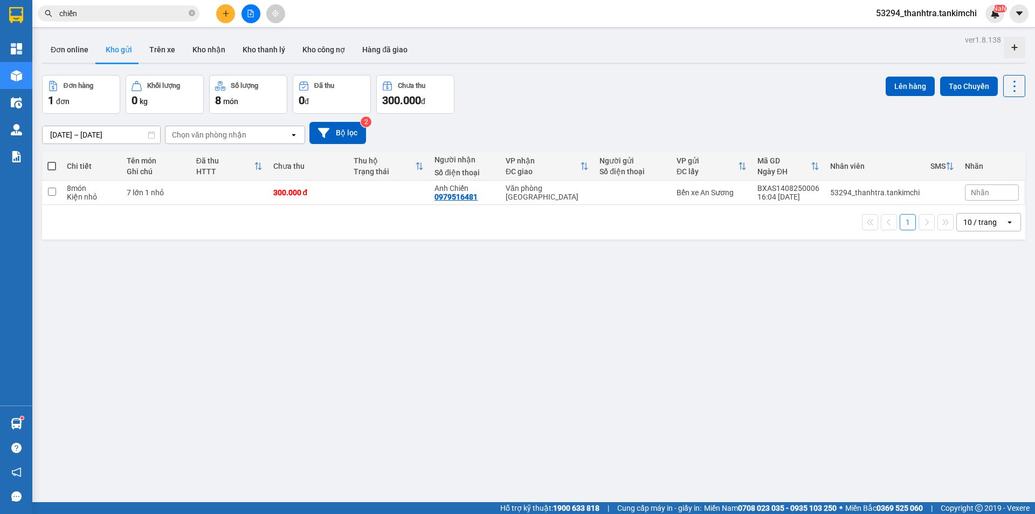
click at [307, 367] on div "ver 1.8.138 Đơn online Kho gửi Trên xe Kho nhận Kho thanh lý Kho công nợ Hàng đ…" at bounding box center [534, 289] width 992 height 514
click at [53, 192] on input "checkbox" at bounding box center [52, 192] width 8 height 8
checkbox input "true"
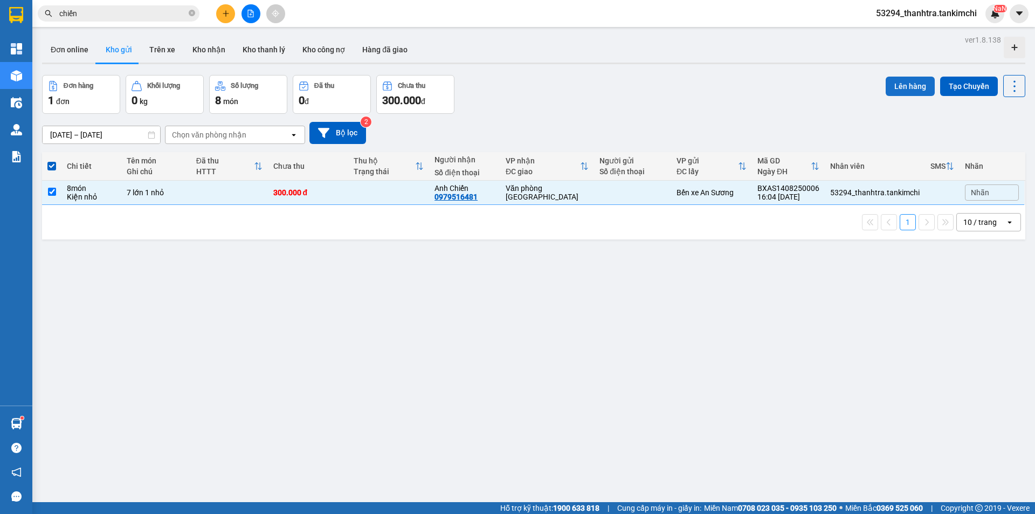
click at [892, 88] on button "Lên hàng" at bounding box center [910, 86] width 49 height 19
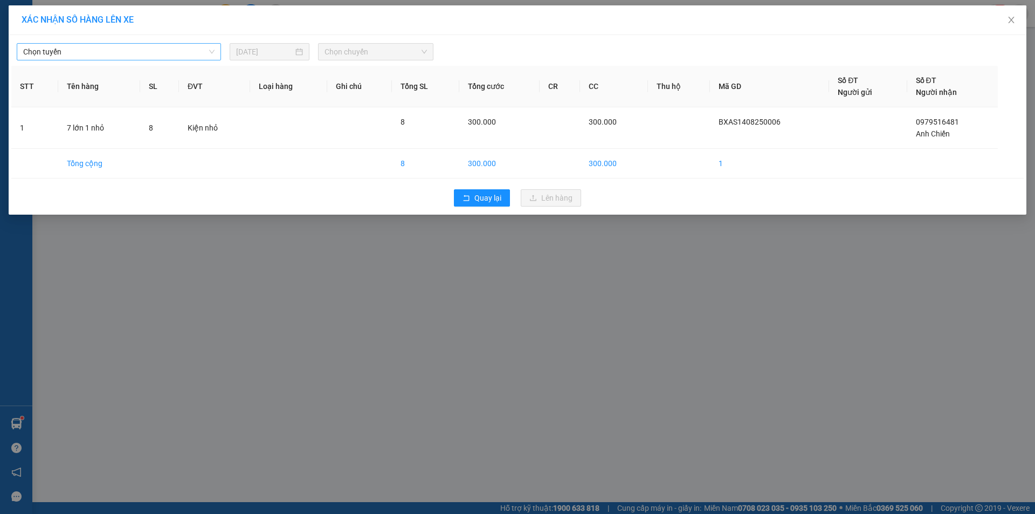
drag, startPoint x: 84, startPoint y: 44, endPoint x: 86, endPoint y: 52, distance: 8.5
click at [84, 46] on span "Chọn tuyến" at bounding box center [118, 52] width 191 height 16
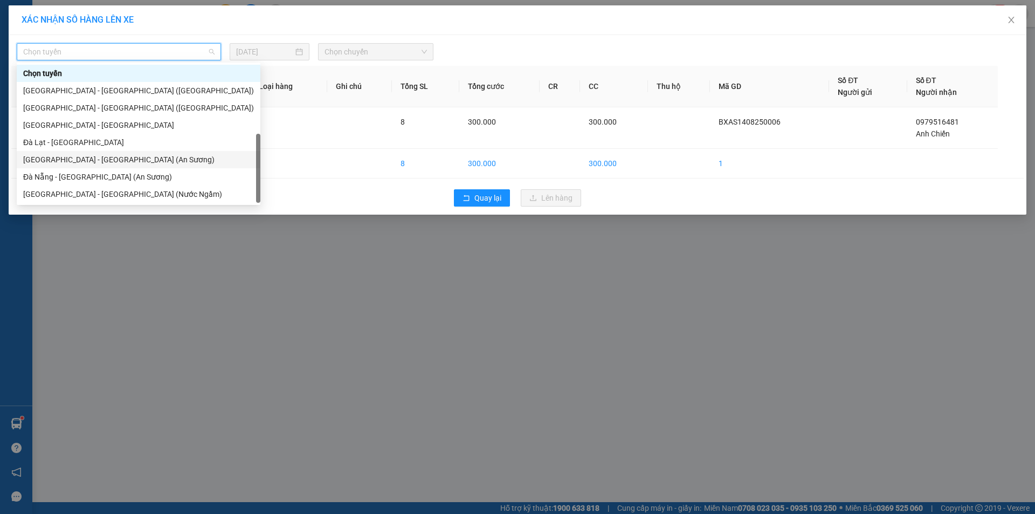
click at [44, 151] on div "[GEOGRAPHIC_DATA] - [GEOGRAPHIC_DATA] (An Sương)" at bounding box center [139, 159] width 244 height 17
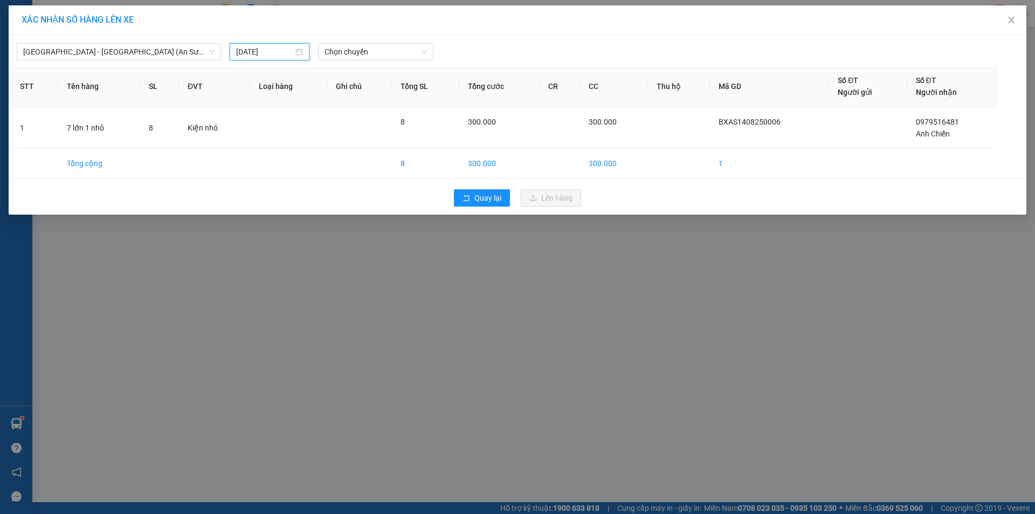
click at [272, 49] on input "[DATE]" at bounding box center [264, 52] width 57 height 12
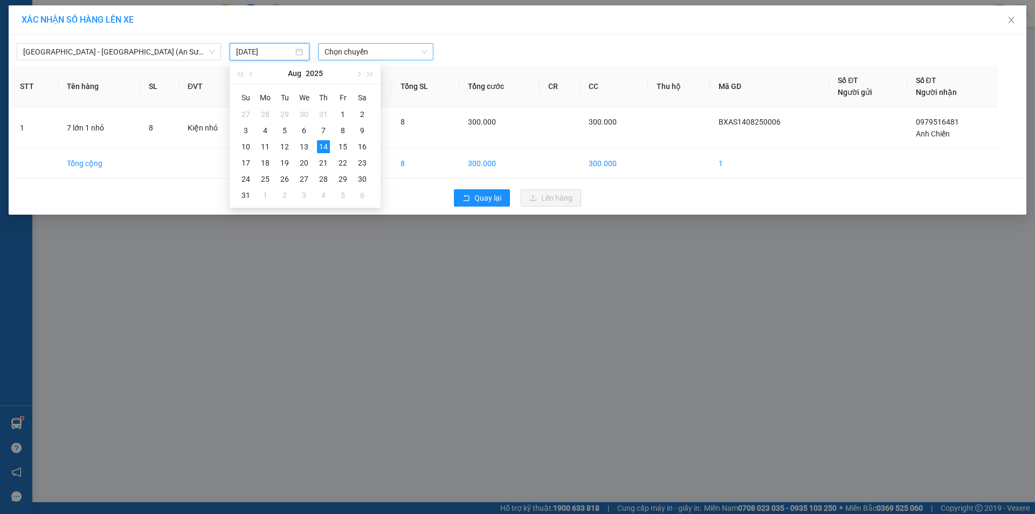
click at [365, 55] on span "Chọn chuyến" at bounding box center [376, 52] width 102 height 16
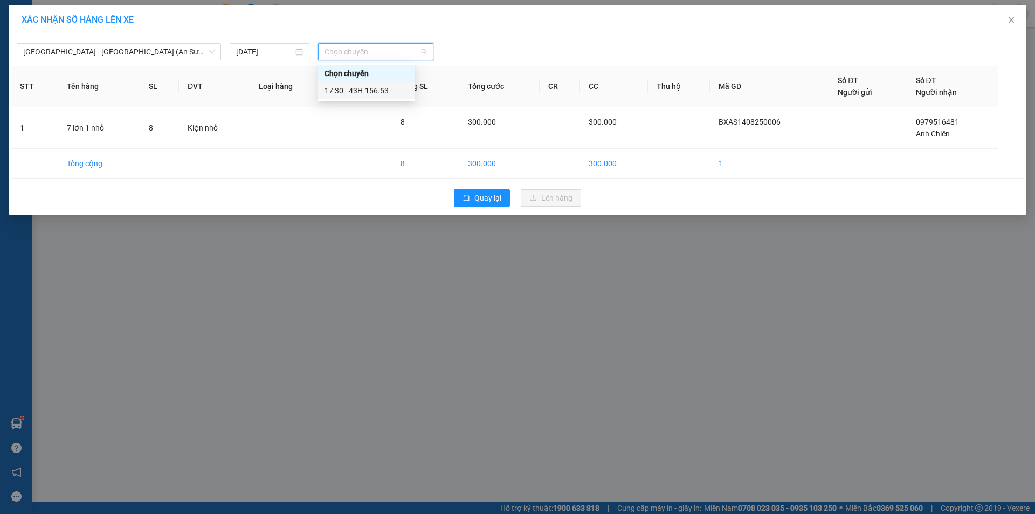
drag, startPoint x: 384, startPoint y: 92, endPoint x: 411, endPoint y: 138, distance: 52.7
click at [383, 93] on div "17:30 - 43H-156.53" at bounding box center [367, 91] width 84 height 12
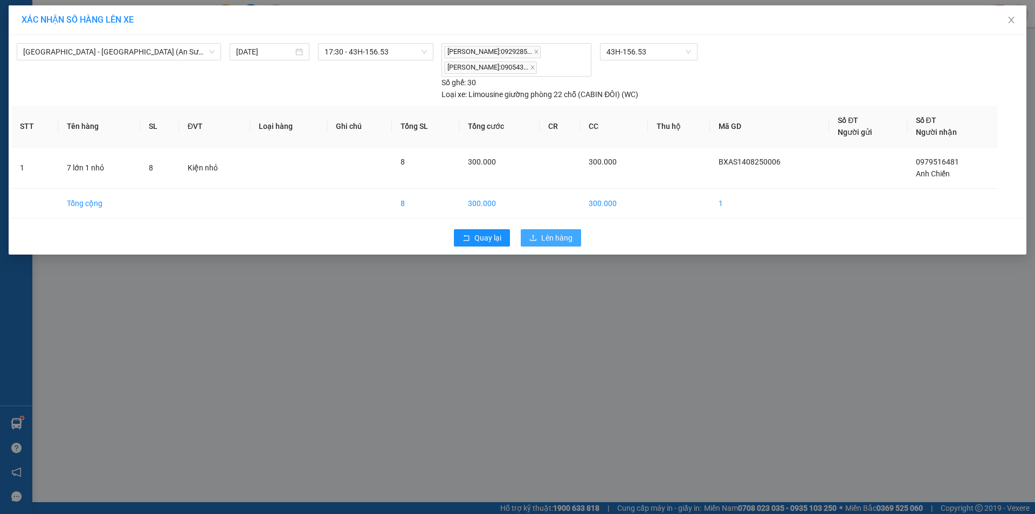
click at [541, 238] on span "Lên hàng" at bounding box center [556, 238] width 31 height 12
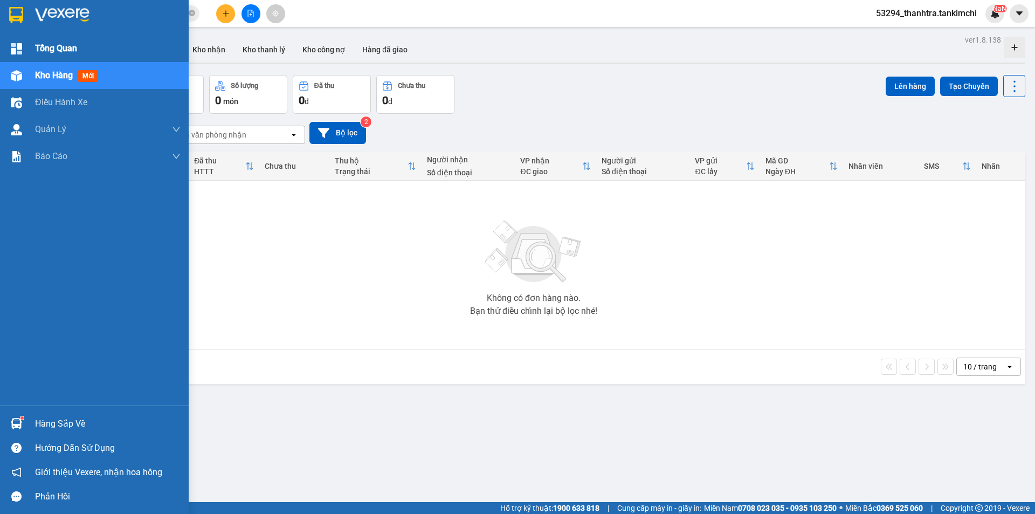
click at [10, 53] on div at bounding box center [16, 48] width 19 height 19
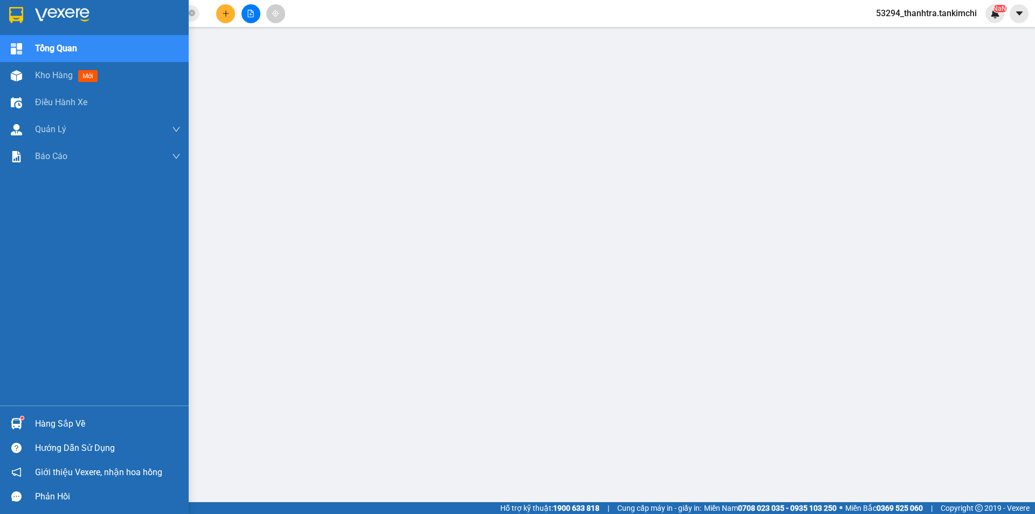
drag, startPoint x: 83, startPoint y: 73, endPoint x: 160, endPoint y: 49, distance: 80.7
click at [83, 73] on span "mới" at bounding box center [87, 76] width 19 height 12
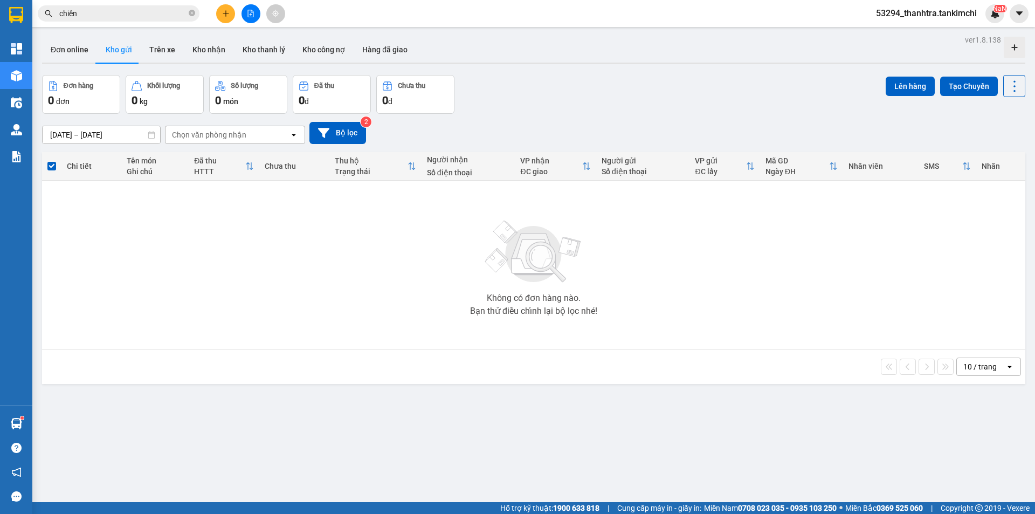
click at [265, 11] on div at bounding box center [250, 13] width 81 height 19
click at [257, 13] on button at bounding box center [251, 13] width 19 height 19
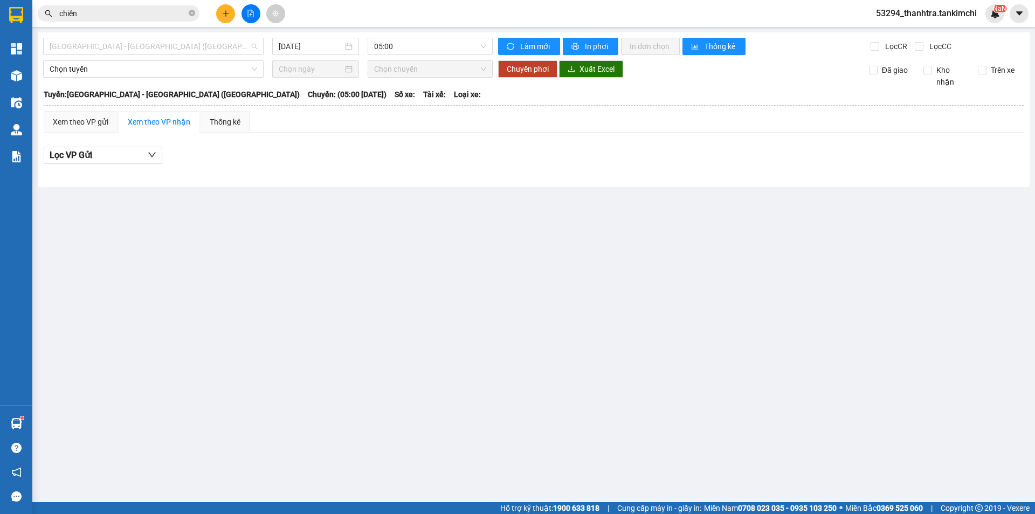
drag, startPoint x: 190, startPoint y: 47, endPoint x: 184, endPoint y: 73, distance: 26.0
click at [190, 50] on span "[GEOGRAPHIC_DATA] - [GEOGRAPHIC_DATA] ([GEOGRAPHIC_DATA])" at bounding box center [154, 46] width 208 height 16
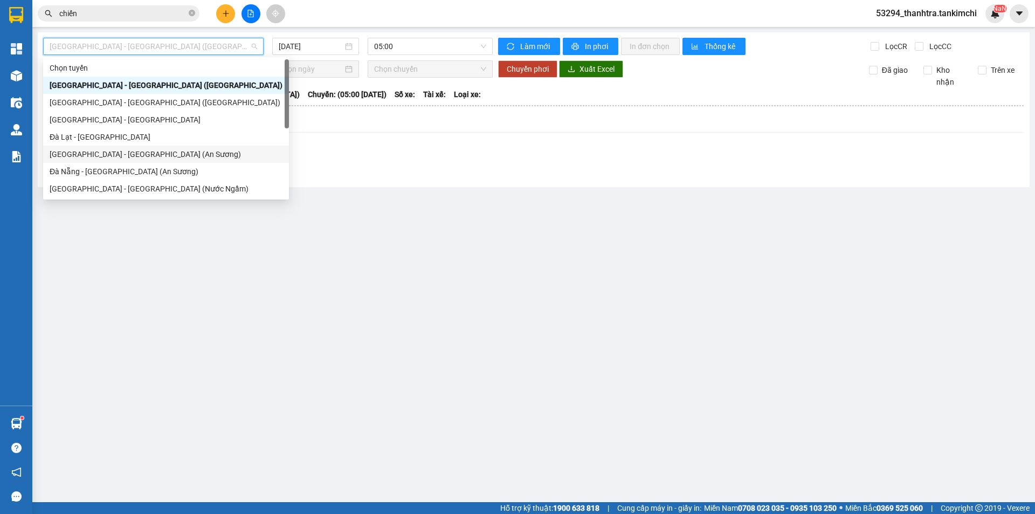
click at [114, 154] on div "[GEOGRAPHIC_DATA] - [GEOGRAPHIC_DATA] (An Sương)" at bounding box center [166, 154] width 233 height 12
type input "[DATE]"
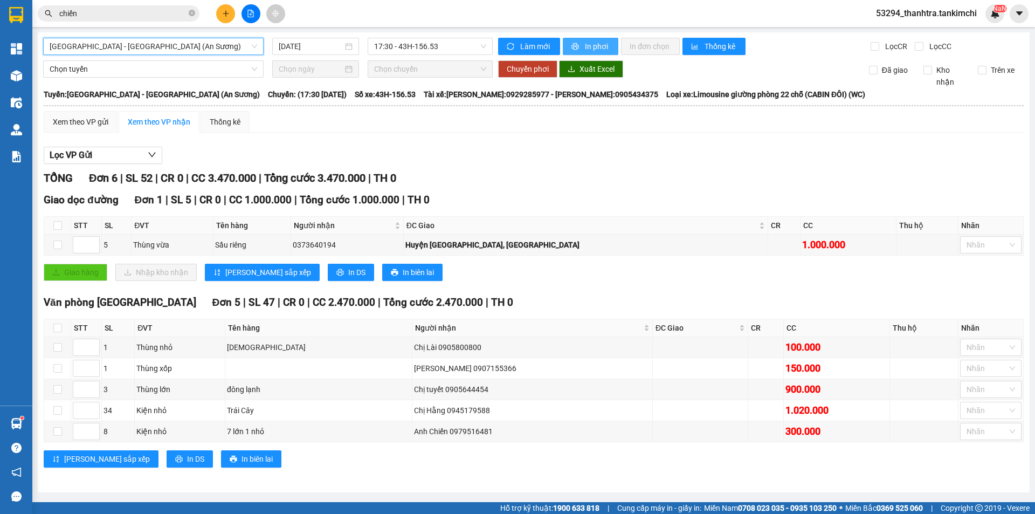
click at [579, 48] on span "printer" at bounding box center [576, 47] width 9 height 9
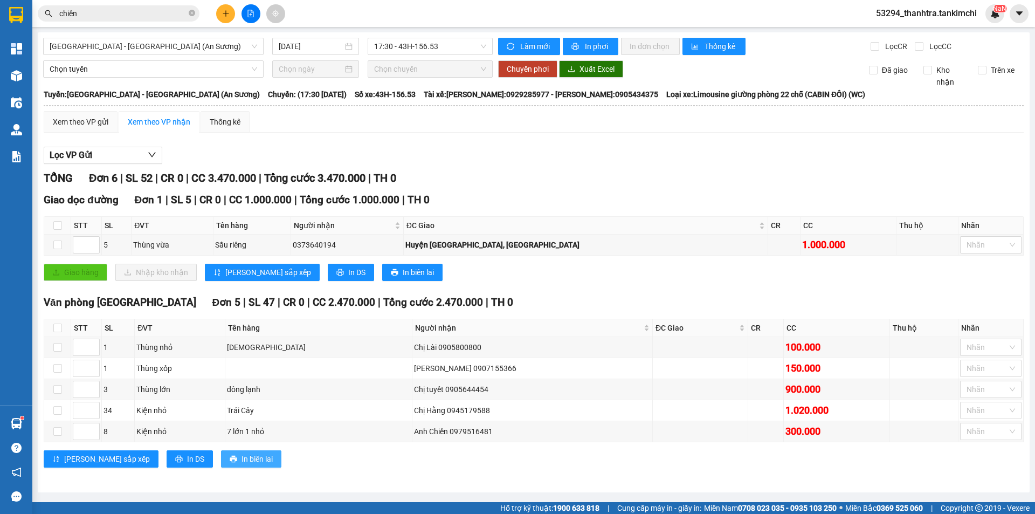
click at [242, 459] on span "In biên lai" at bounding box center [257, 459] width 31 height 12
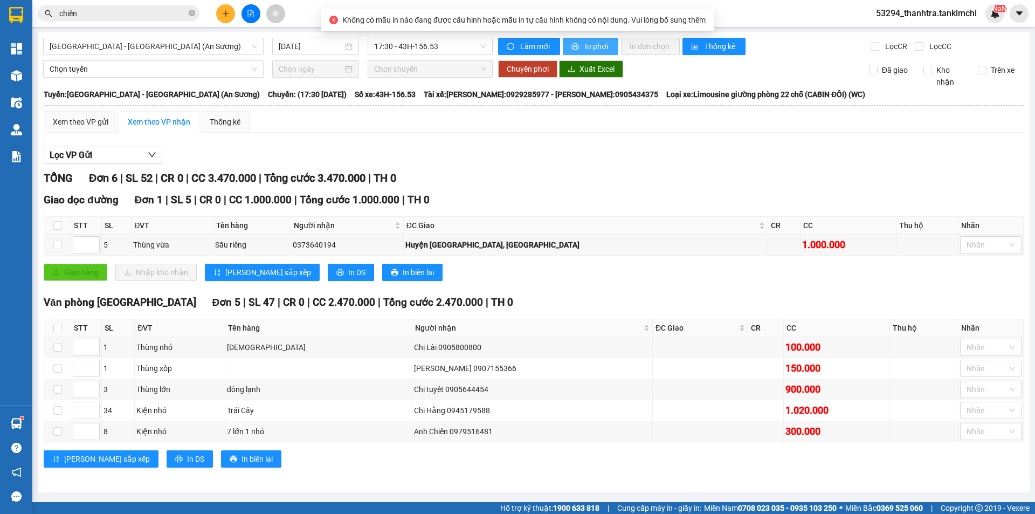
click at [588, 43] on span "In phơi" at bounding box center [597, 46] width 25 height 12
